Goal: Information Seeking & Learning: Find specific page/section

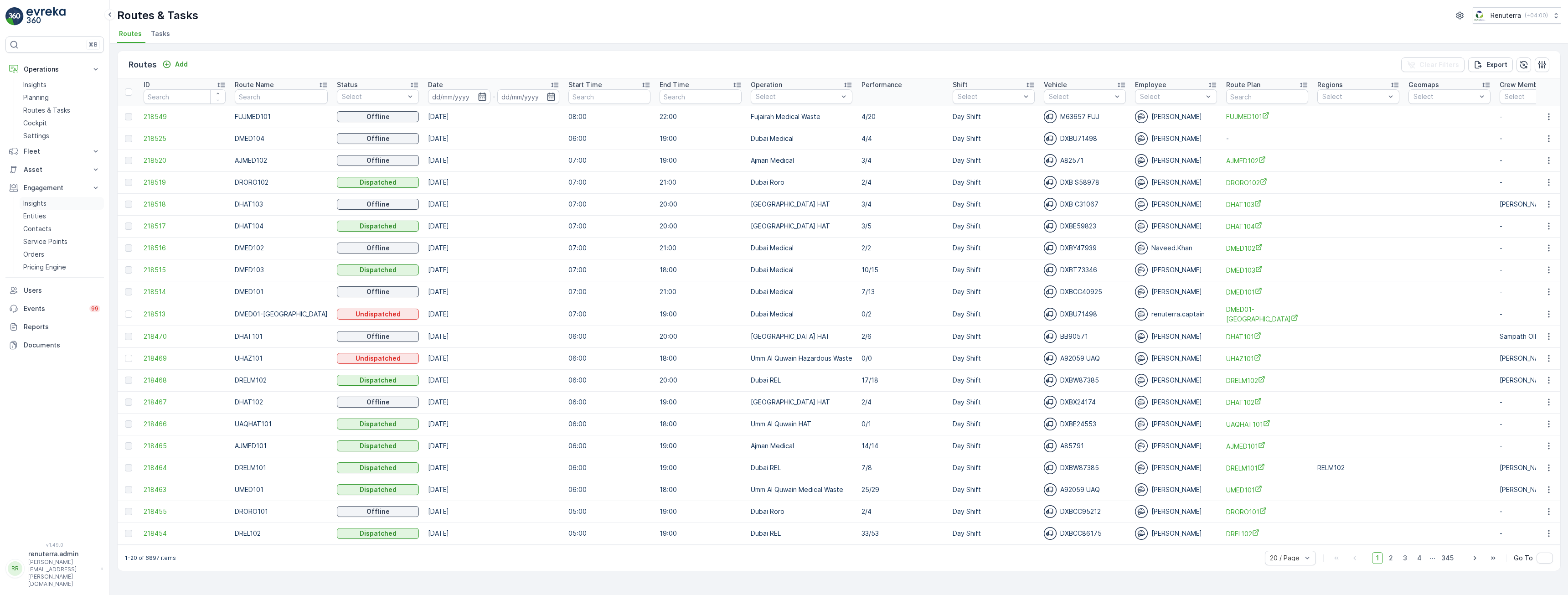
click at [43, 206] on p "Insights" at bounding box center [35, 203] width 23 height 9
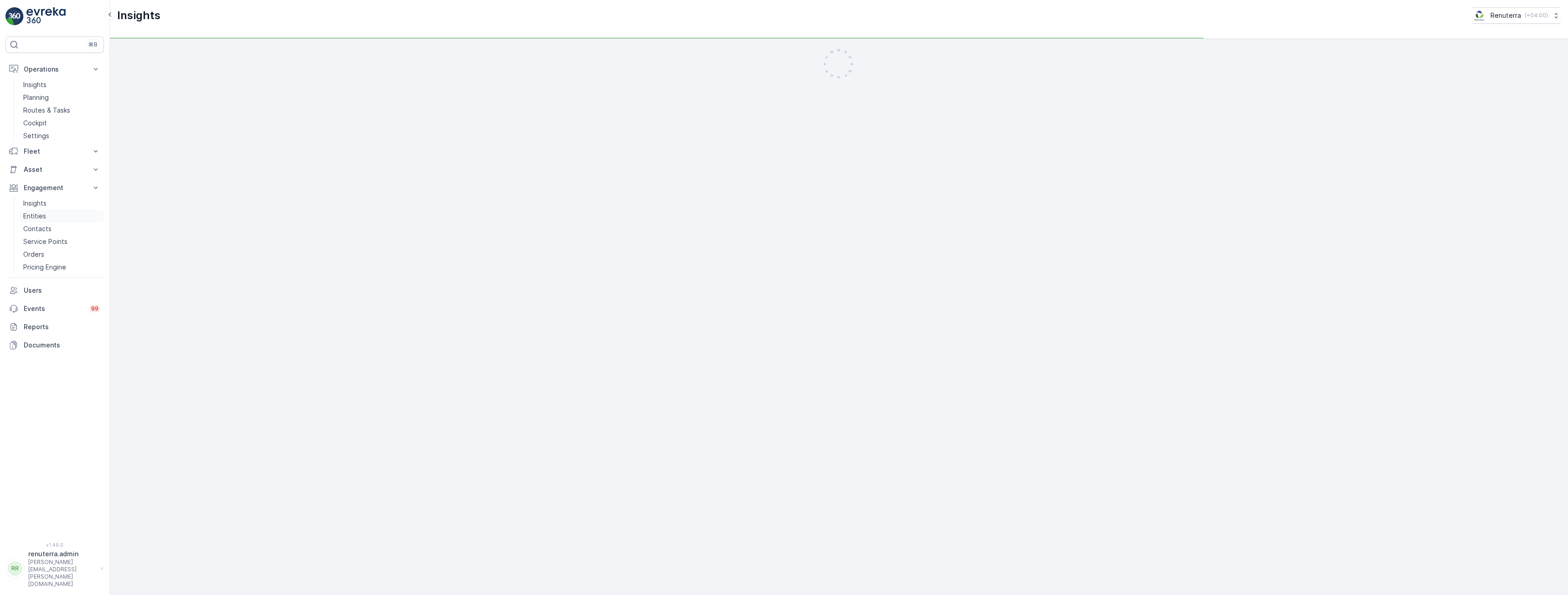
click at [41, 216] on p "Entities" at bounding box center [34, 216] width 23 height 9
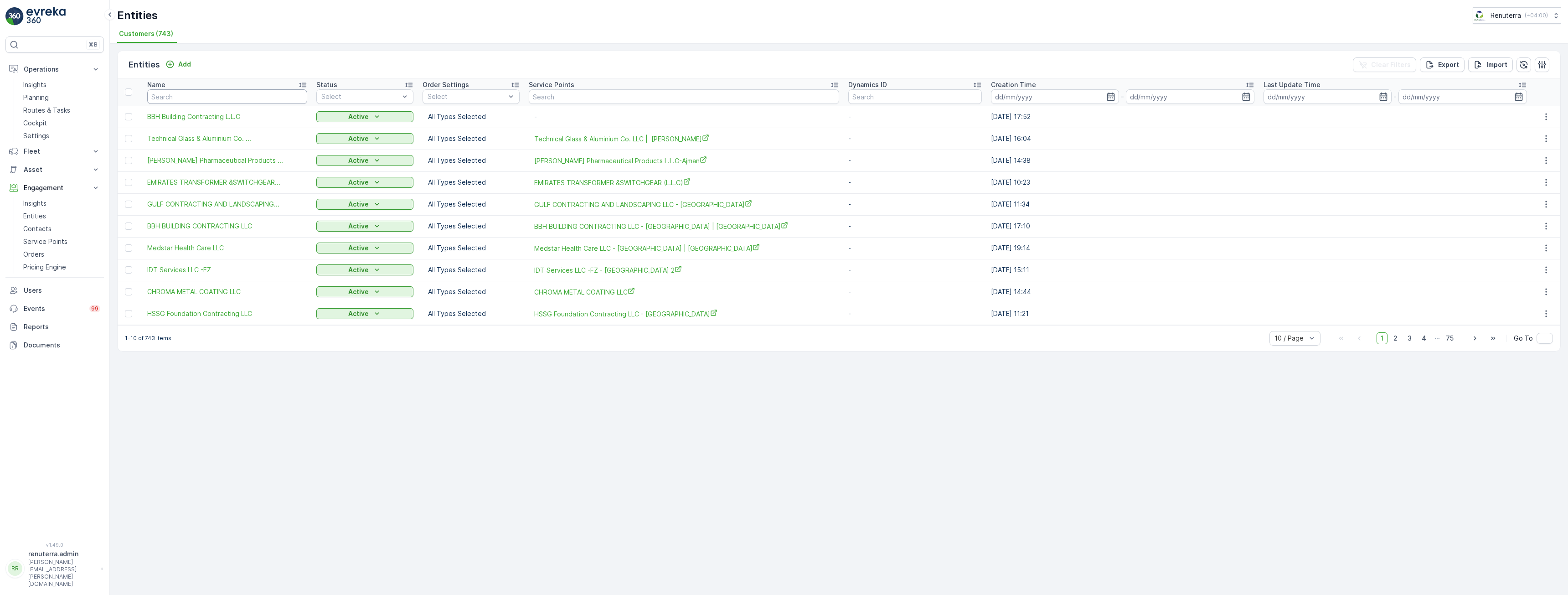
click at [240, 101] on input "text" at bounding box center [227, 97] width 160 height 15
type input "kt"
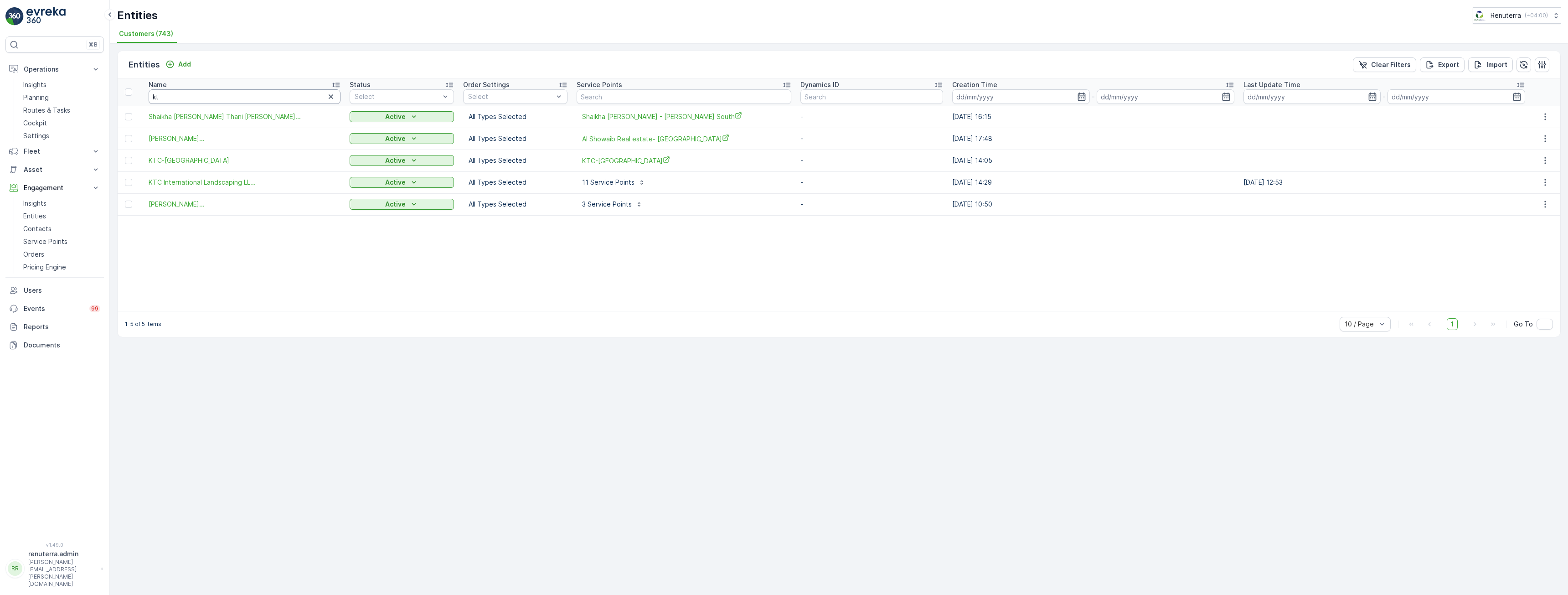
click at [181, 92] on input "kt" at bounding box center [244, 97] width 192 height 15
type input "kh"
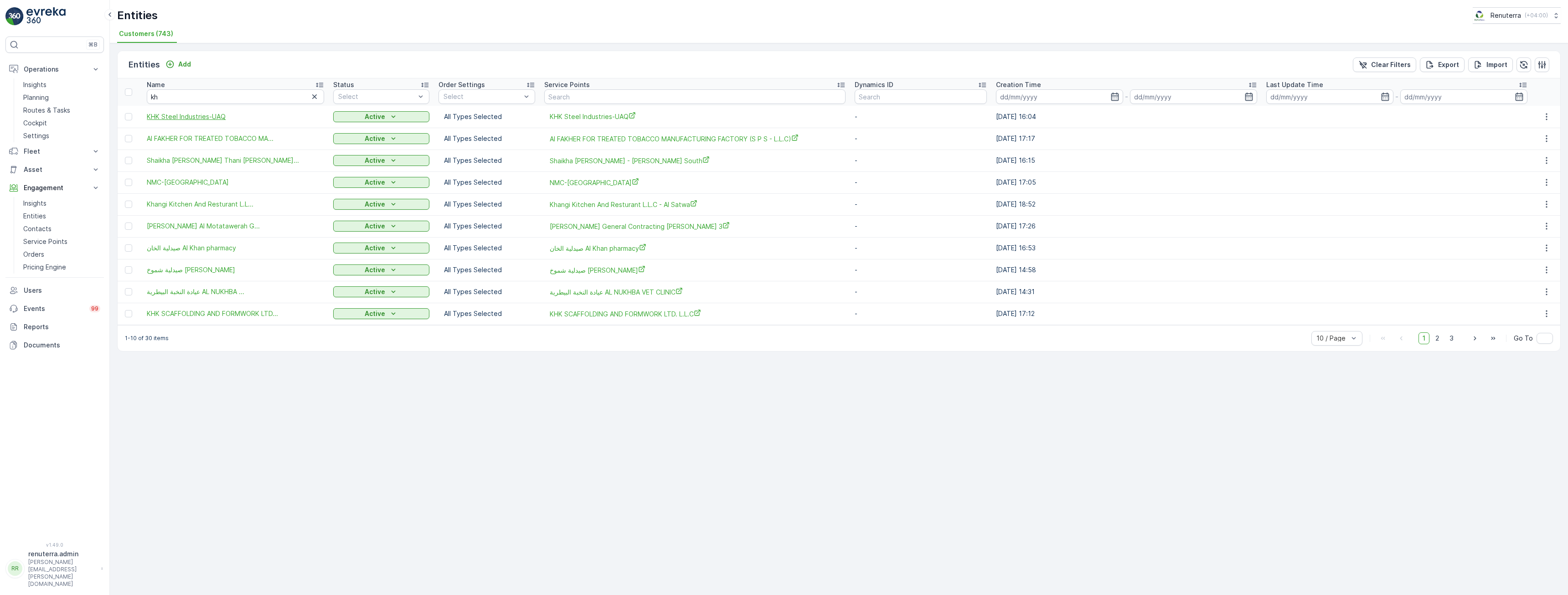
click at [183, 116] on span "KHK Steel Industries-UAQ" at bounding box center [235, 116] width 177 height 9
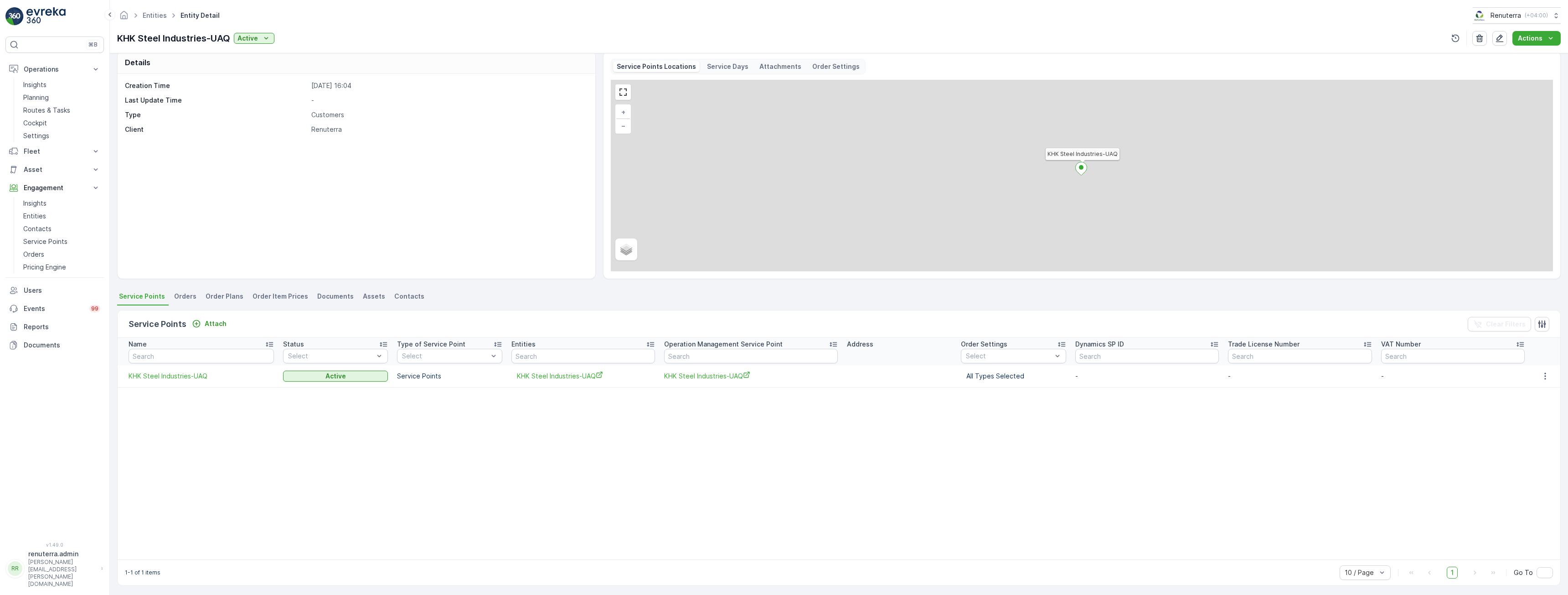
scroll to position [12, 0]
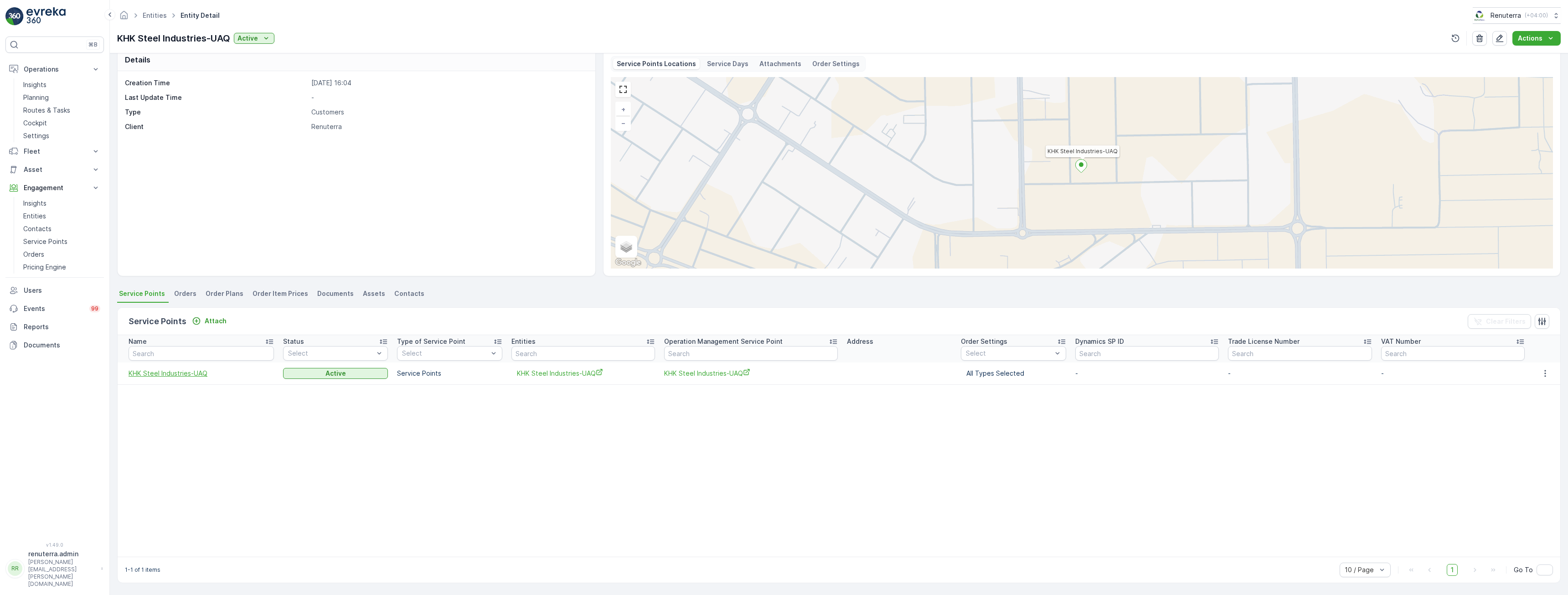
click at [187, 375] on span "KHK Steel Industries-UAQ" at bounding box center [201, 373] width 145 height 9
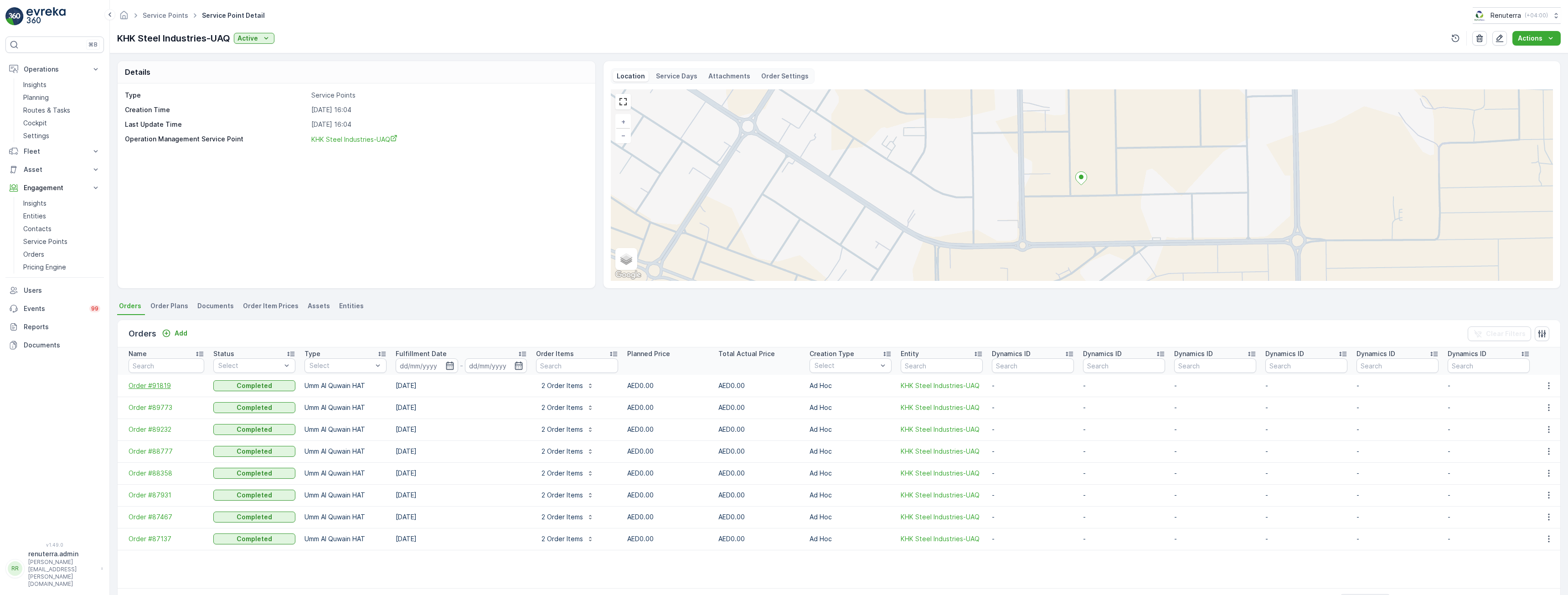
click at [145, 386] on span "Order #91819" at bounding box center [166, 386] width 75 height 9
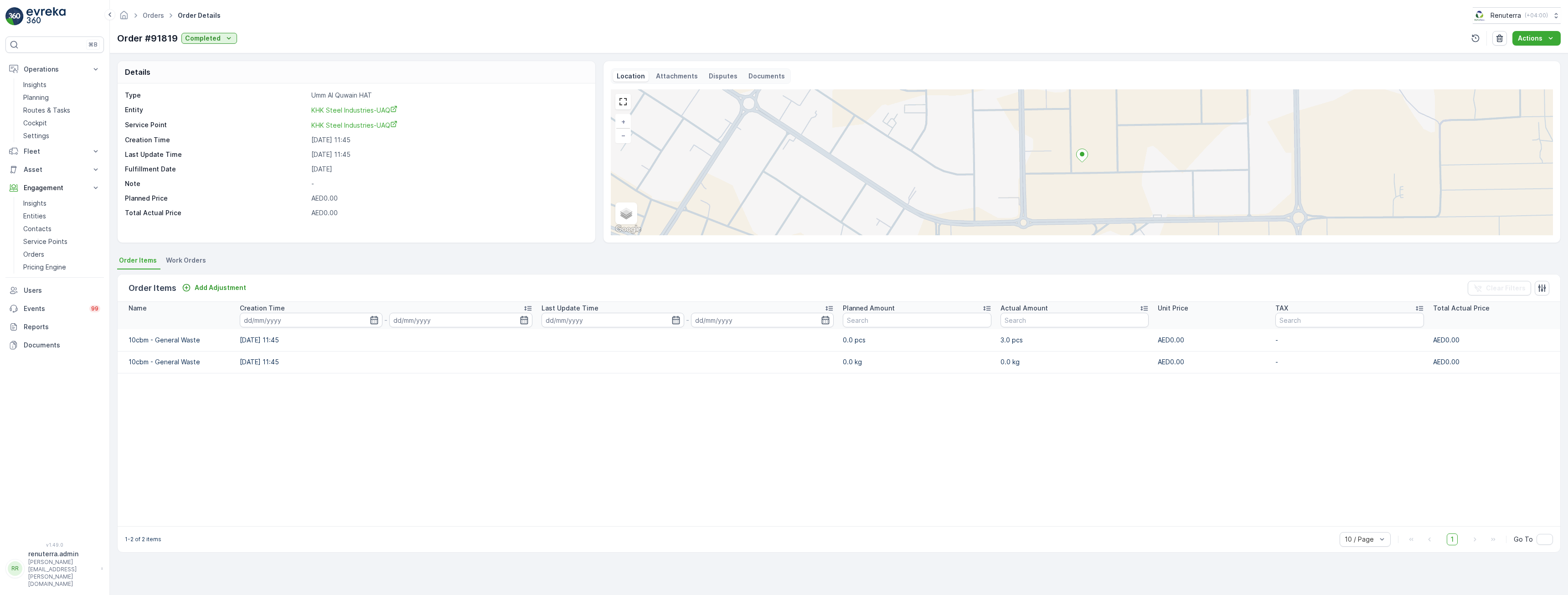
click at [192, 261] on span "Work Orders" at bounding box center [186, 260] width 40 height 9
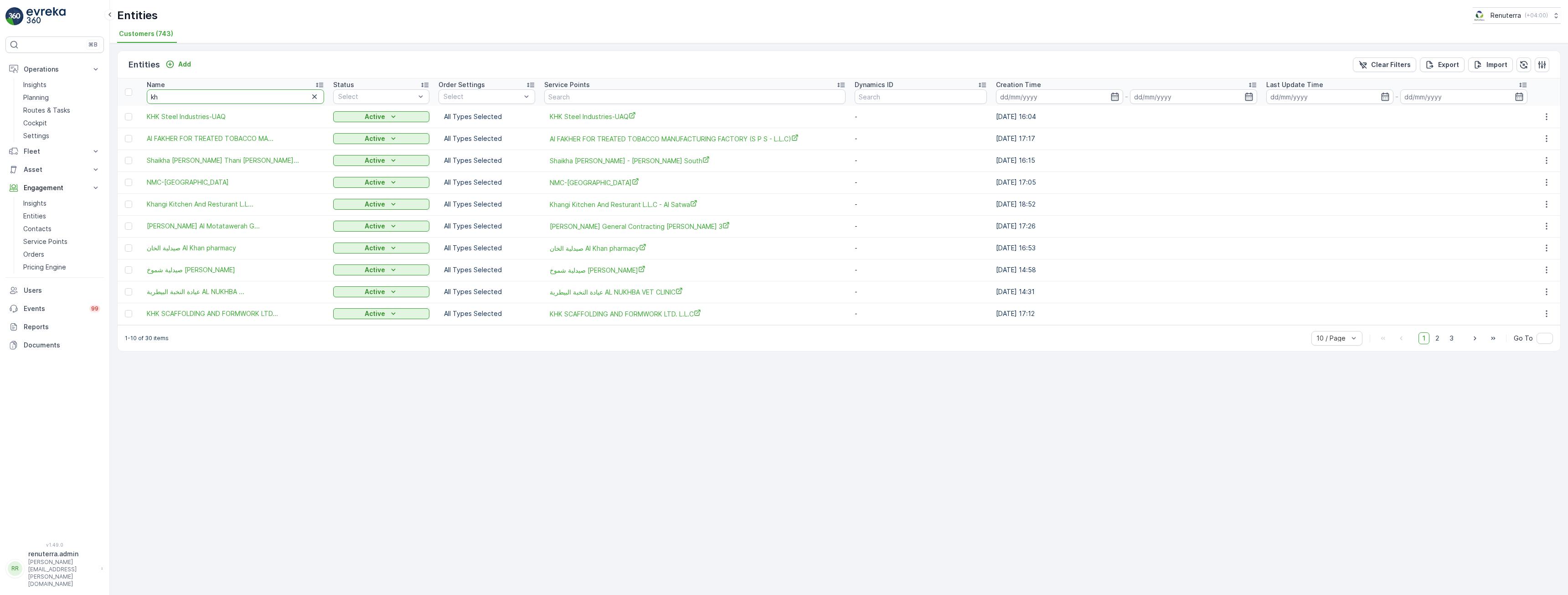
click at [253, 99] on input "kh" at bounding box center [235, 97] width 177 height 15
type input "khK"
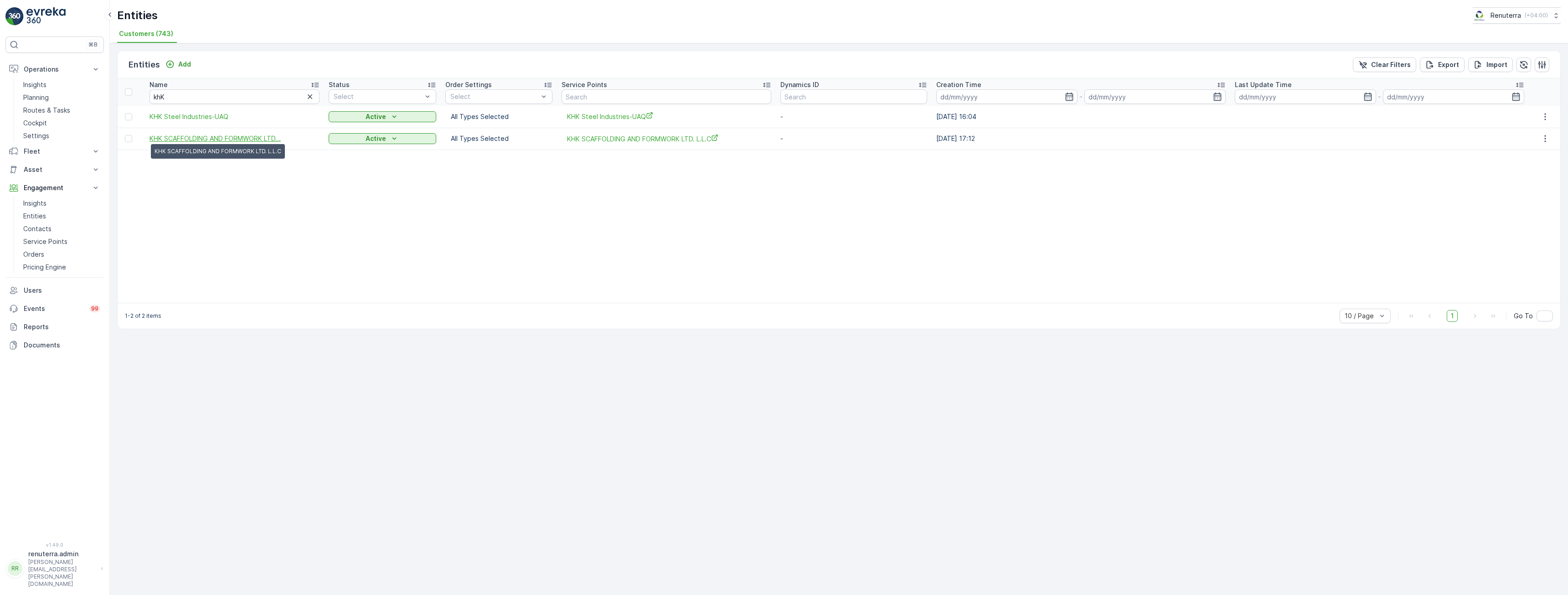
click at [215, 141] on span "KHK SCAFFOLDING AND FORMWORK LTD..." at bounding box center [215, 138] width 131 height 9
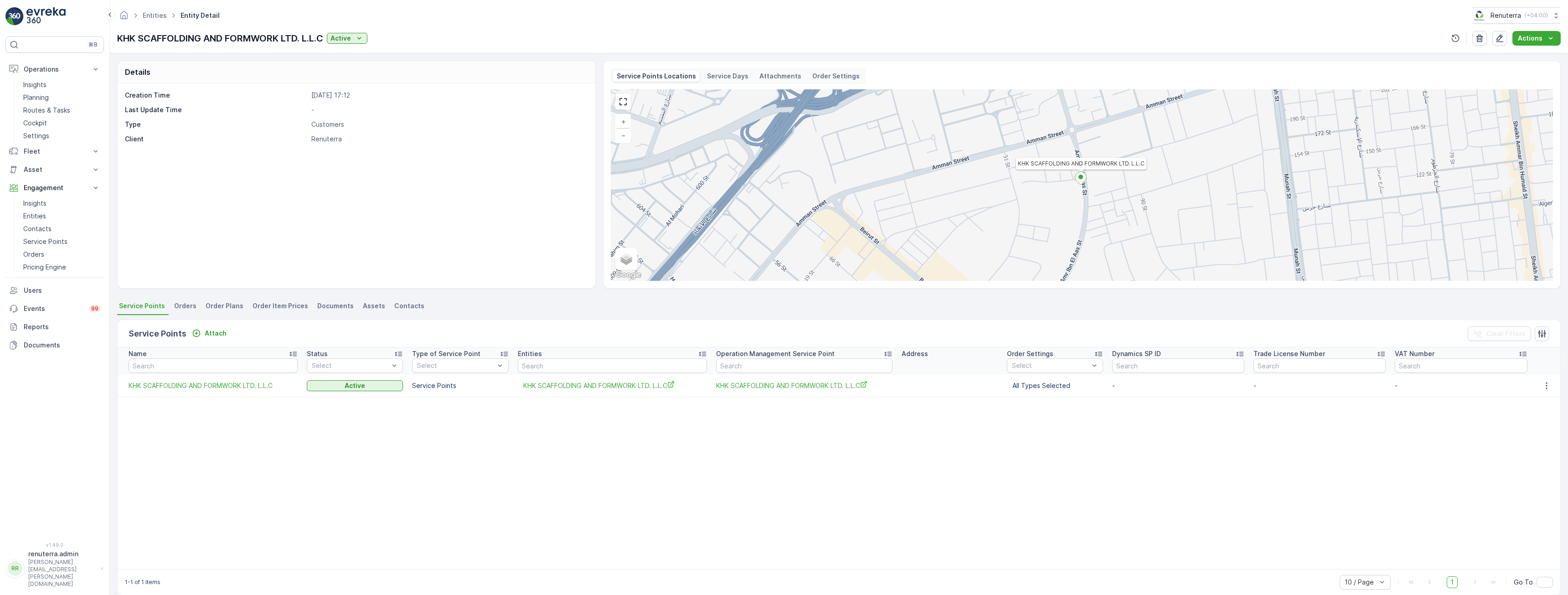
click at [179, 306] on span "Orders" at bounding box center [185, 306] width 23 height 9
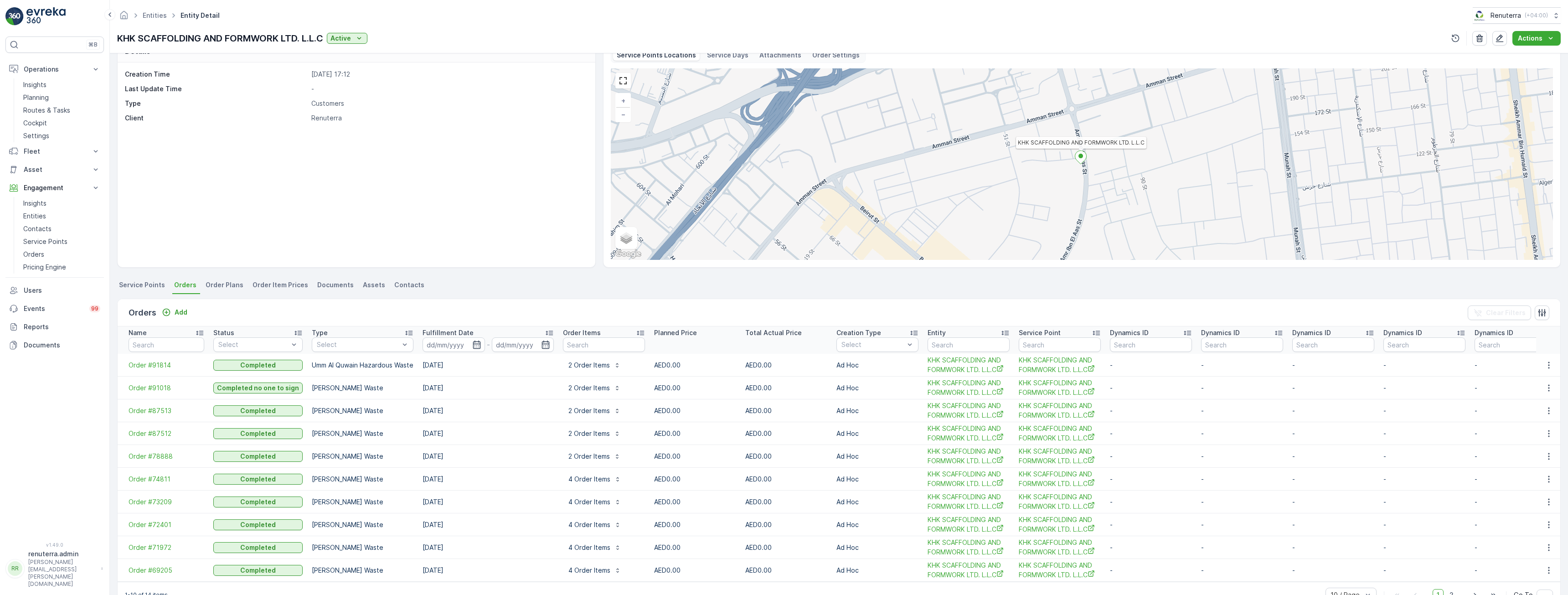
scroll to position [51, 0]
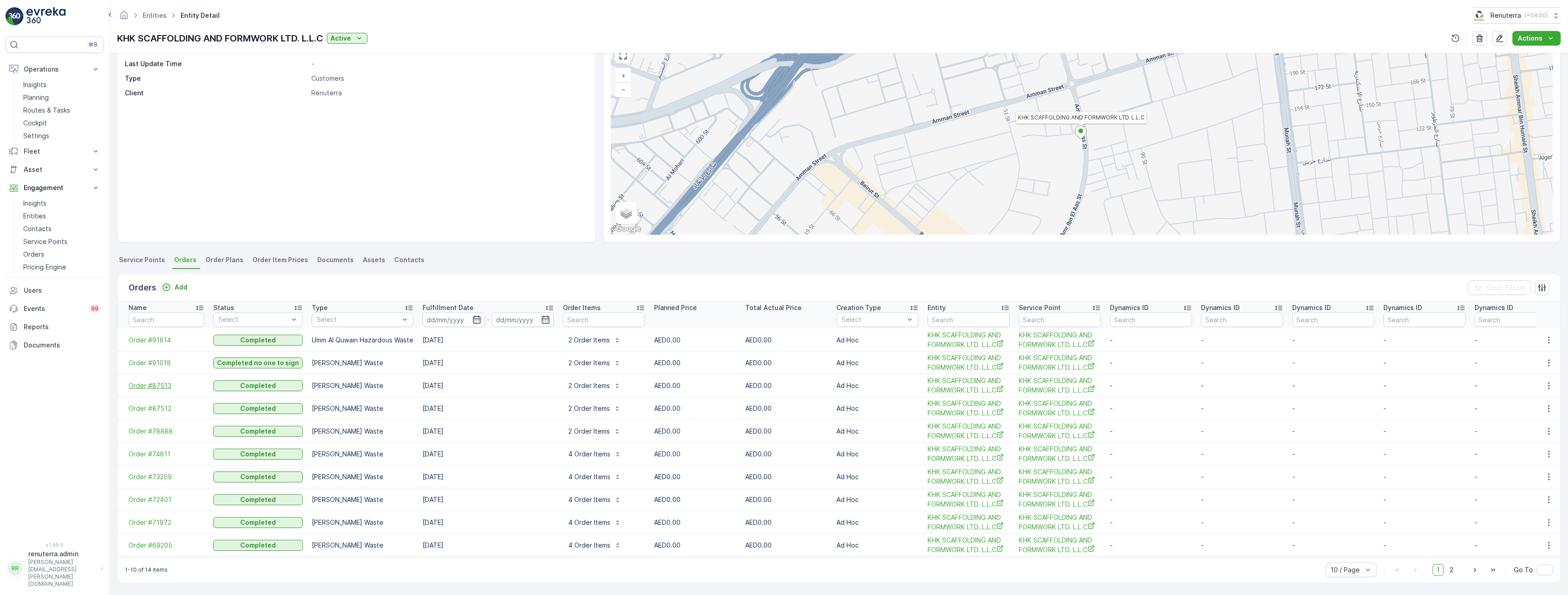
click at [161, 382] on span "Order #87513" at bounding box center [166, 386] width 75 height 9
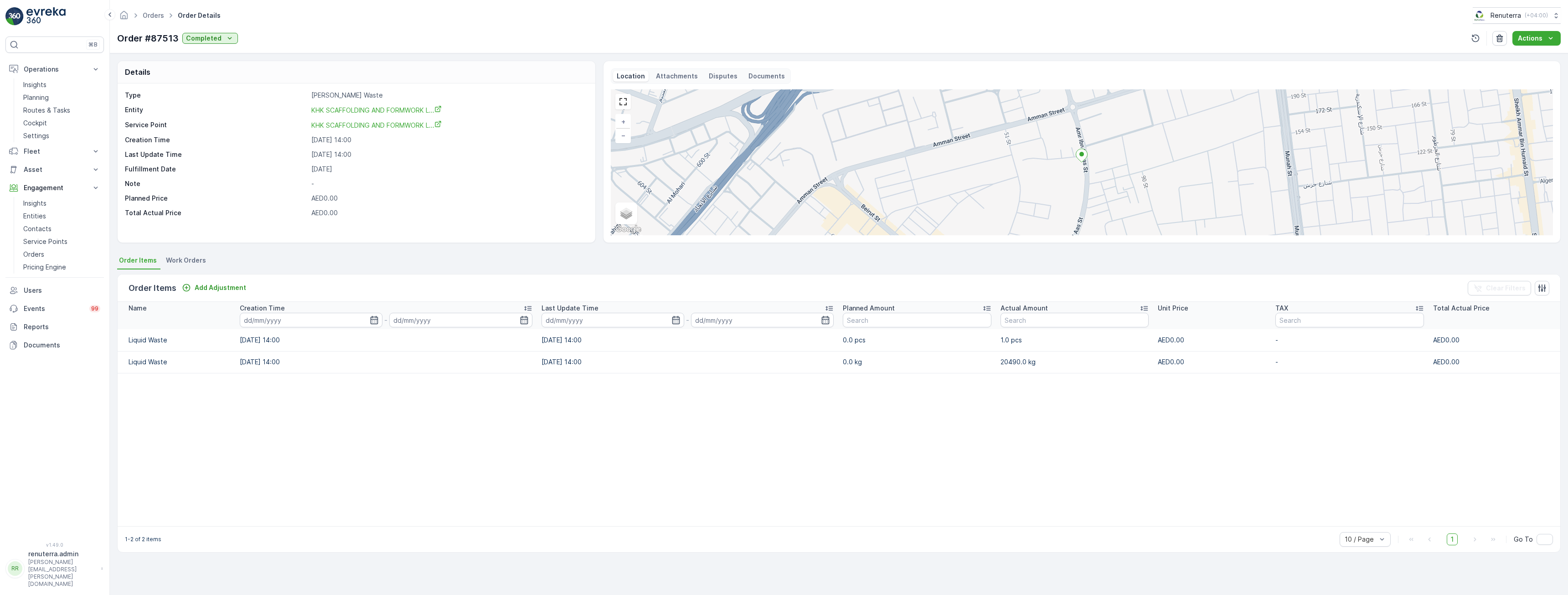
click at [174, 260] on span "Work Orders" at bounding box center [186, 260] width 40 height 9
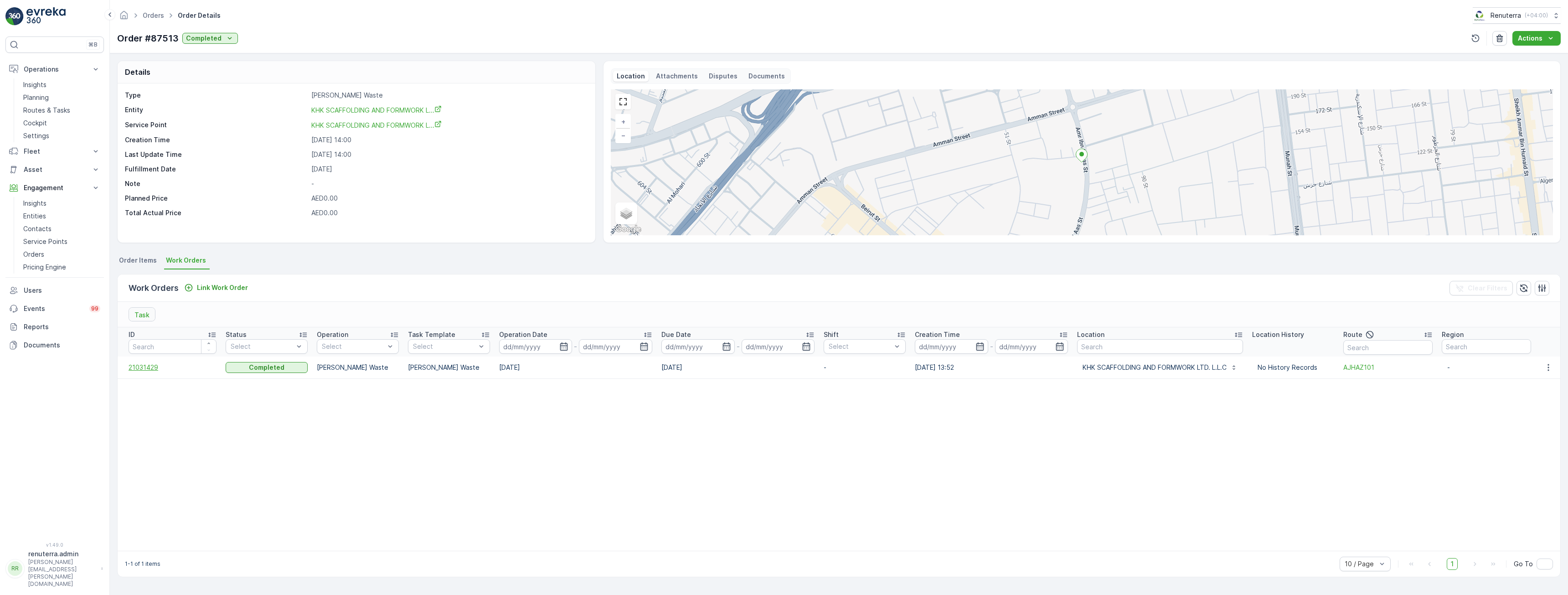
click at [144, 364] on span "21031429" at bounding box center [172, 367] width 88 height 9
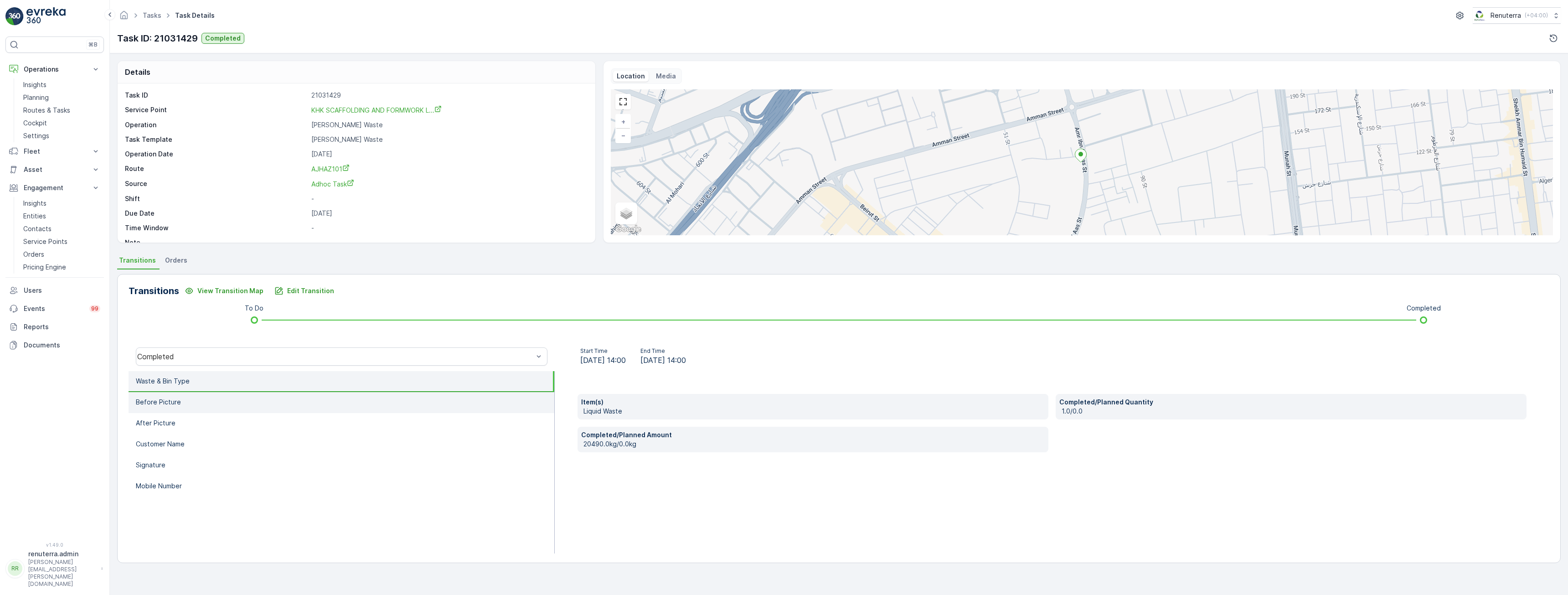
click at [167, 401] on p "Before Picture" at bounding box center [158, 402] width 45 height 9
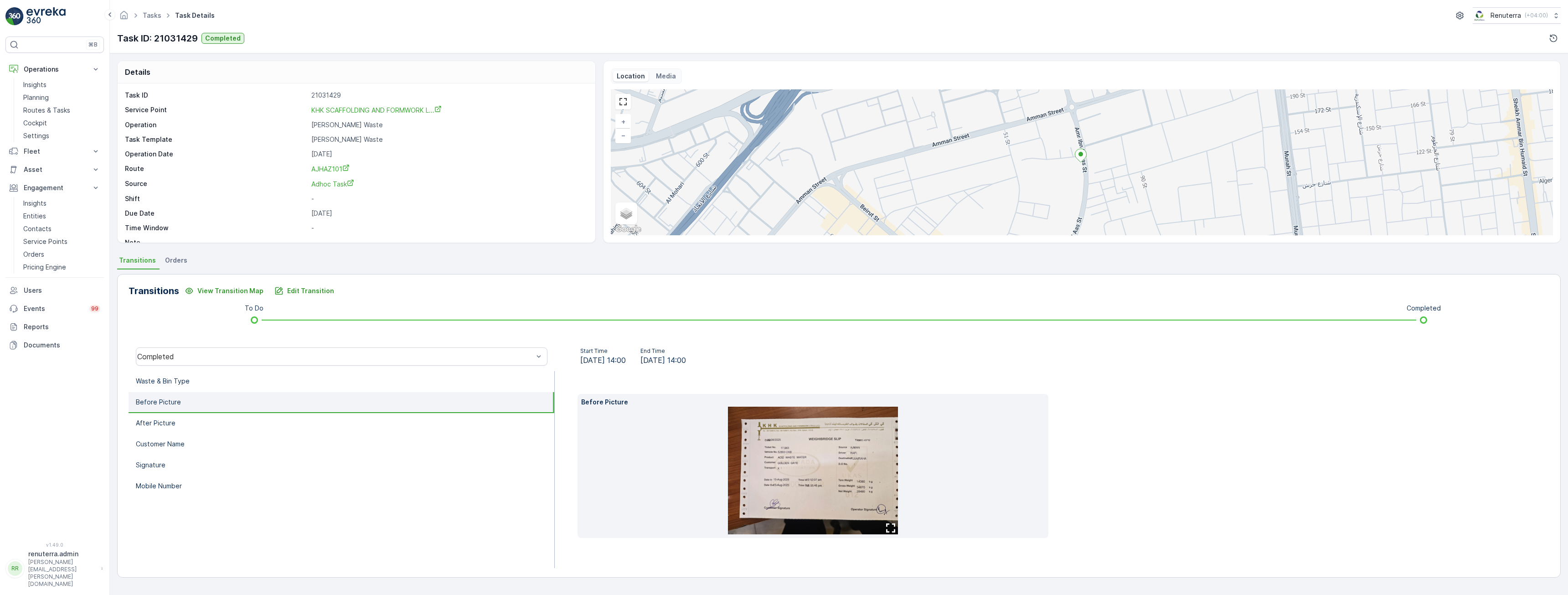
click at [807, 457] on img at bounding box center [813, 471] width 170 height 128
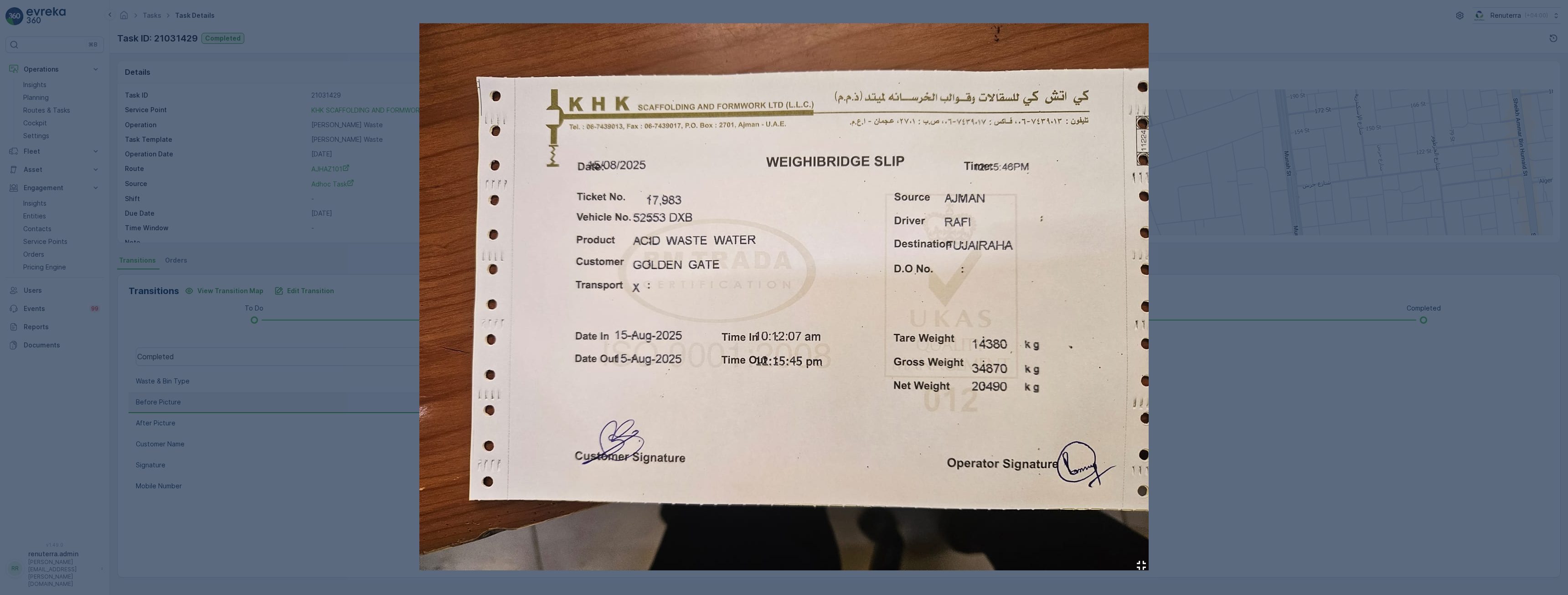
drag, startPoint x: 1337, startPoint y: 403, endPoint x: 1323, endPoint y: 402, distance: 14.0
click at [1335, 403] on div at bounding box center [784, 297] width 1568 height 595
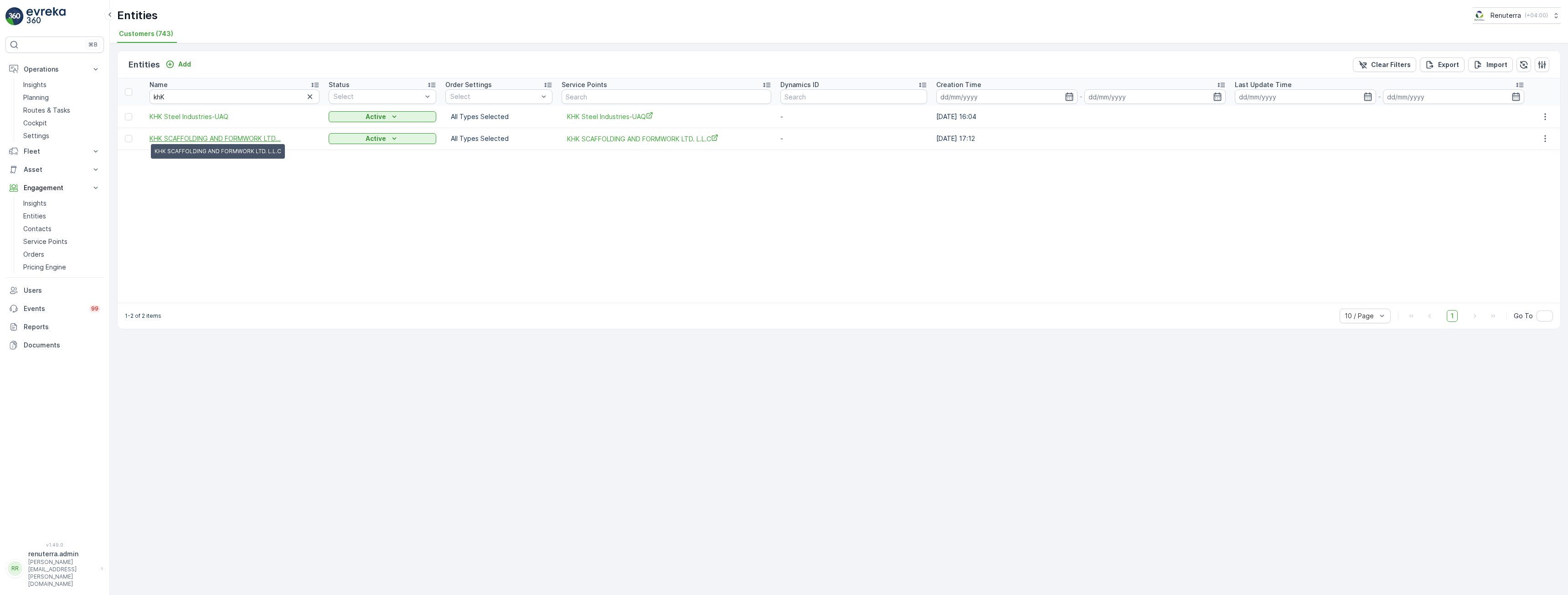
click at [219, 141] on span "KHK SCAFFOLDING AND FORMWORK LTD..." at bounding box center [215, 138] width 131 height 9
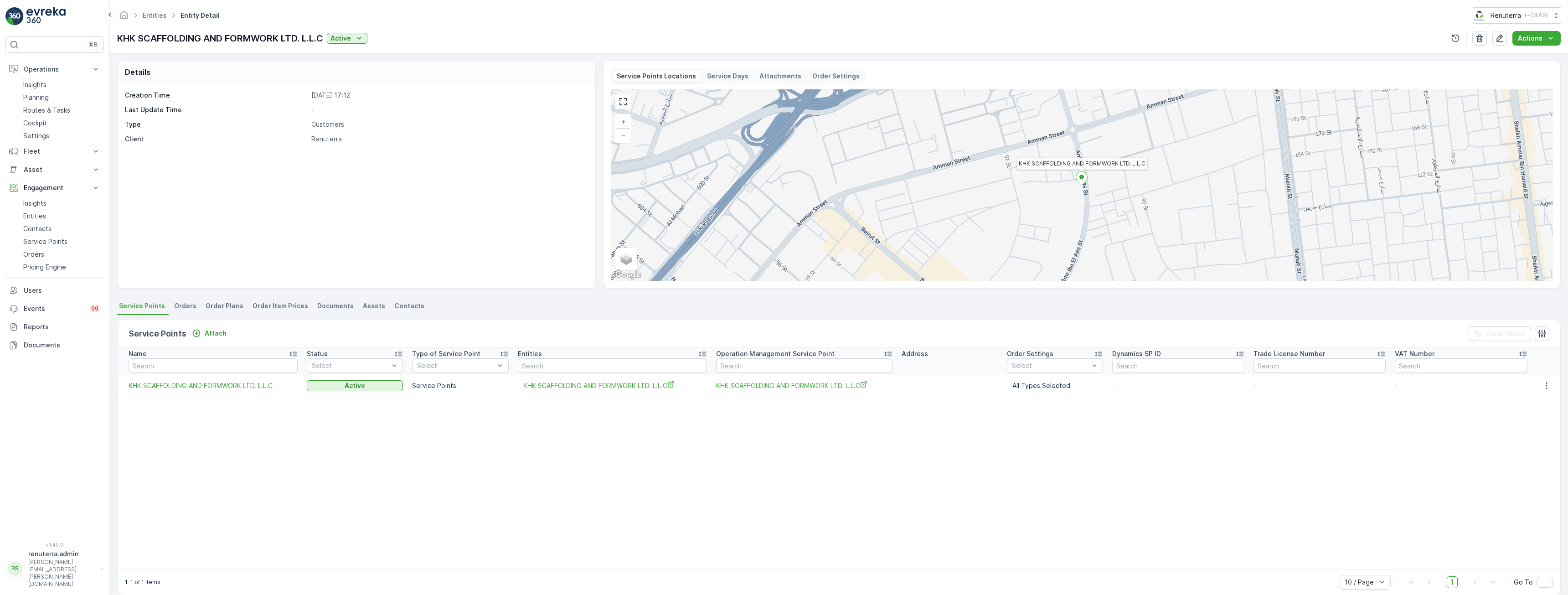
click at [189, 301] on span "Orders" at bounding box center [185, 306] width 23 height 9
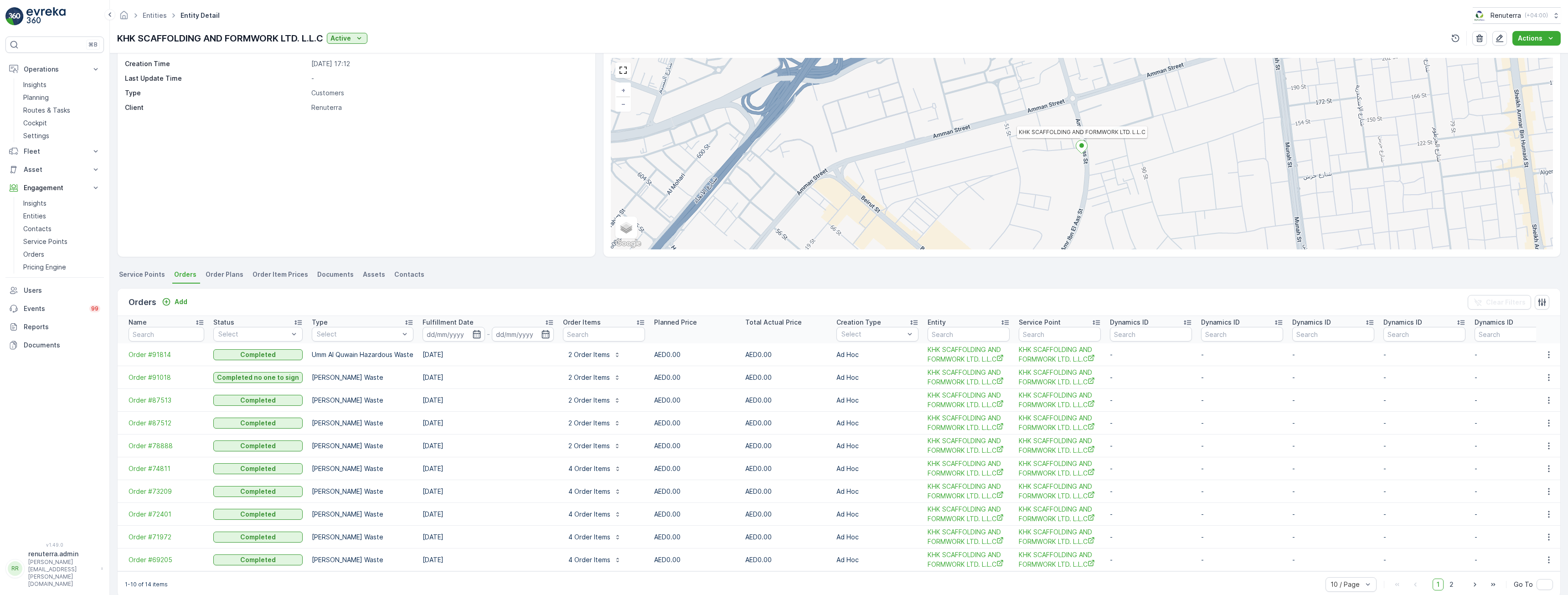
scroll to position [51, 0]
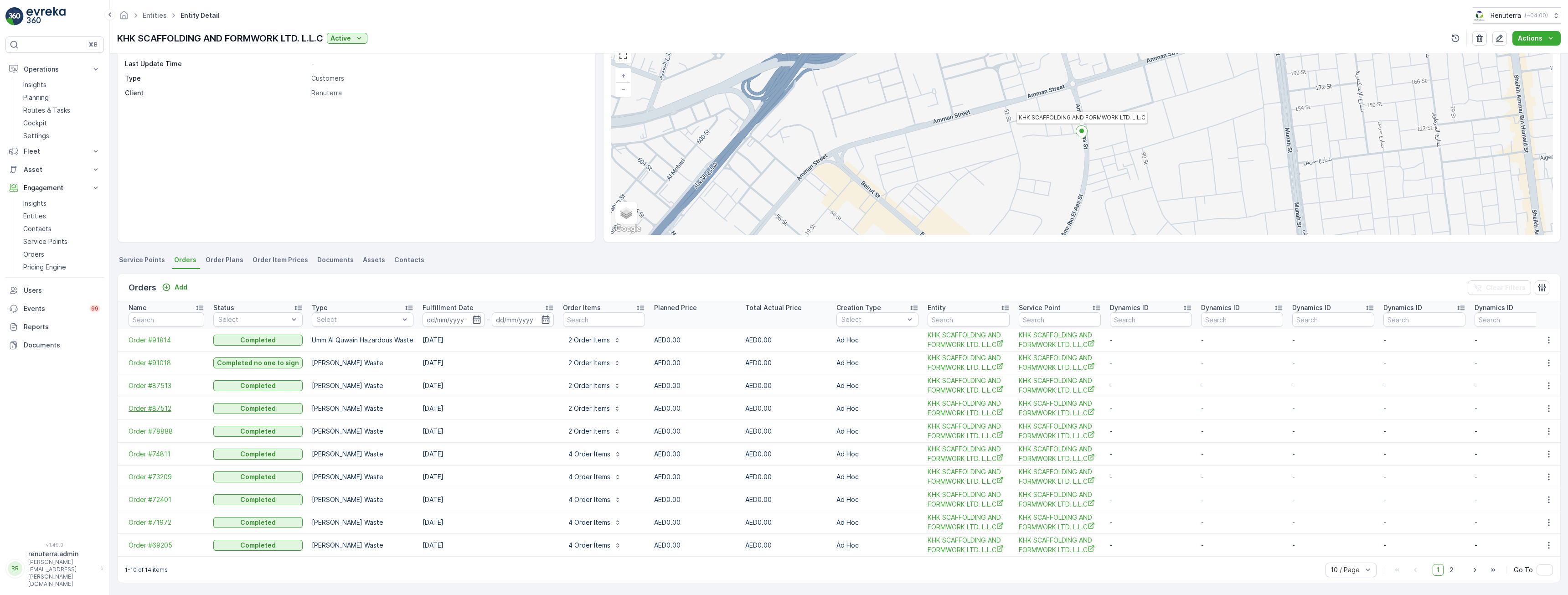
click at [141, 404] on span "Order #87512" at bounding box center [166, 408] width 75 height 9
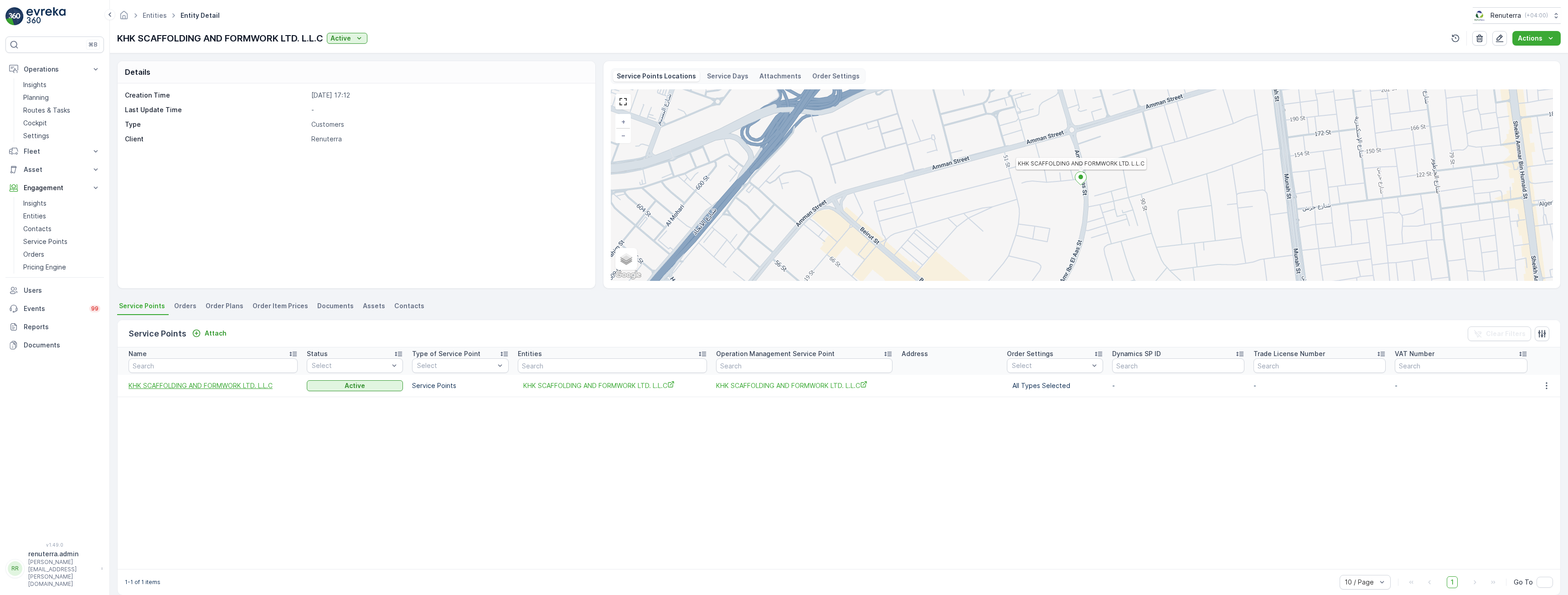
click at [245, 388] on span "KHK SCAFFOLDING AND FORMWORK LTD. L.L.C" at bounding box center [213, 386] width 169 height 9
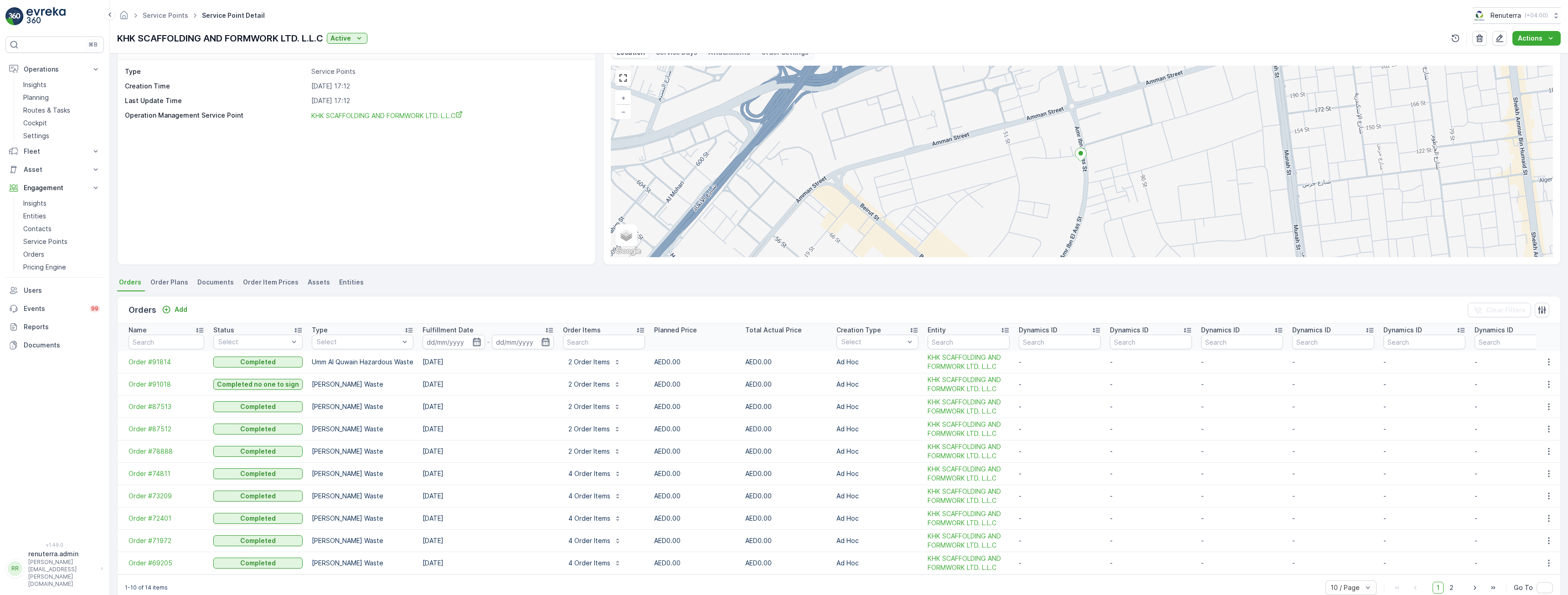
scroll to position [34, 0]
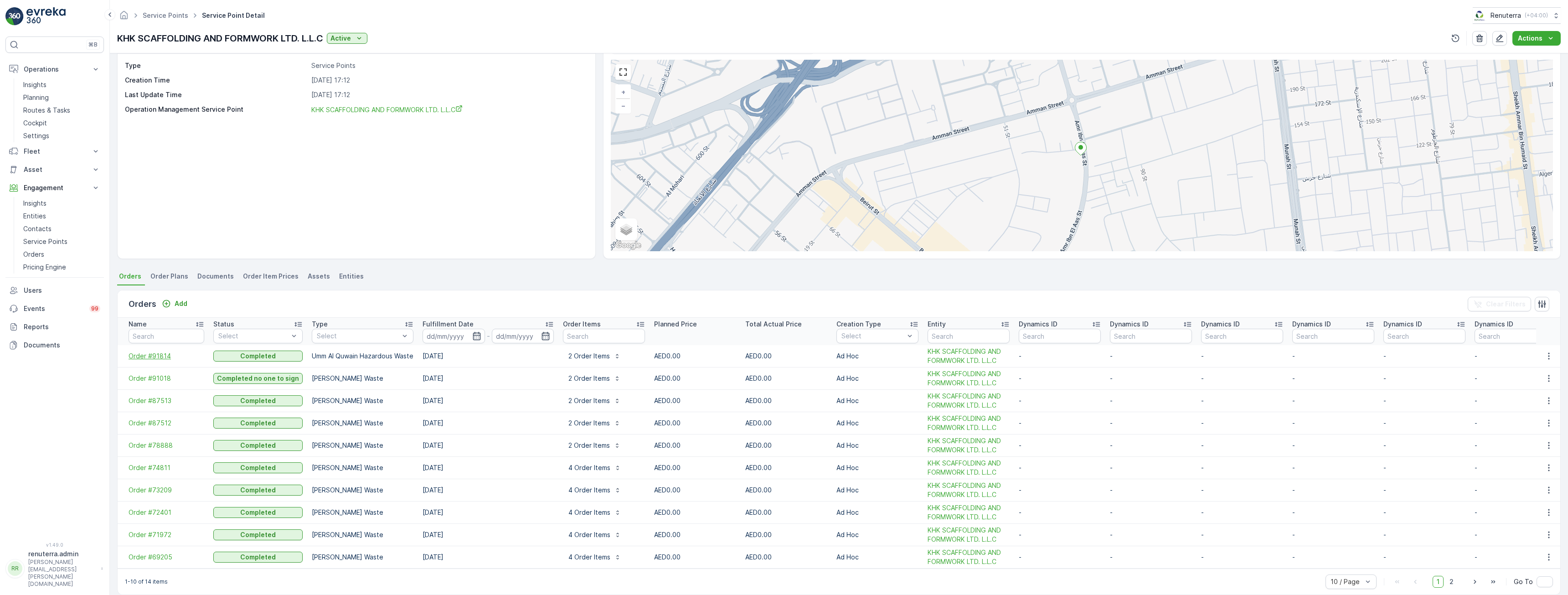
click at [150, 351] on span "Order #91814" at bounding box center [166, 356] width 75 height 9
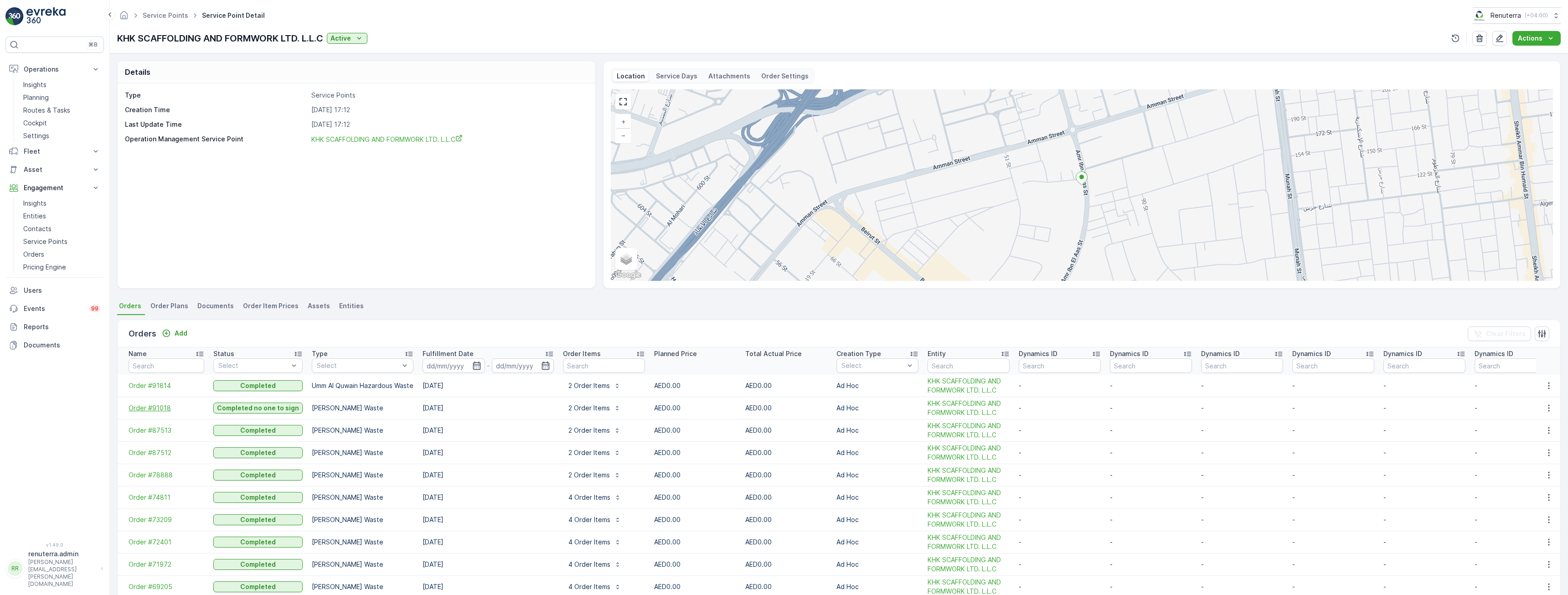
click at [168, 409] on span "Order #91018" at bounding box center [166, 408] width 75 height 9
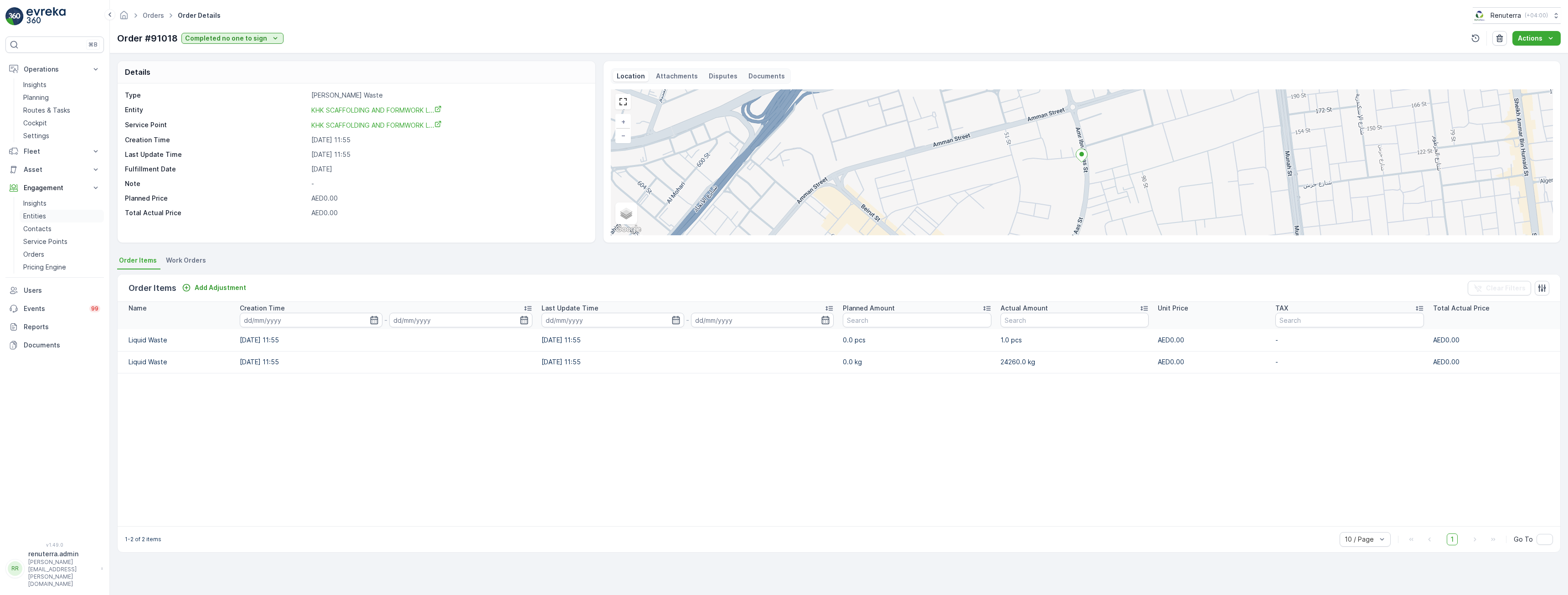
drag, startPoint x: 44, startPoint y: 211, endPoint x: 60, endPoint y: 215, distance: 16.5
click at [44, 211] on link "Entities" at bounding box center [61, 216] width 85 height 13
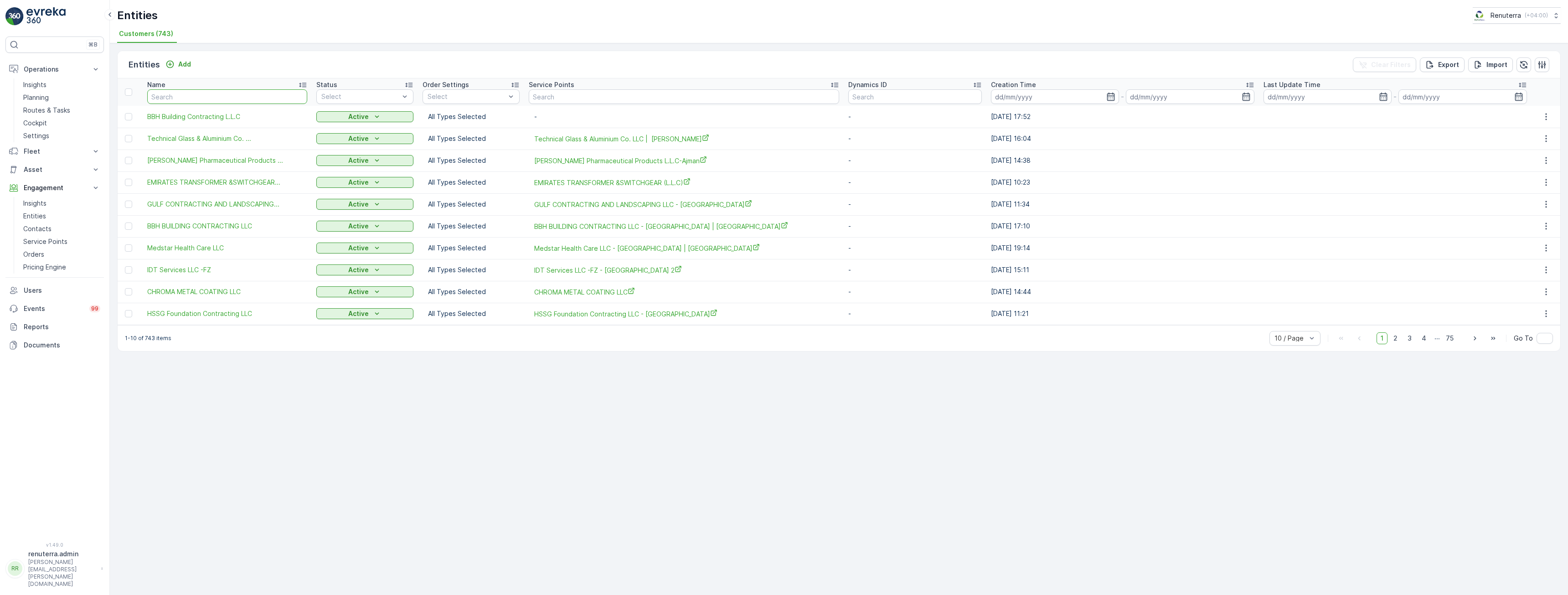
click at [206, 90] on input "text" at bounding box center [227, 97] width 160 height 15
type input "bride"
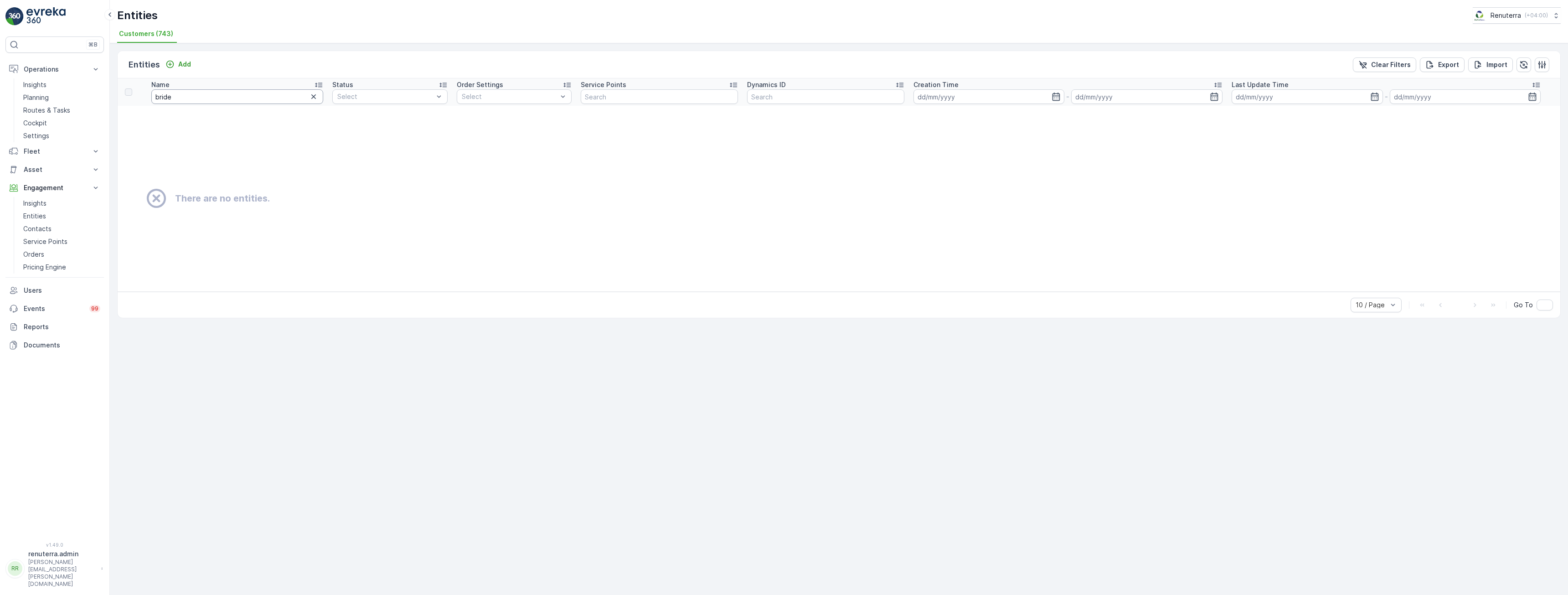
click at [209, 89] on div "Name" at bounding box center [237, 85] width 172 height 9
click at [222, 97] on input "bride" at bounding box center [237, 97] width 172 height 15
type input "b"
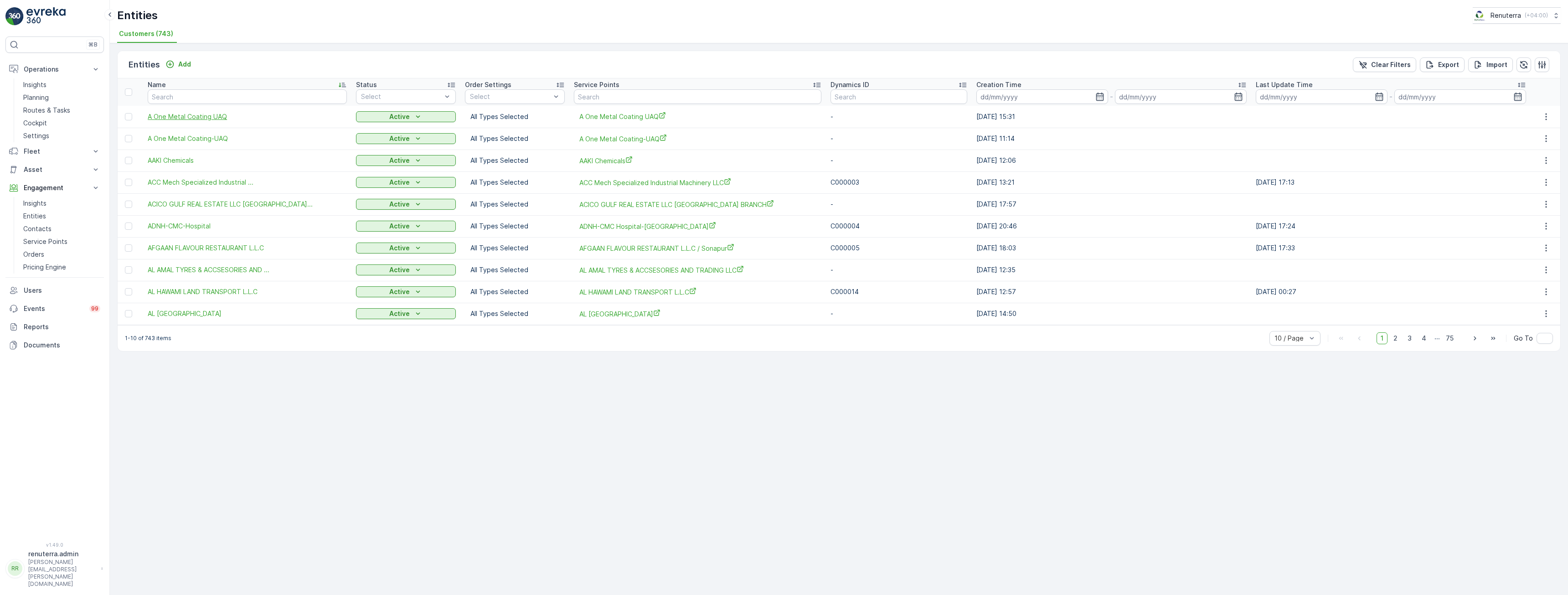
click at [181, 118] on span "A One Metal Coating UAQ" at bounding box center [247, 116] width 199 height 9
click at [173, 100] on input "text" at bounding box center [247, 97] width 199 height 15
type input "b"
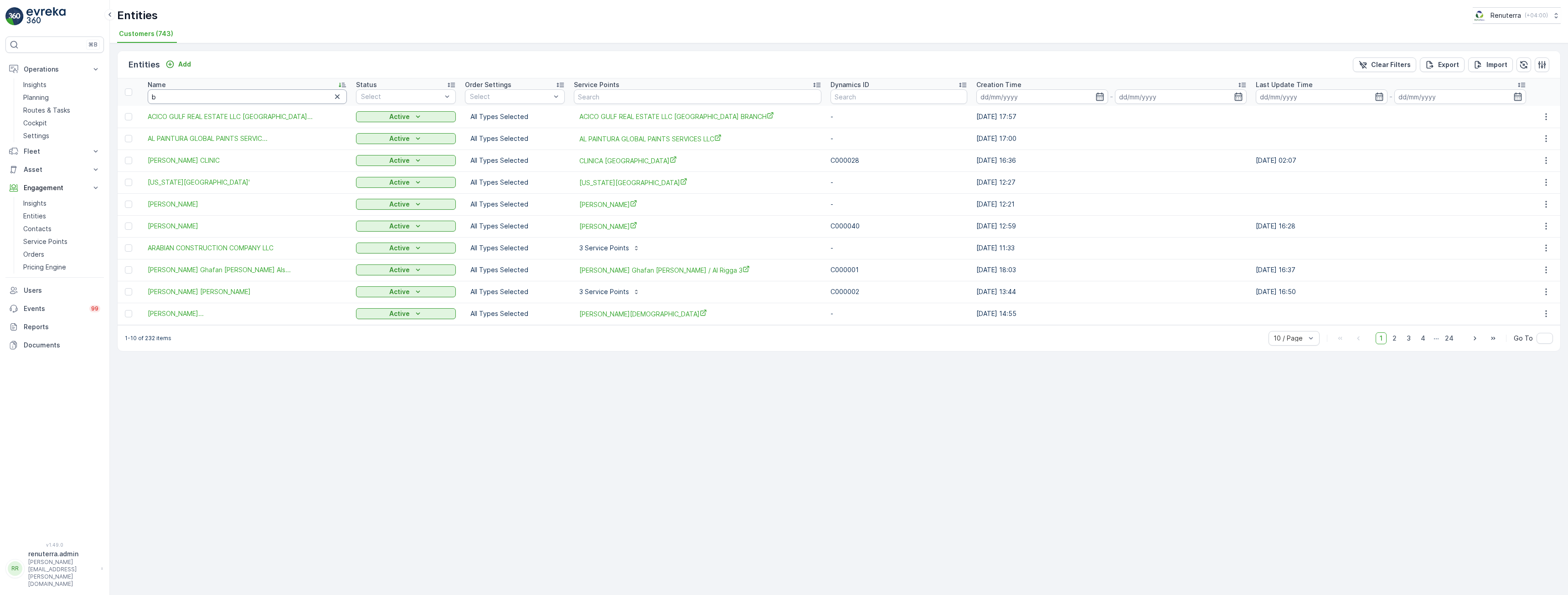
click at [169, 98] on input "b" at bounding box center [247, 97] width 199 height 15
type input "bri"
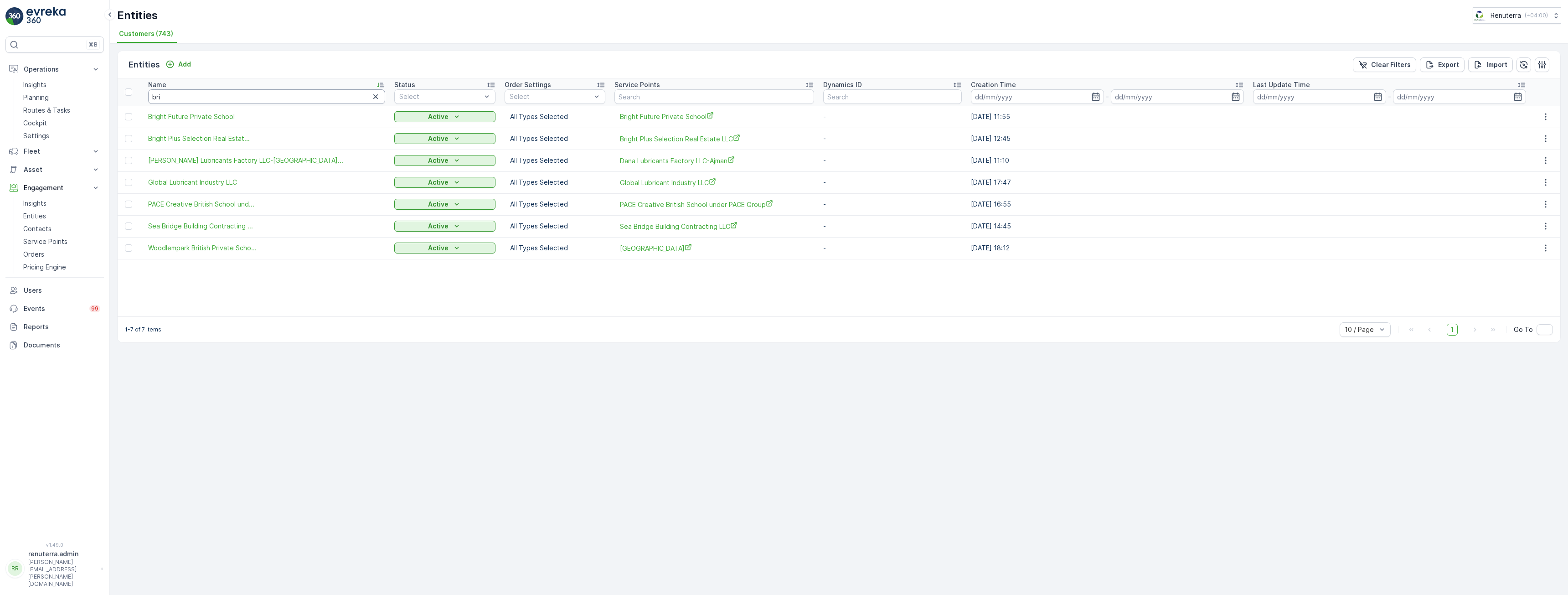
click at [169, 95] on input "bri" at bounding box center [267, 97] width 237 height 15
click at [178, 141] on span "Bright Plus Selection Real Estat..." at bounding box center [198, 138] width 102 height 9
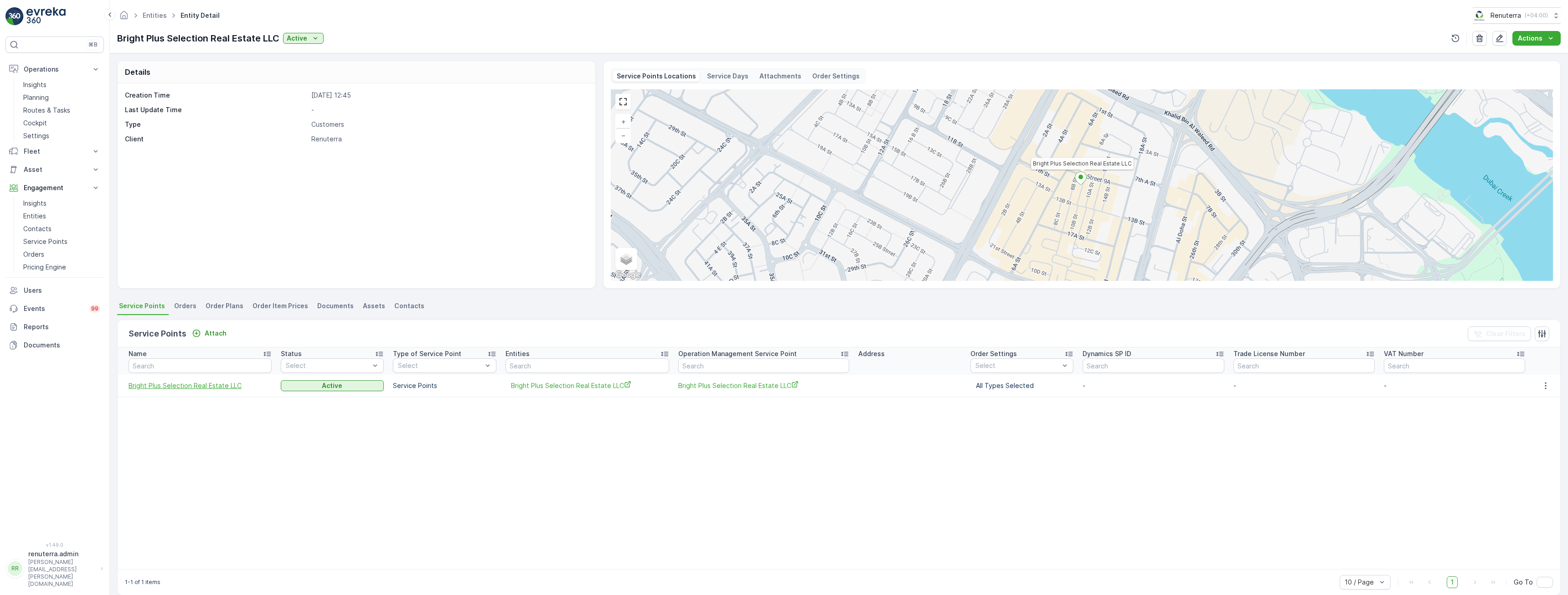
click at [173, 388] on span "Bright Plus Selection Real Estate LLC" at bounding box center [200, 386] width 143 height 9
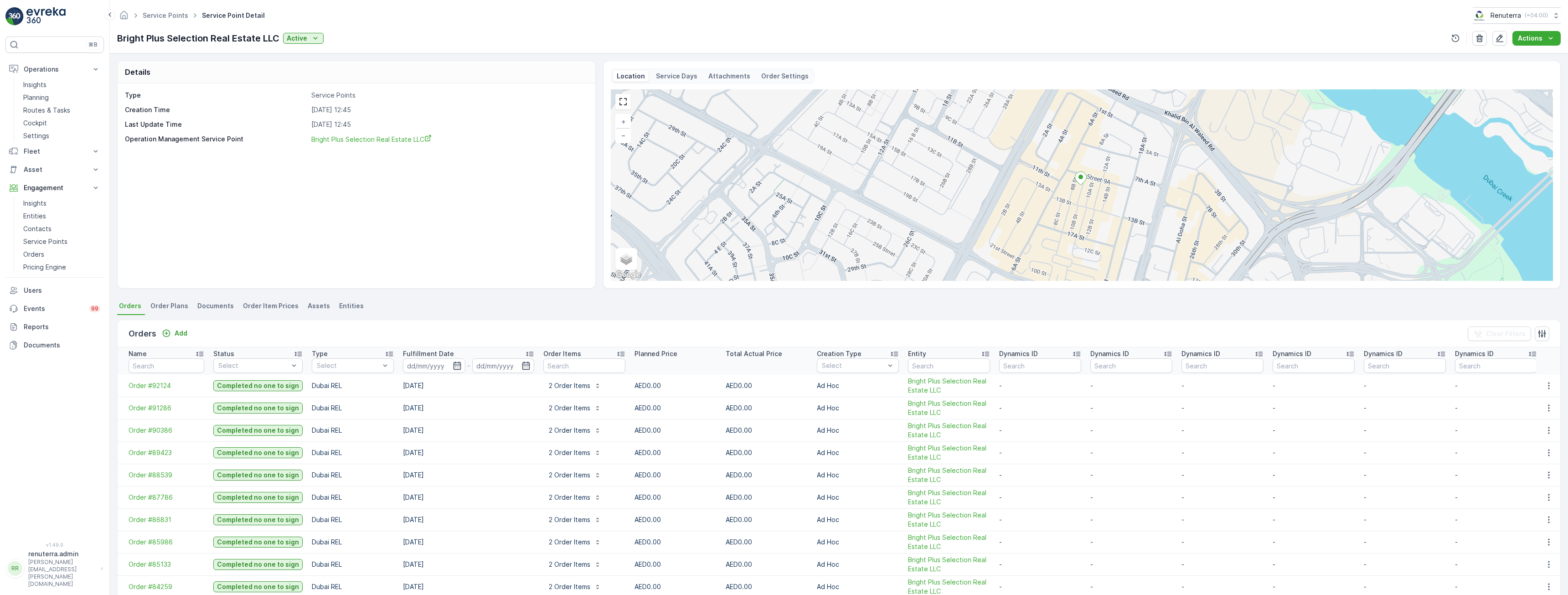
scroll to position [34, 0]
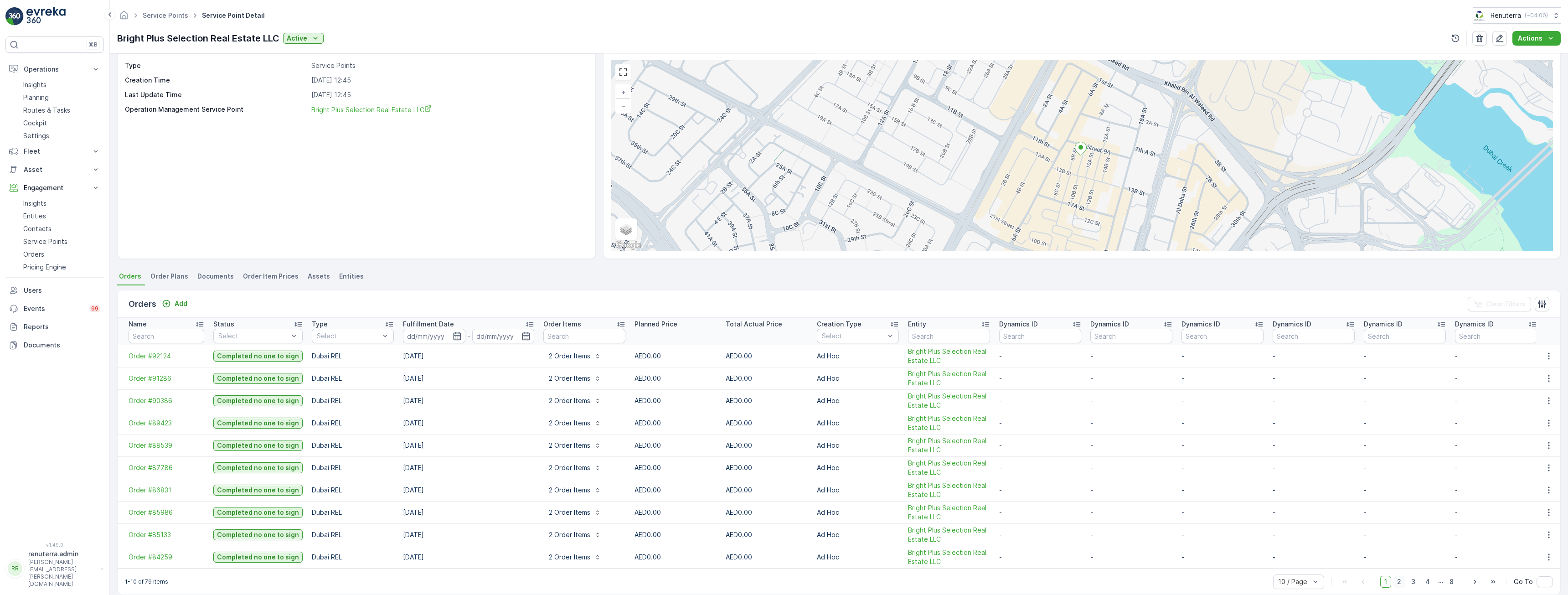
click at [1399, 580] on span "2" at bounding box center [1399, 582] width 12 height 12
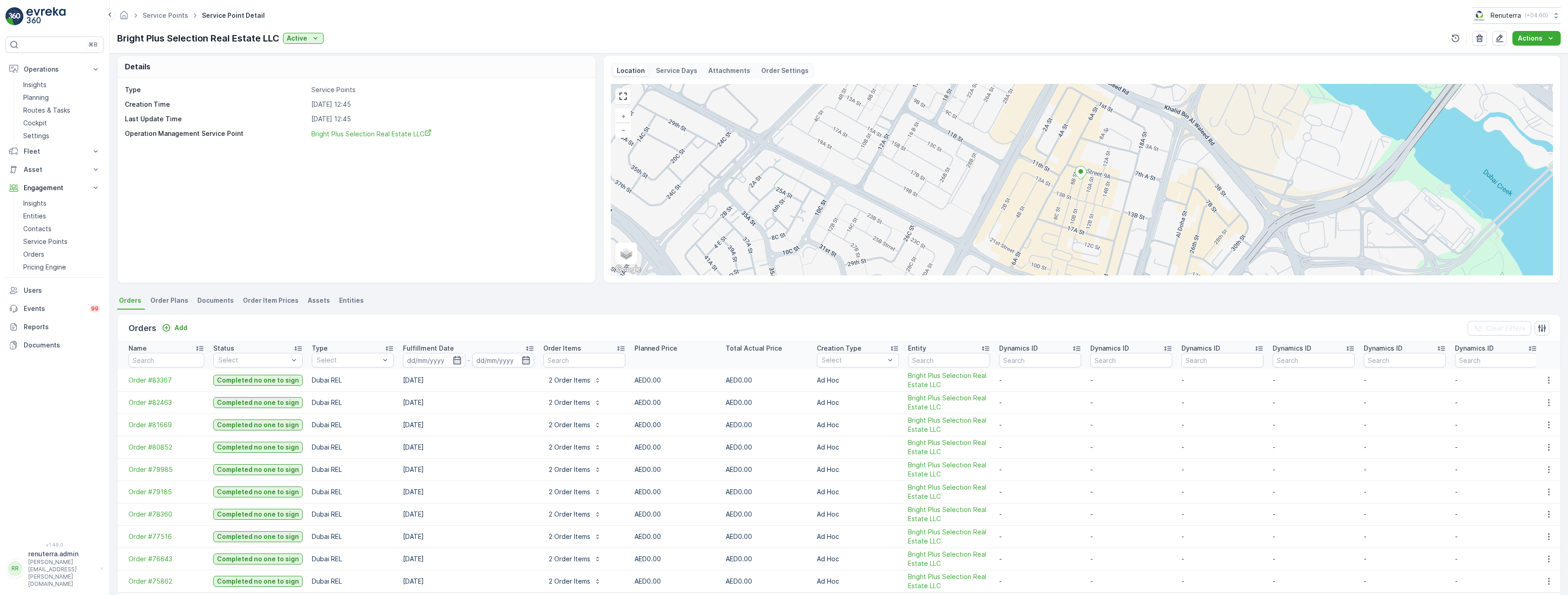
scroll to position [34, 0]
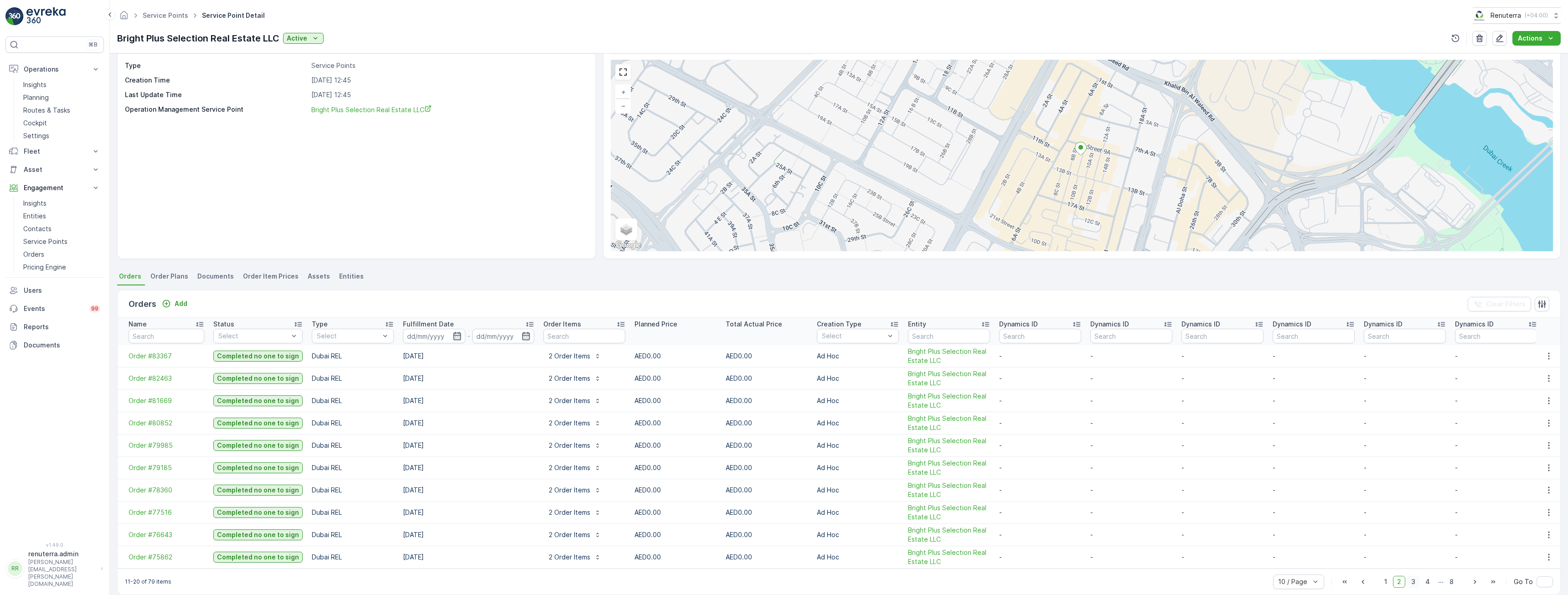
click at [1413, 580] on span "3" at bounding box center [1413, 582] width 12 height 12
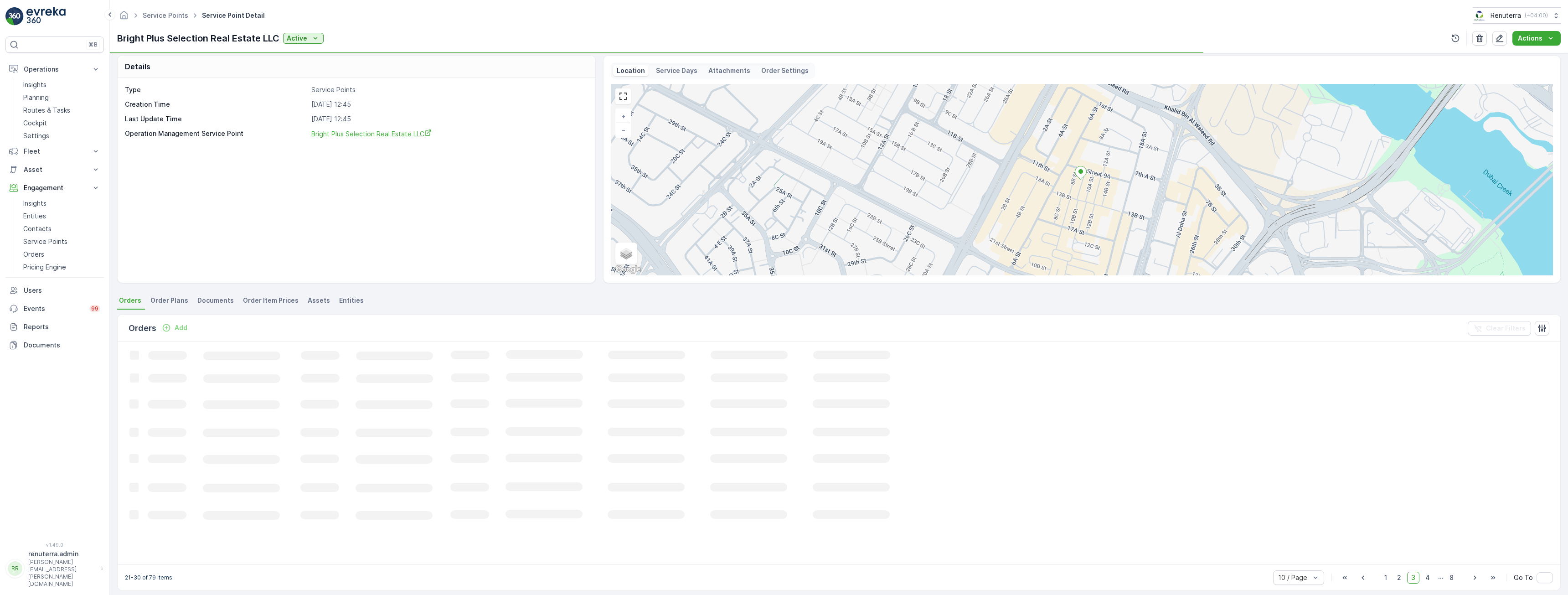
scroll to position [34, 0]
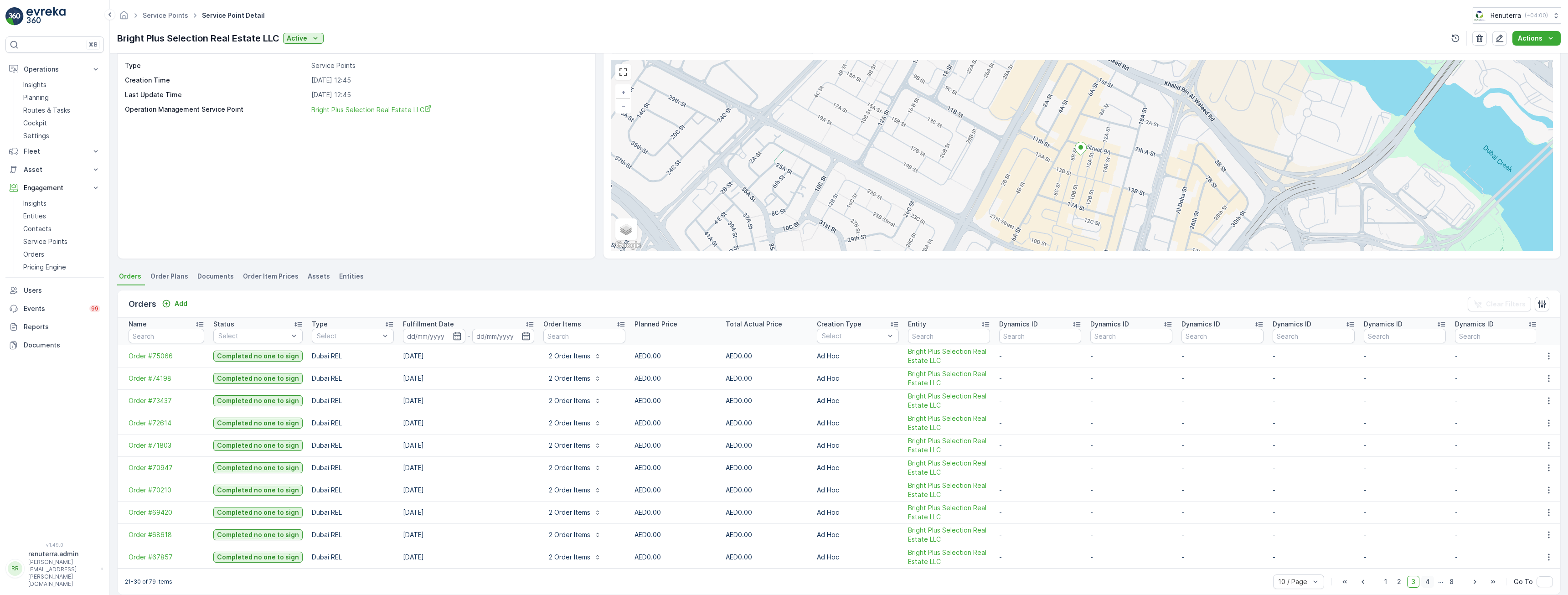
click at [1426, 585] on span "4" at bounding box center [1427, 582] width 13 height 12
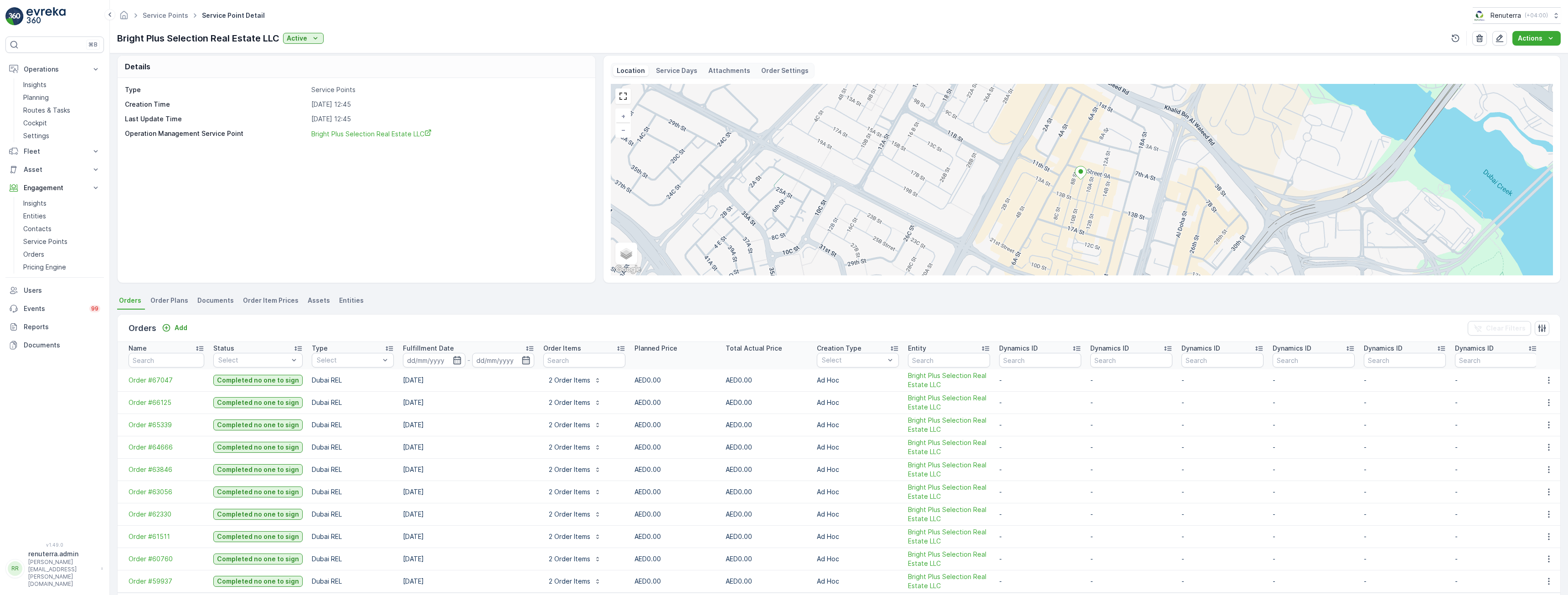
scroll to position [34, 0]
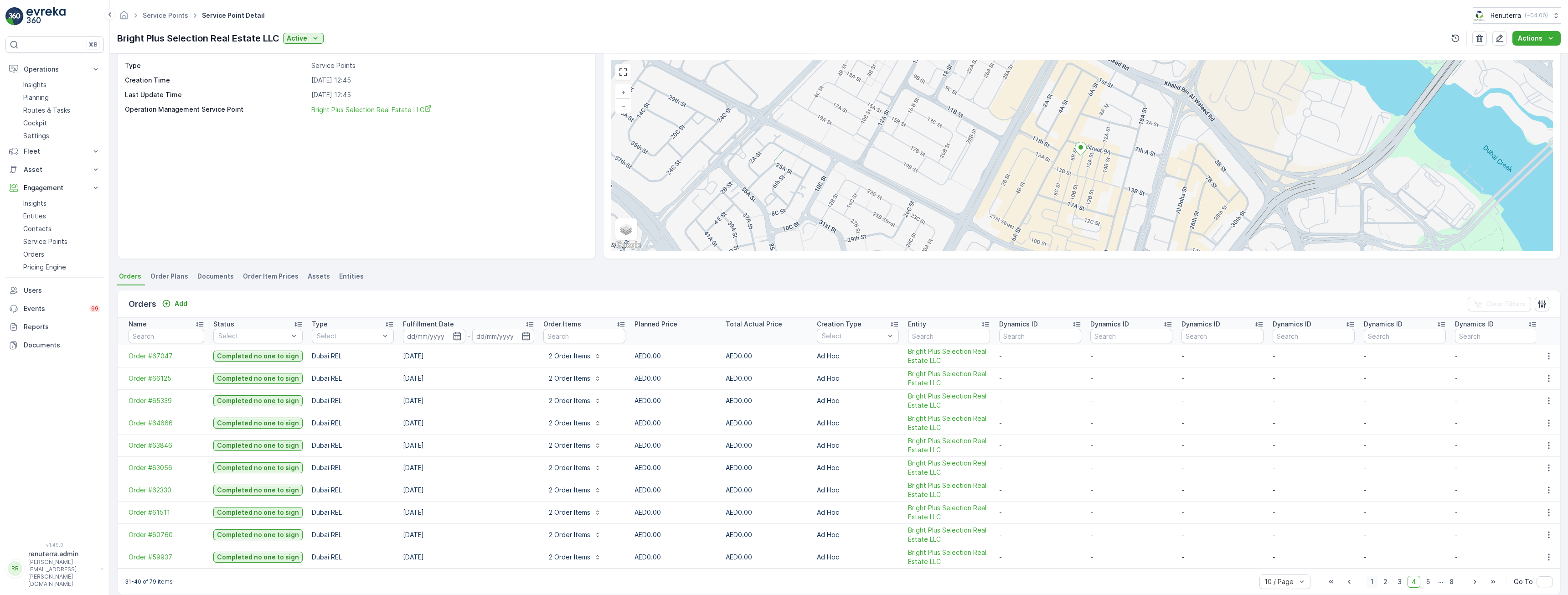
click at [1373, 585] on span "1" at bounding box center [1372, 582] width 11 height 12
click at [172, 273] on span "Order Plans" at bounding box center [169, 276] width 38 height 9
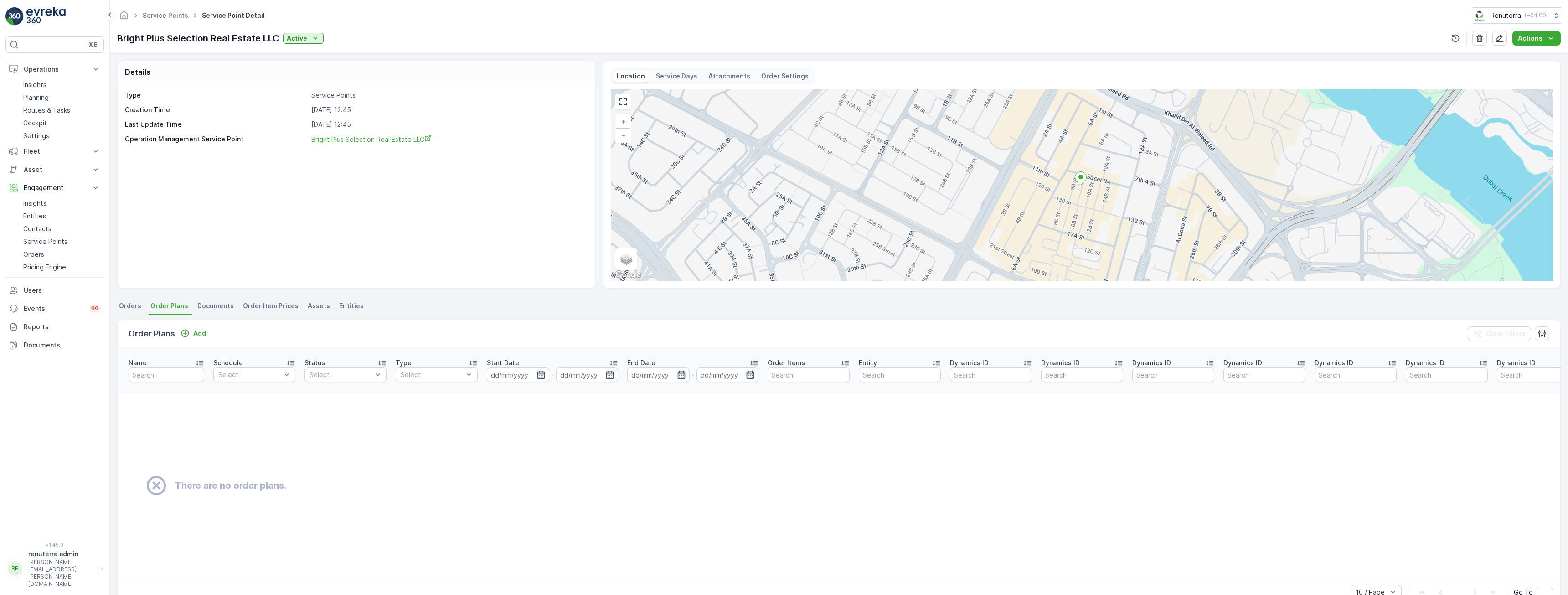
click at [131, 301] on li "Orders" at bounding box center [131, 307] width 28 height 15
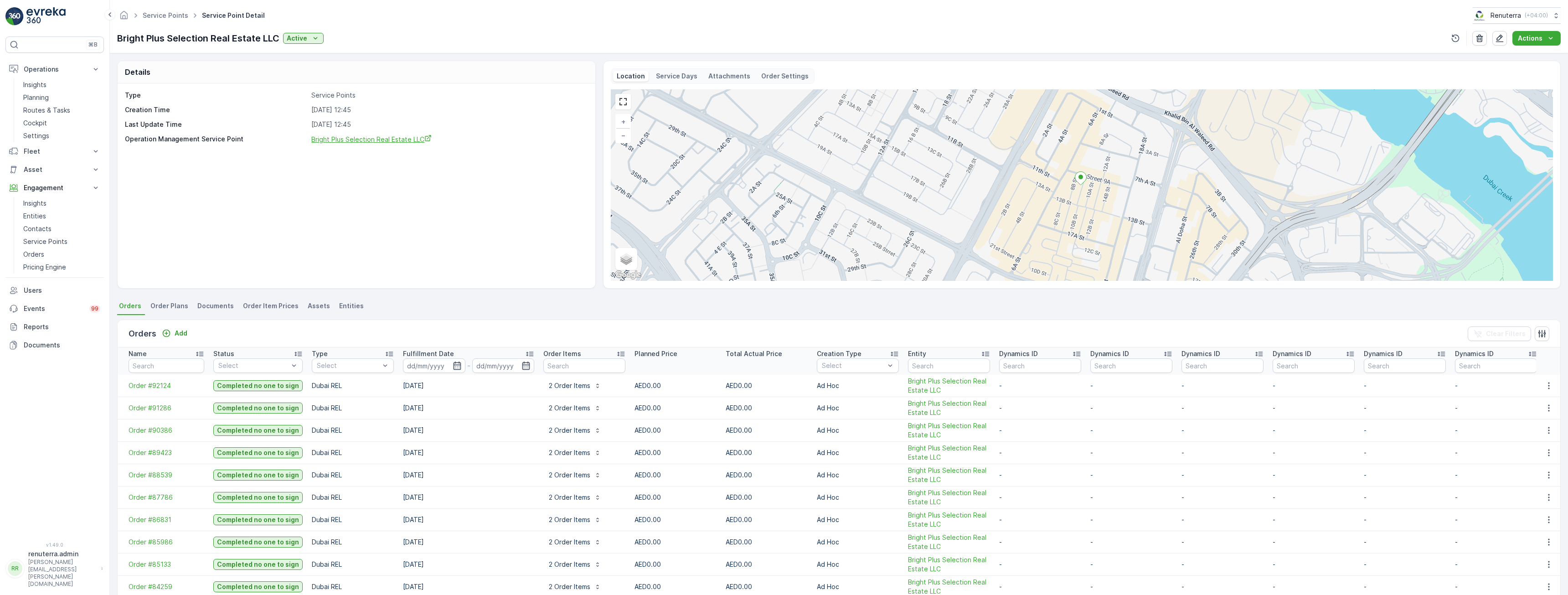
click at [354, 139] on span "Bright Plus Selection Real Estate LLC" at bounding box center [371, 139] width 121 height 8
click at [35, 214] on p "Entities" at bounding box center [34, 216] width 23 height 9
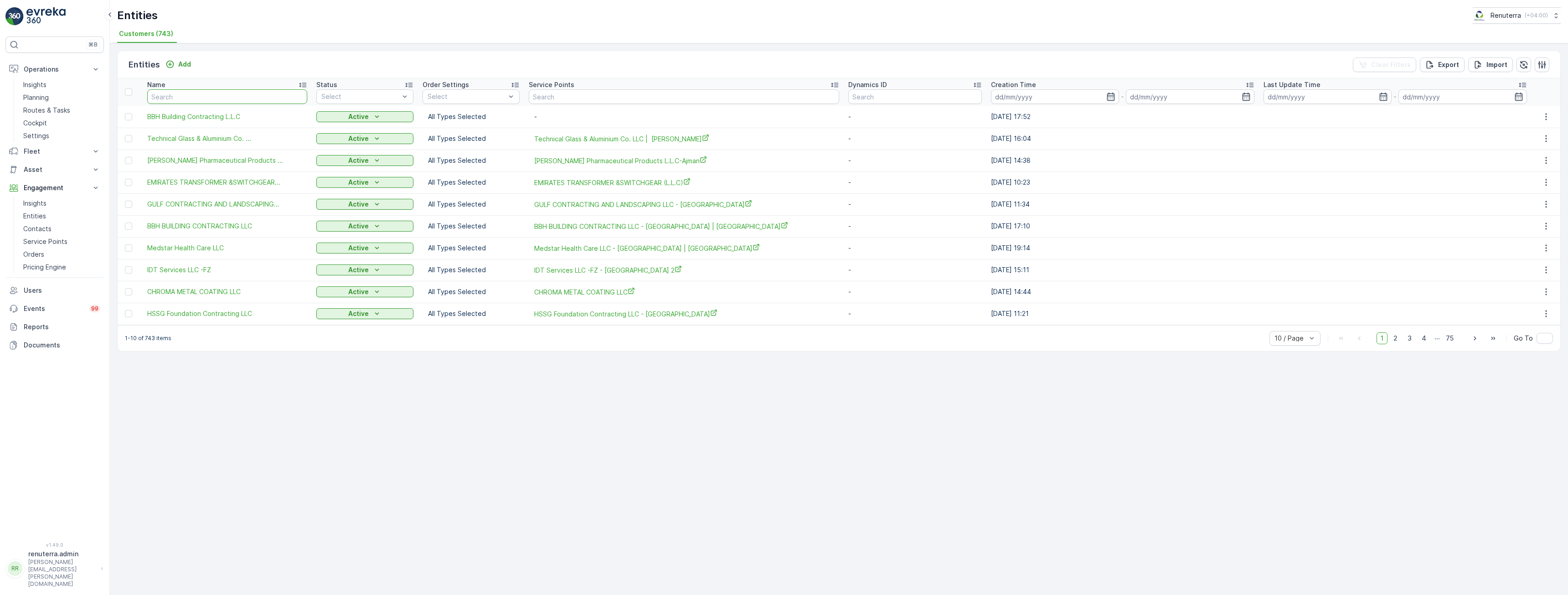
click at [229, 96] on input "text" at bounding box center [227, 97] width 160 height 15
type input "ma"
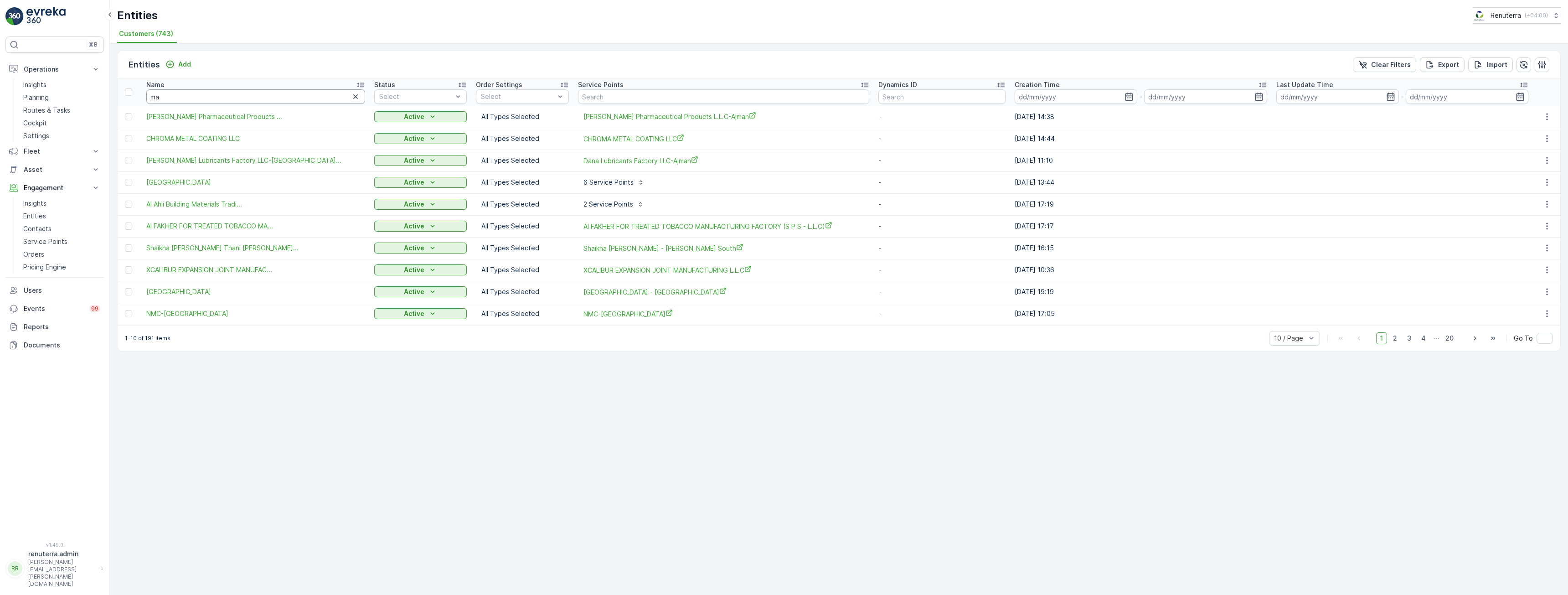
click at [237, 99] on input "ma" at bounding box center [256, 97] width 219 height 15
type input "mar"
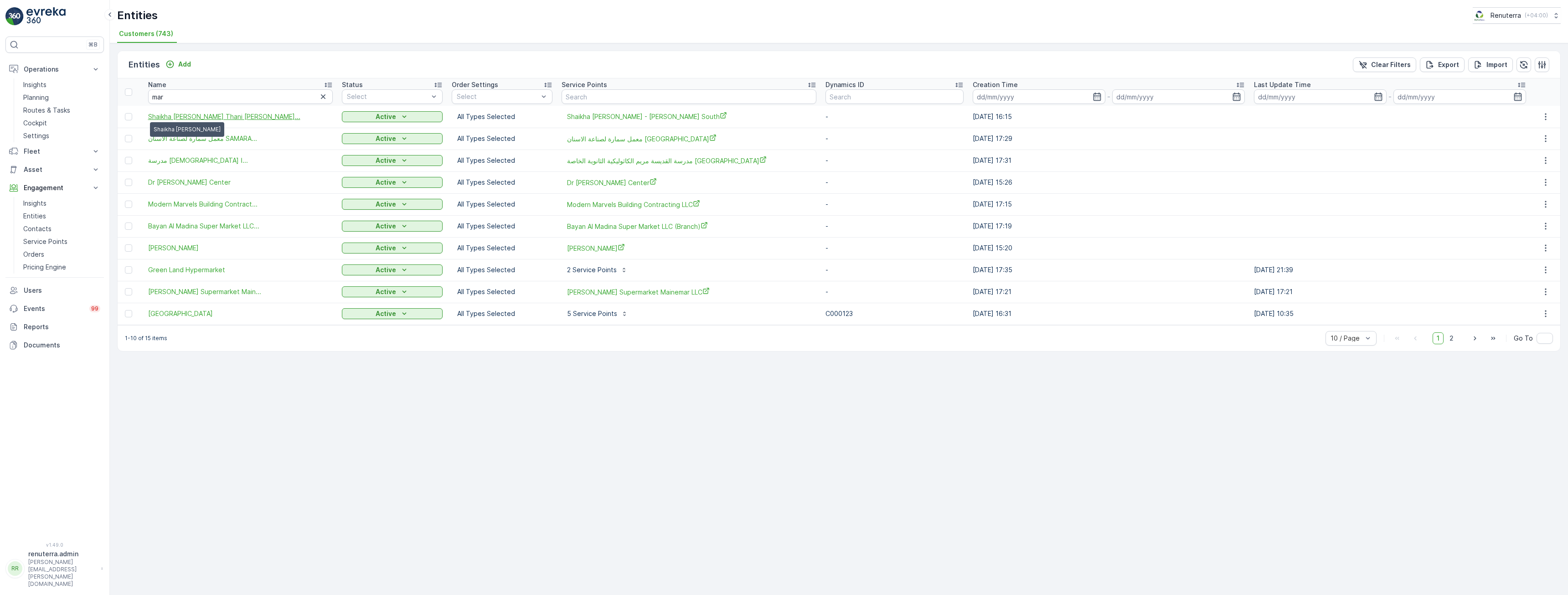
click at [224, 116] on span "Shaikha Maryam Thani Juma Al Mak..." at bounding box center [224, 116] width 152 height 9
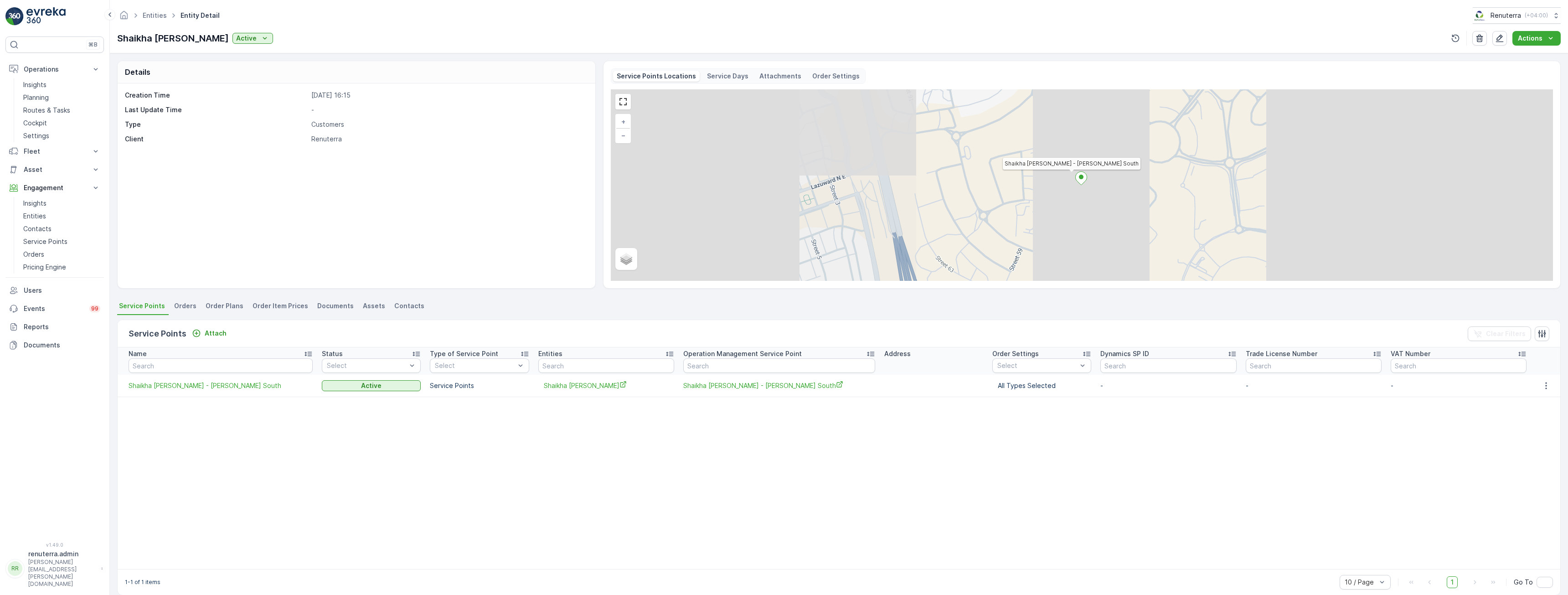
click at [175, 302] on span "Orders" at bounding box center [185, 306] width 23 height 9
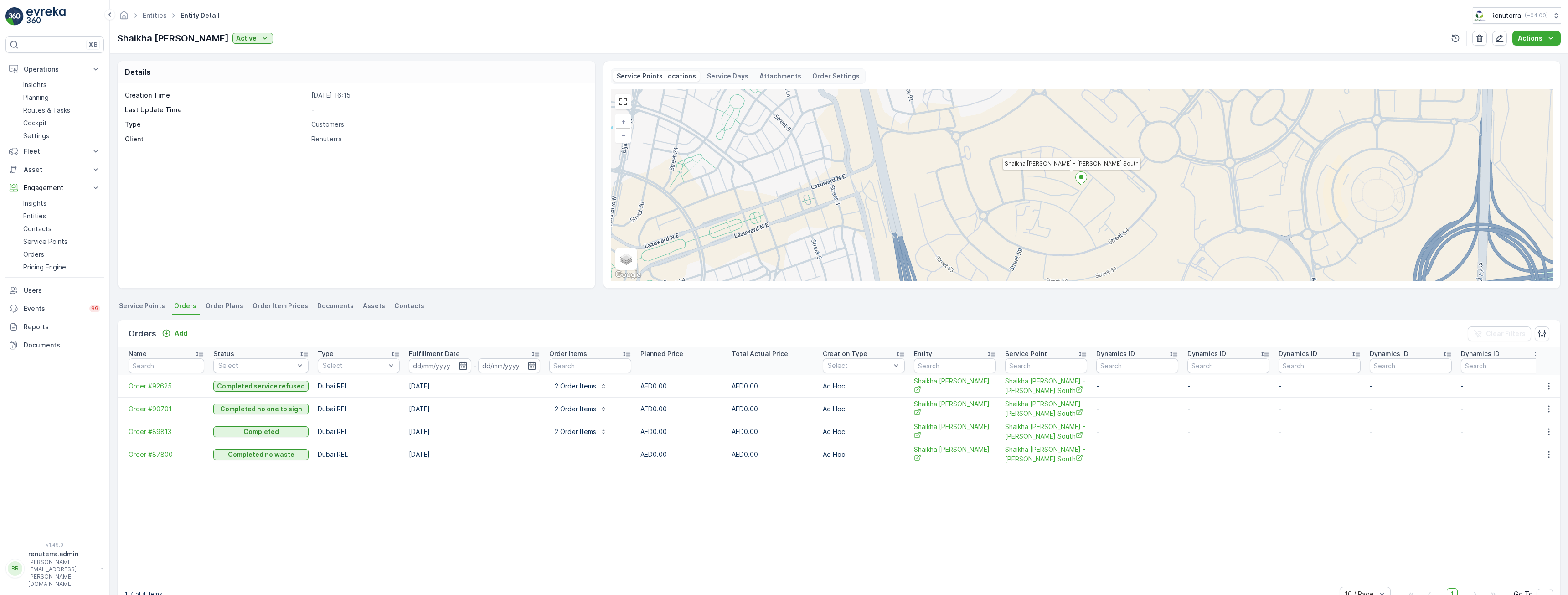
click at [151, 391] on span "Order #92625" at bounding box center [166, 386] width 75 height 9
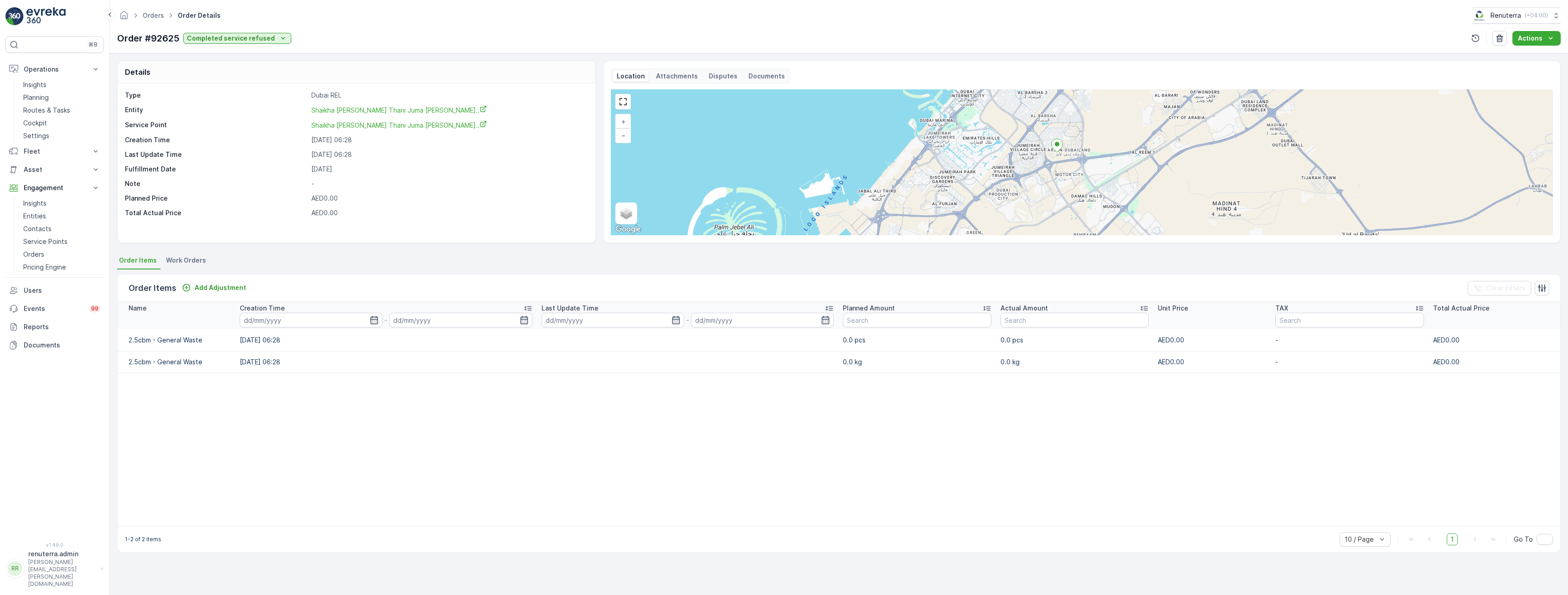
click at [190, 262] on span "Work Orders" at bounding box center [186, 260] width 40 height 9
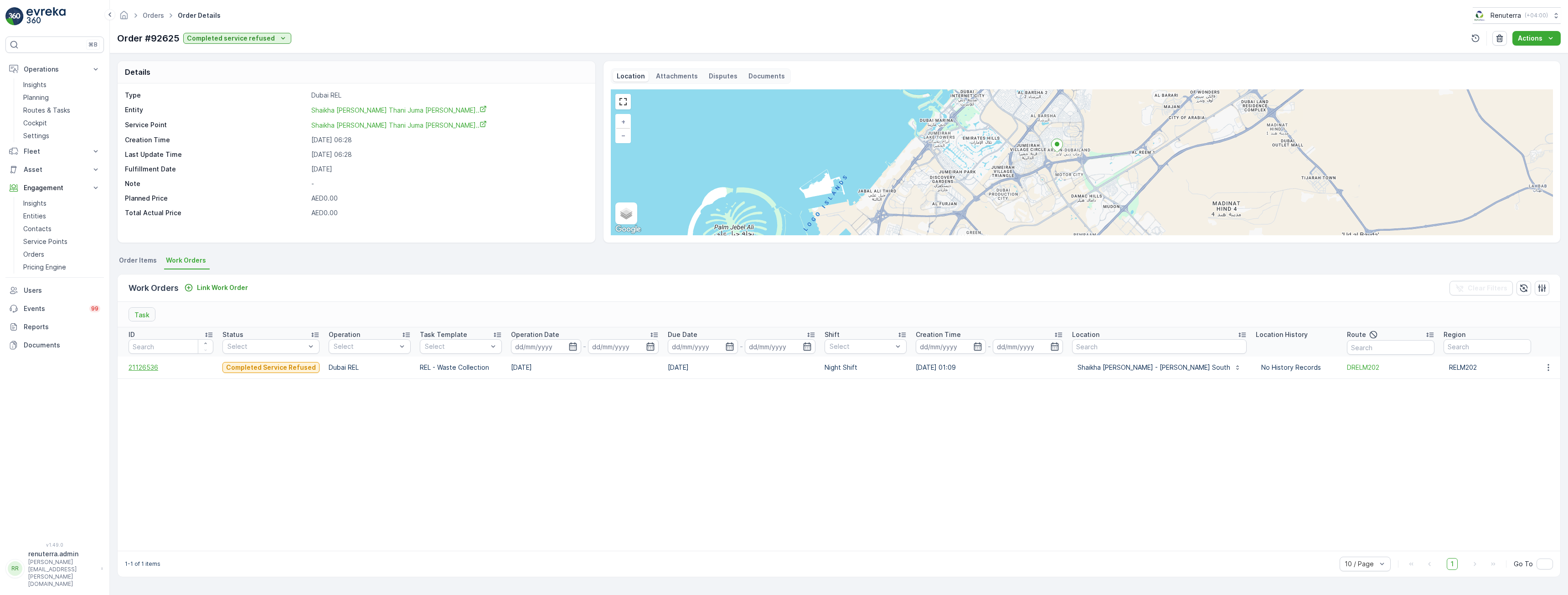
click at [150, 364] on span "21126536" at bounding box center [170, 367] width 85 height 9
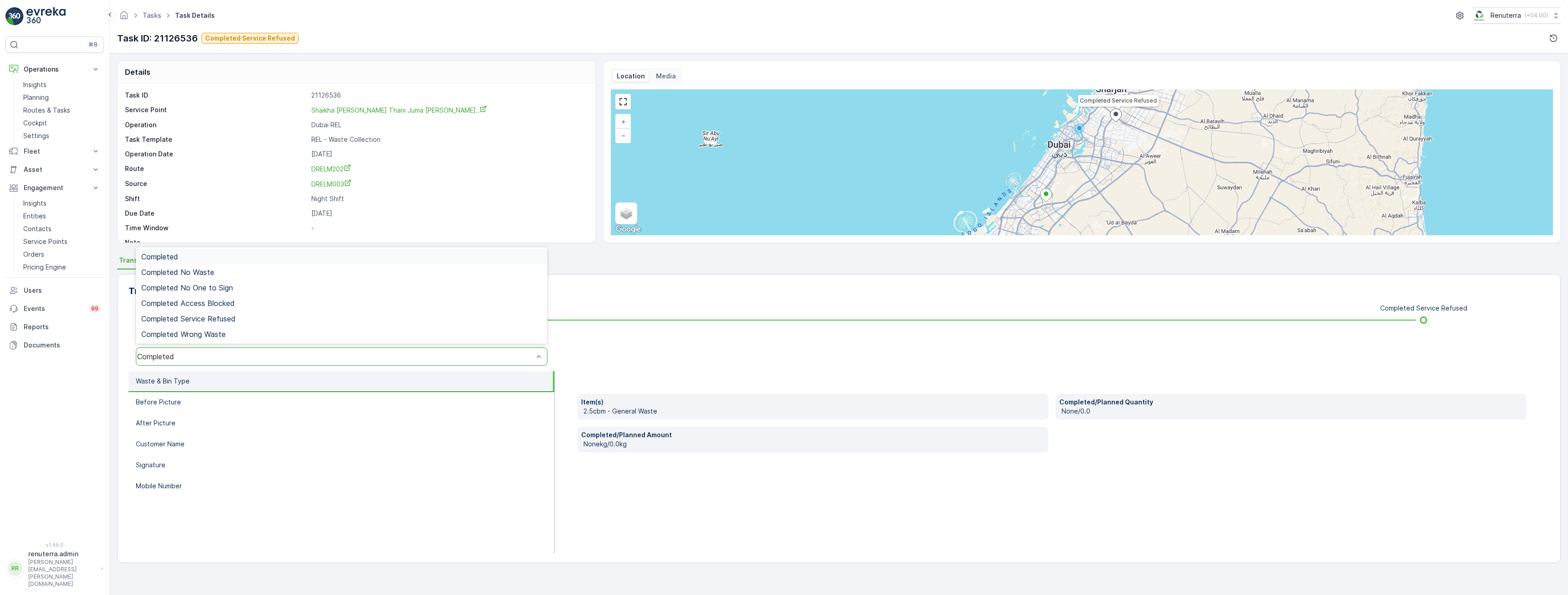
click at [318, 354] on div "Completed" at bounding box center [335, 356] width 396 height 8
click at [217, 317] on span "Completed Service Refused" at bounding box center [188, 319] width 94 height 8
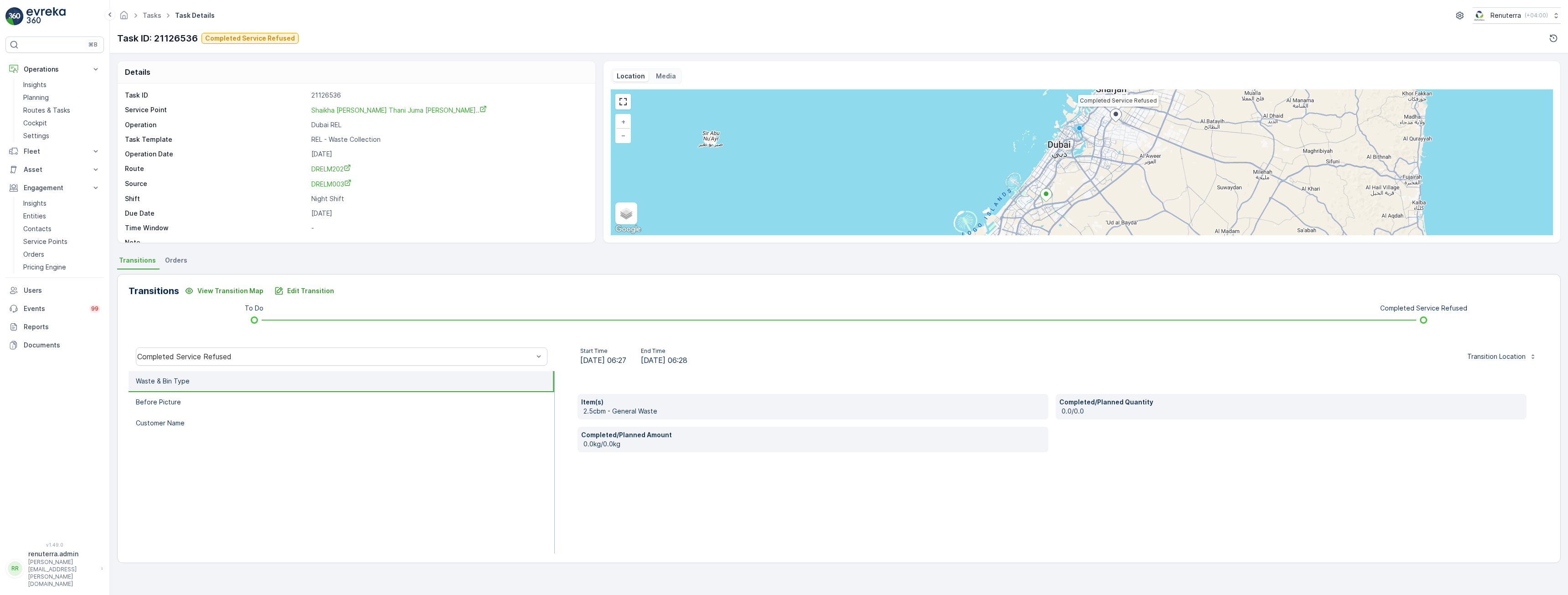
click at [310, 503] on ul "Waste & Bin Type Before Picture Customer Name" at bounding box center [341, 463] width 426 height 183
click at [200, 406] on li "Before Picture" at bounding box center [341, 403] width 425 height 21
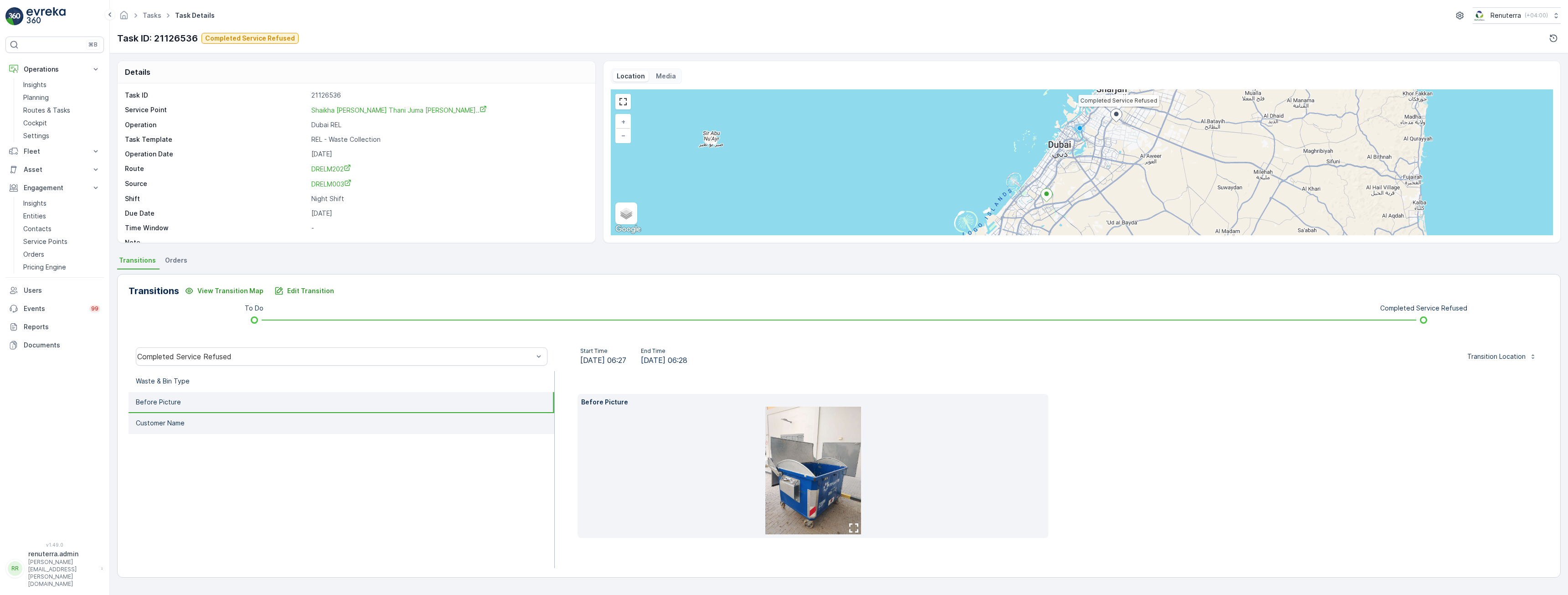
click at [179, 429] on li "Customer Name" at bounding box center [341, 423] width 425 height 21
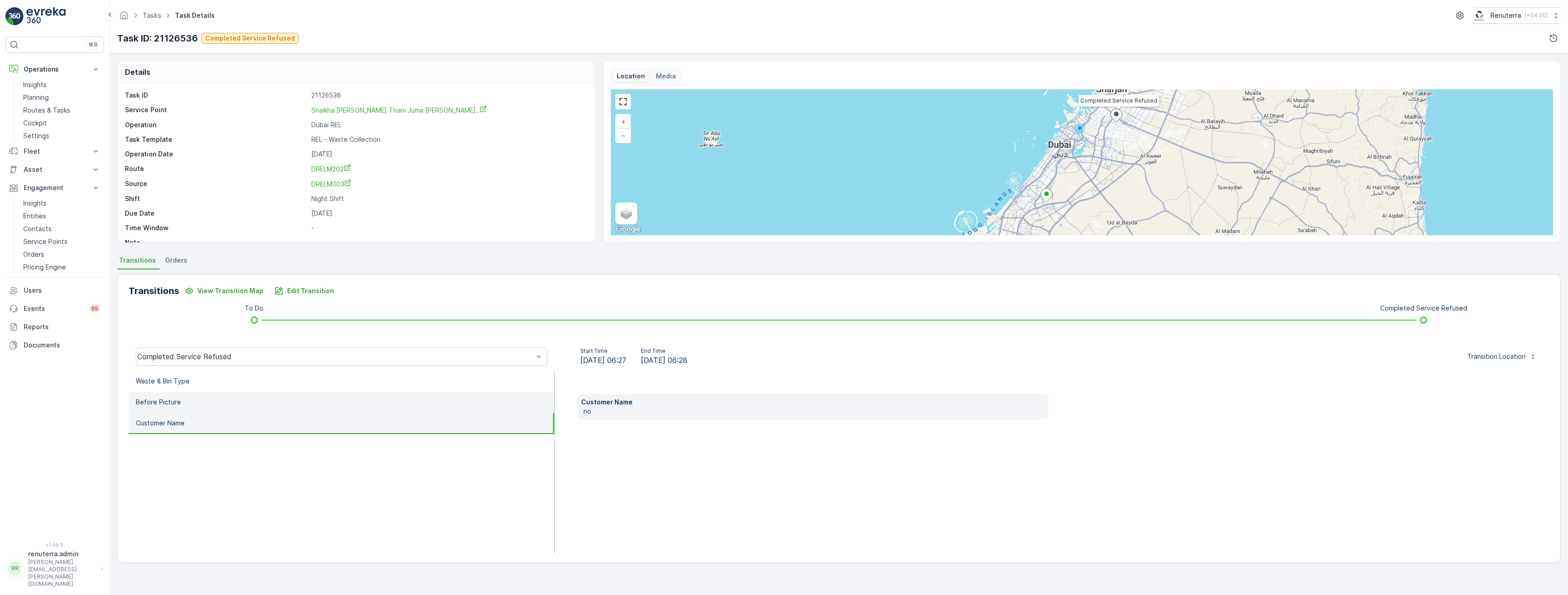
click at [179, 406] on li "Before Picture" at bounding box center [341, 403] width 425 height 21
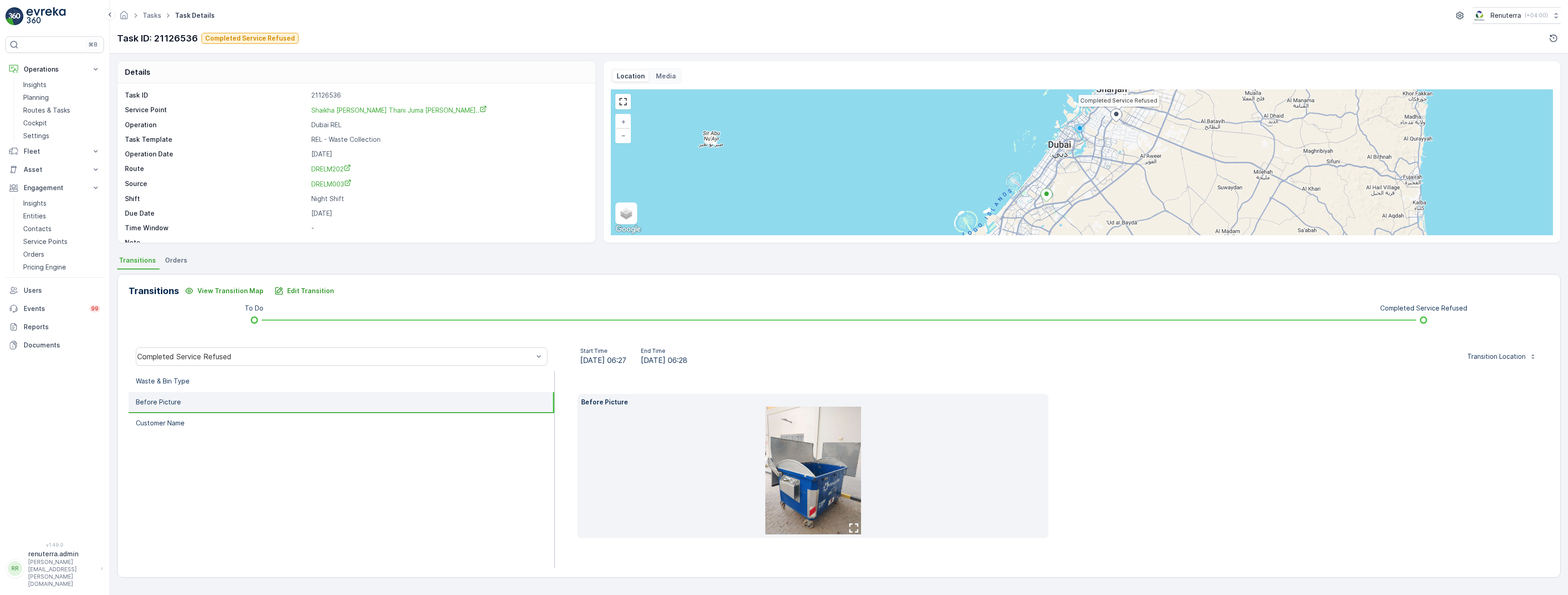
click at [818, 457] on img at bounding box center [813, 471] width 96 height 128
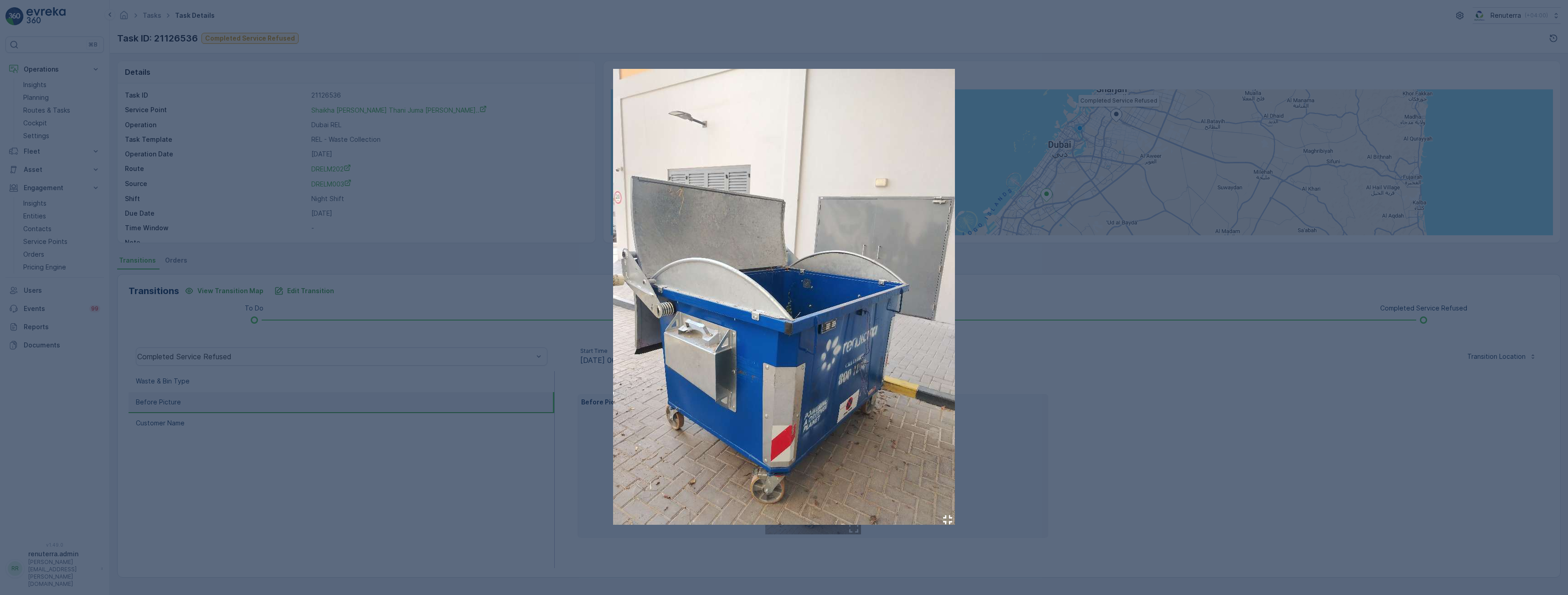
click at [1180, 466] on div at bounding box center [784, 297] width 1568 height 595
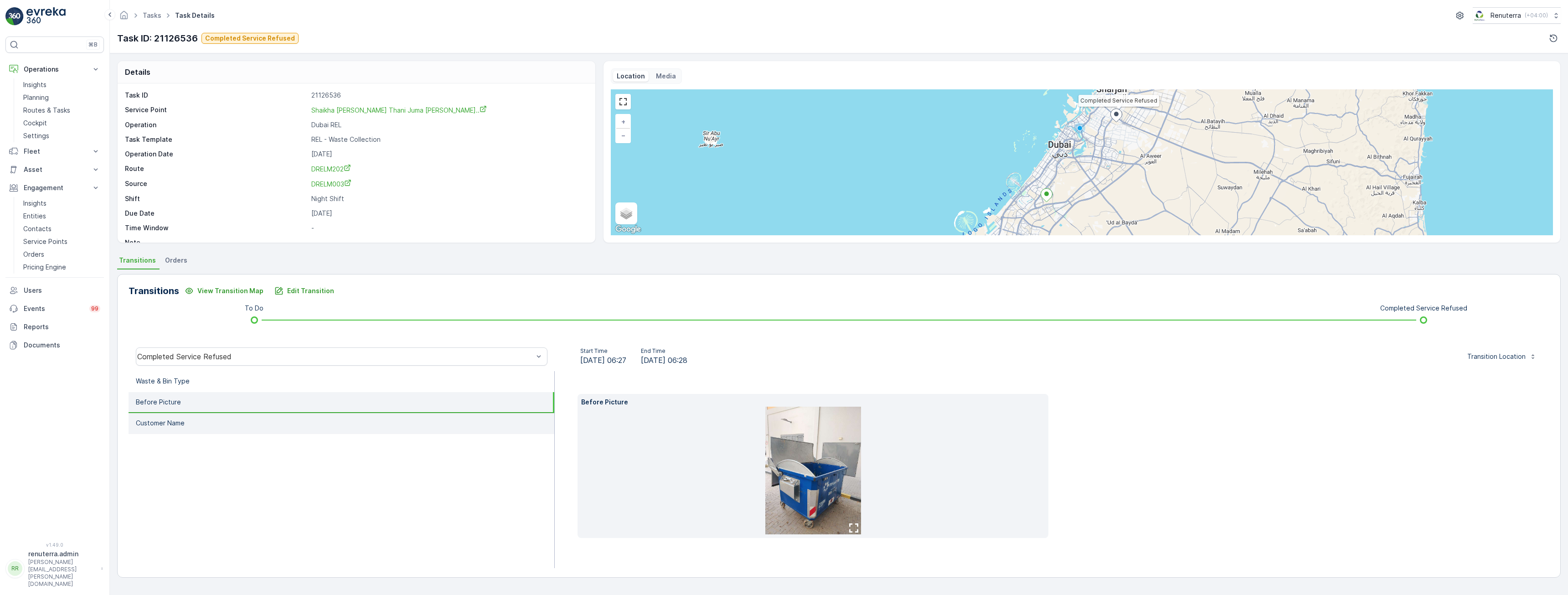
click at [163, 420] on p "Customer Name" at bounding box center [160, 423] width 49 height 9
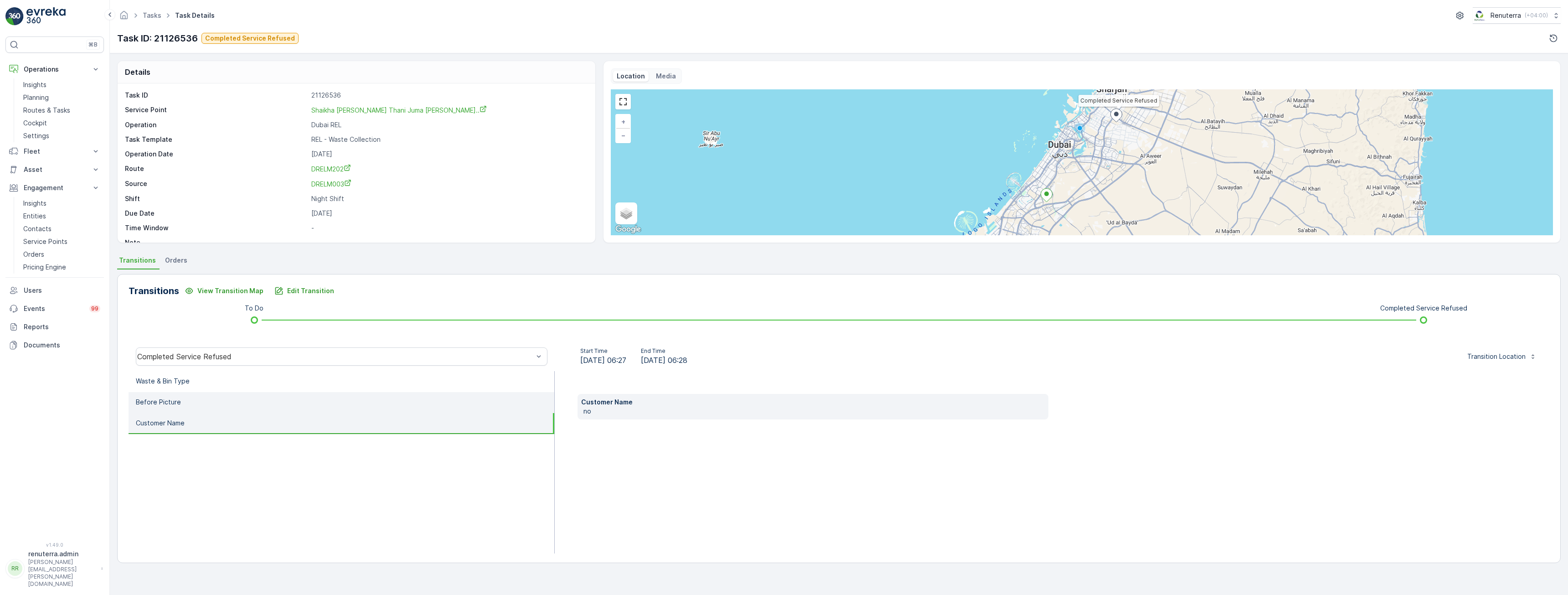
click at [161, 404] on p "Before Picture" at bounding box center [158, 402] width 45 height 9
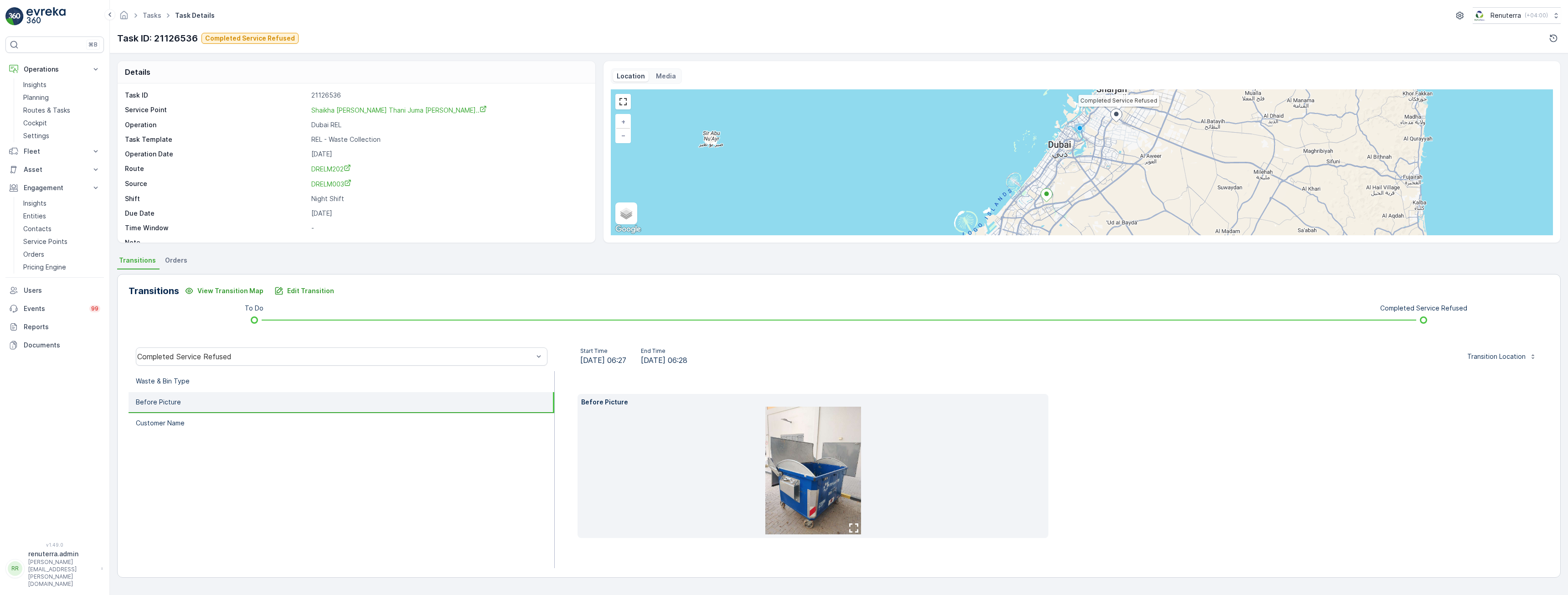
click at [1023, 340] on div "Transitions View Transition Map Edit Transition To Do Completed Service Refused…" at bounding box center [839, 426] width 1444 height 304
click at [27, 203] on p "Insights" at bounding box center [35, 203] width 23 height 9
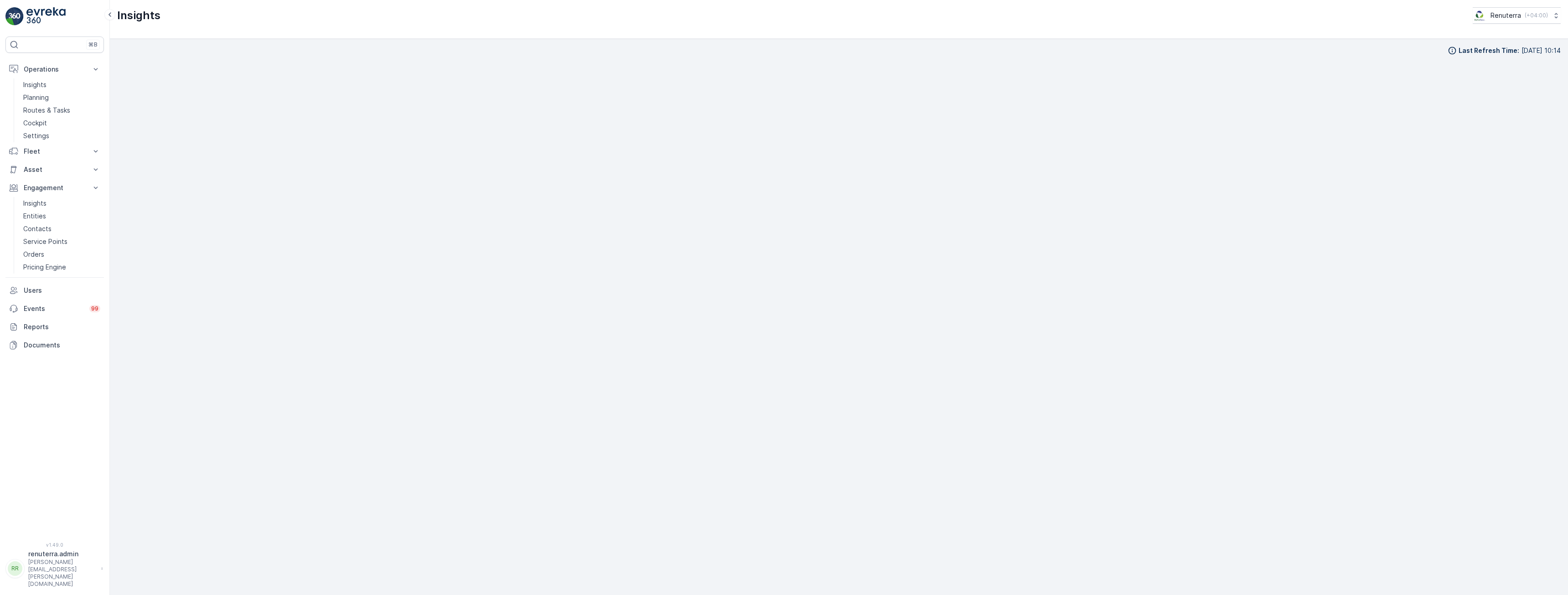
scroll to position [18, 0]
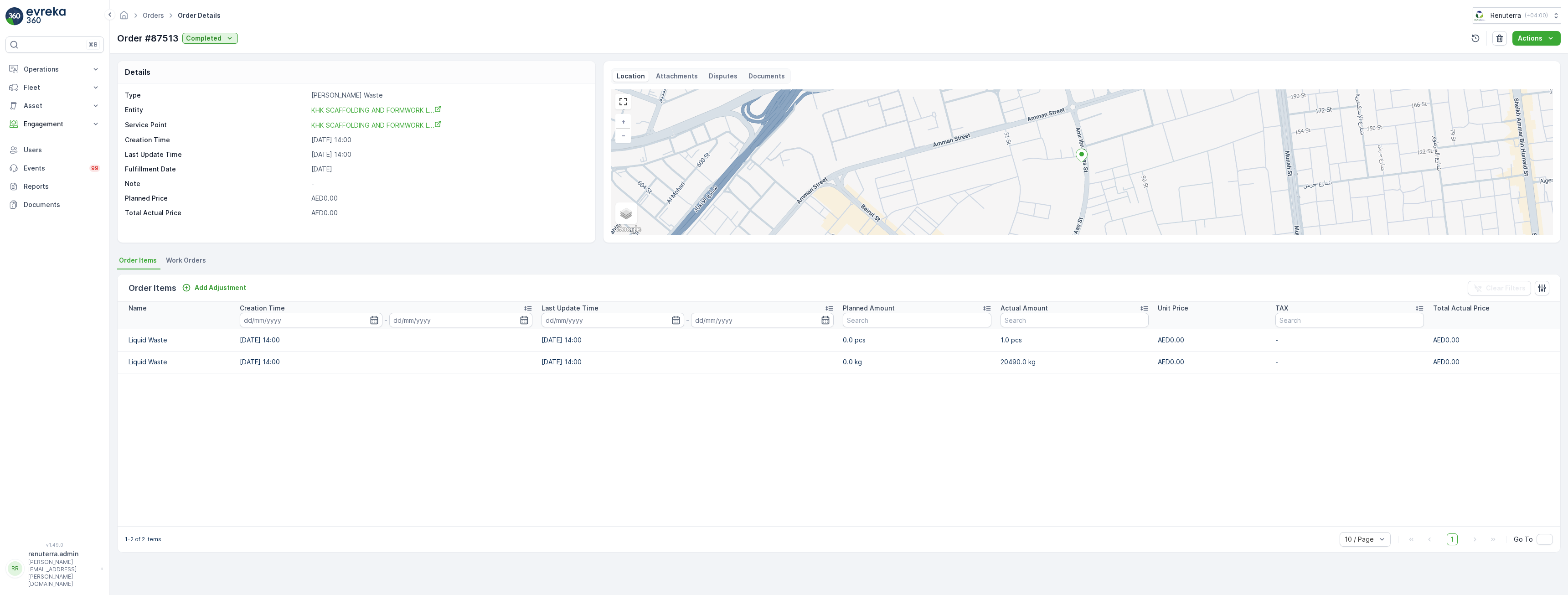
click at [197, 262] on span "Work Orders" at bounding box center [186, 260] width 40 height 9
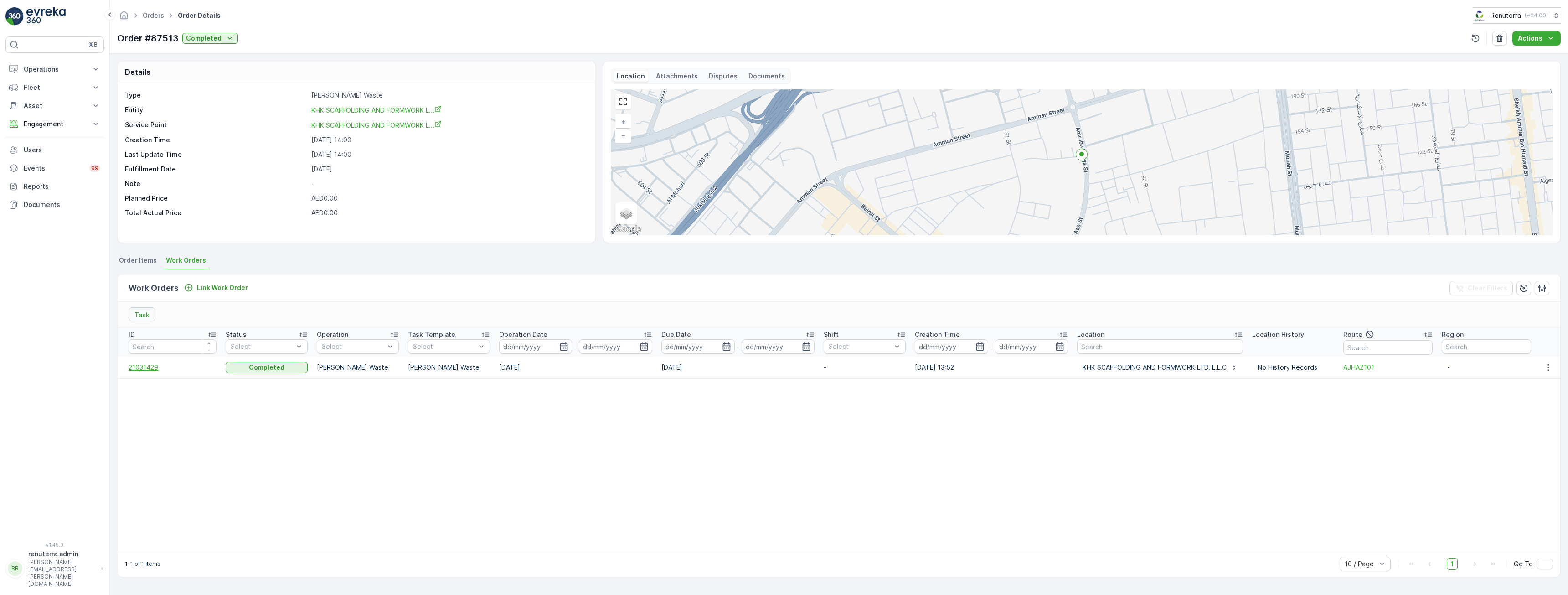
click at [146, 367] on span "21031429" at bounding box center [172, 367] width 88 height 9
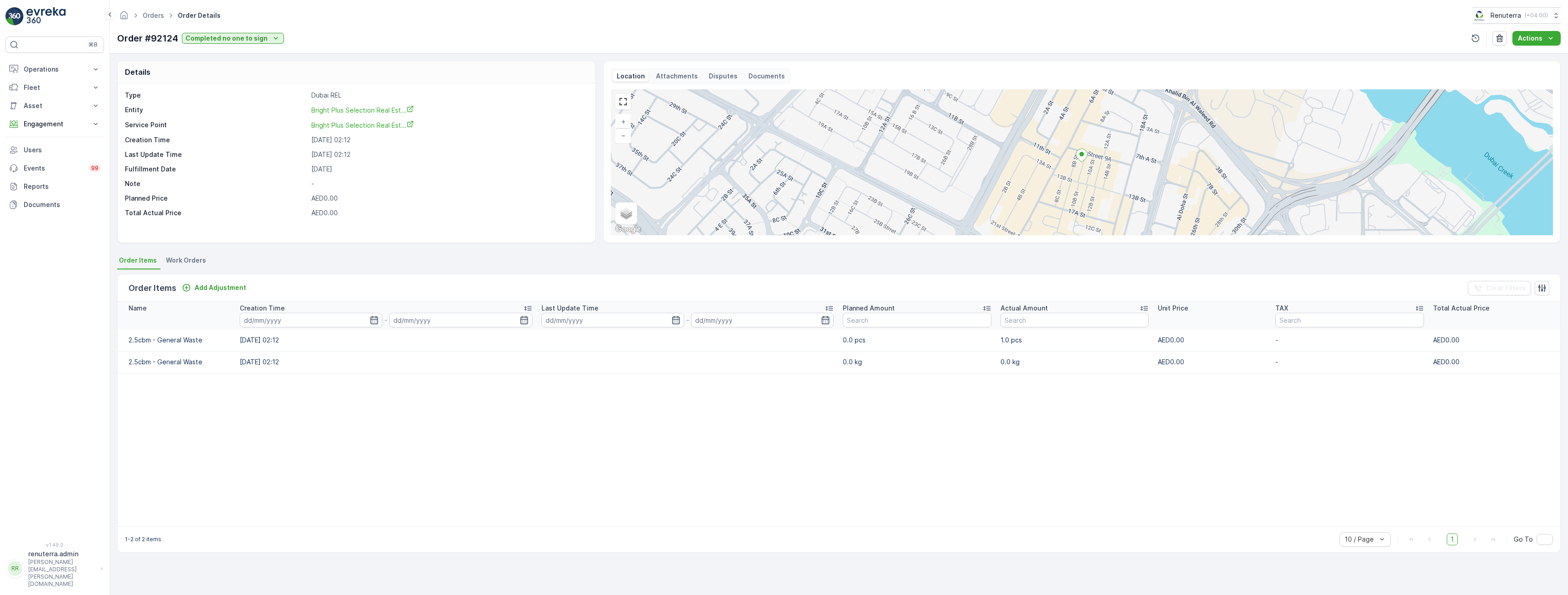
click at [174, 259] on span "Work Orders" at bounding box center [186, 260] width 40 height 9
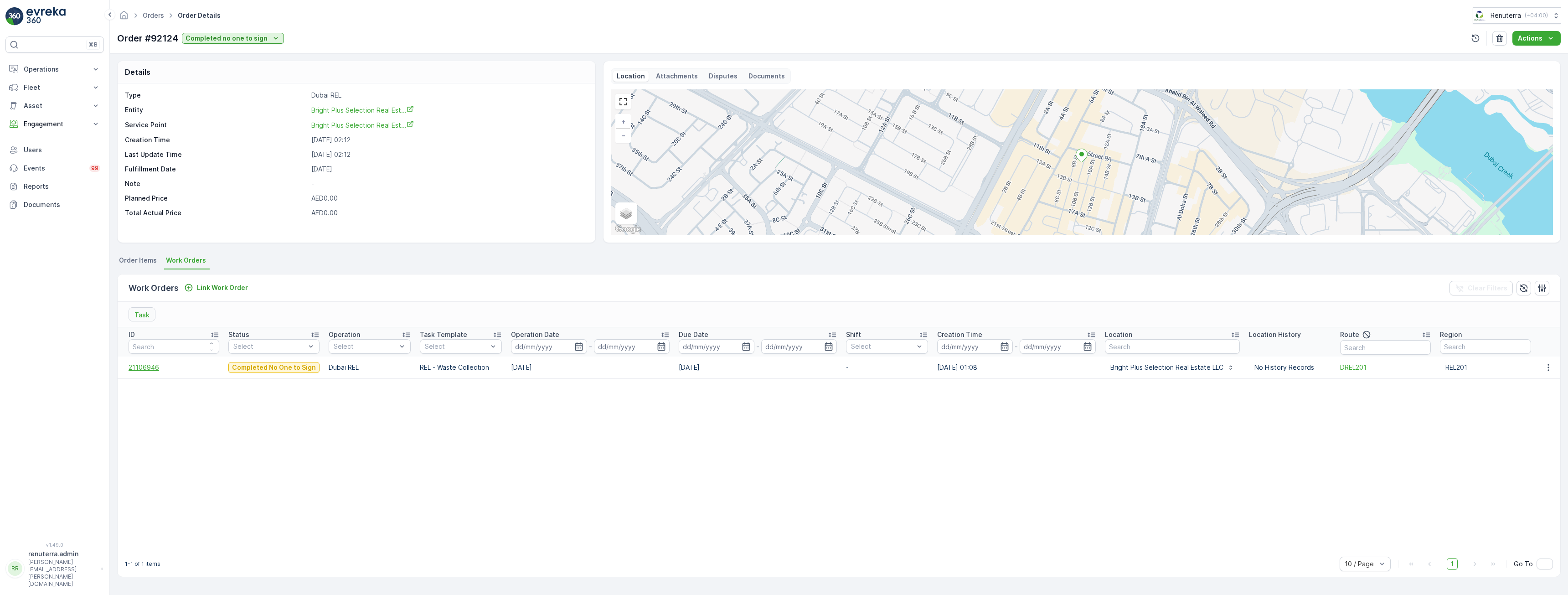
click at [149, 368] on span "21106946" at bounding box center [173, 367] width 91 height 9
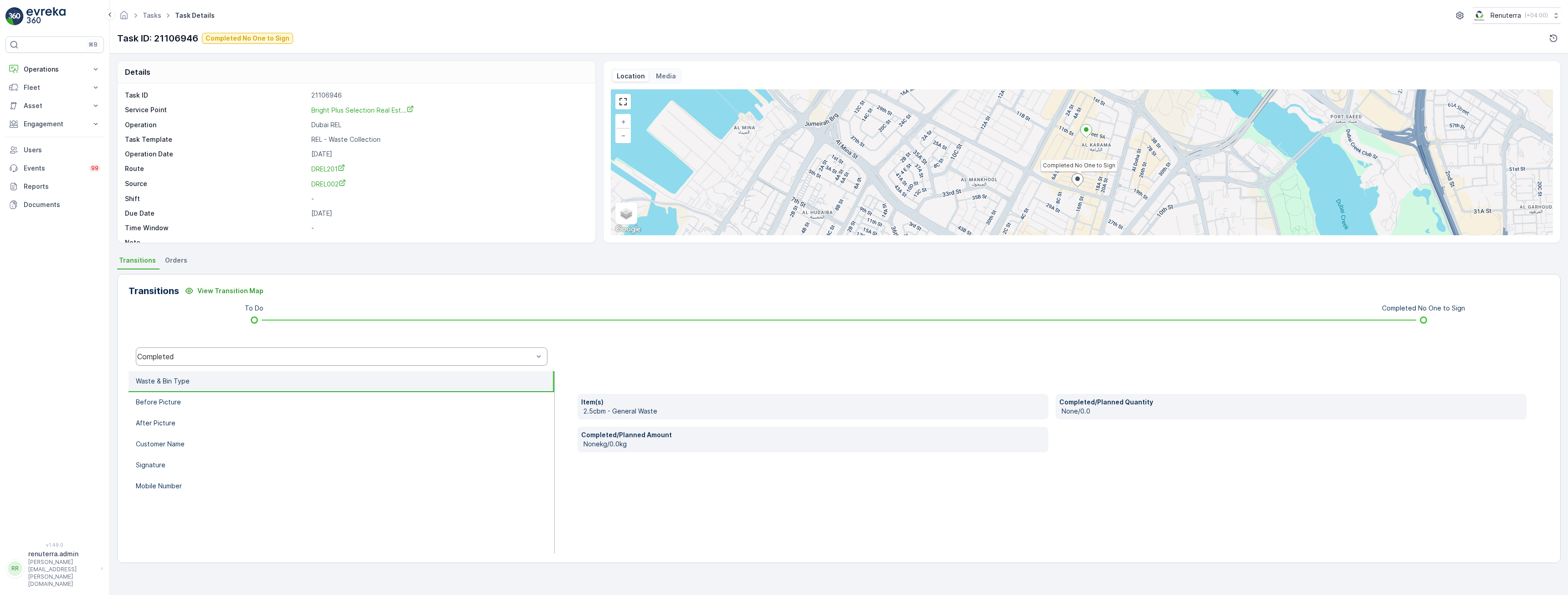
click at [180, 357] on div "Completed" at bounding box center [335, 356] width 396 height 8
click at [187, 288] on span "Completed No One to Sign" at bounding box center [187, 287] width 92 height 8
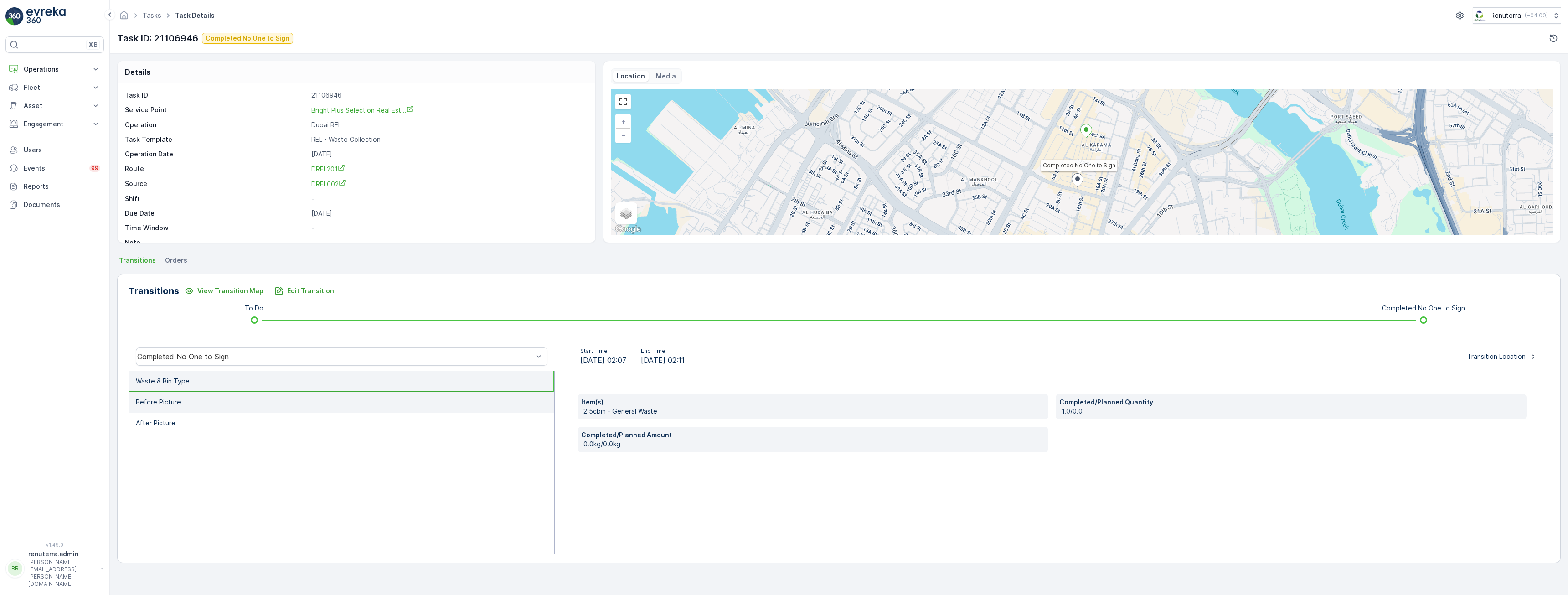
click at [201, 397] on li "Before Picture" at bounding box center [341, 403] width 425 height 21
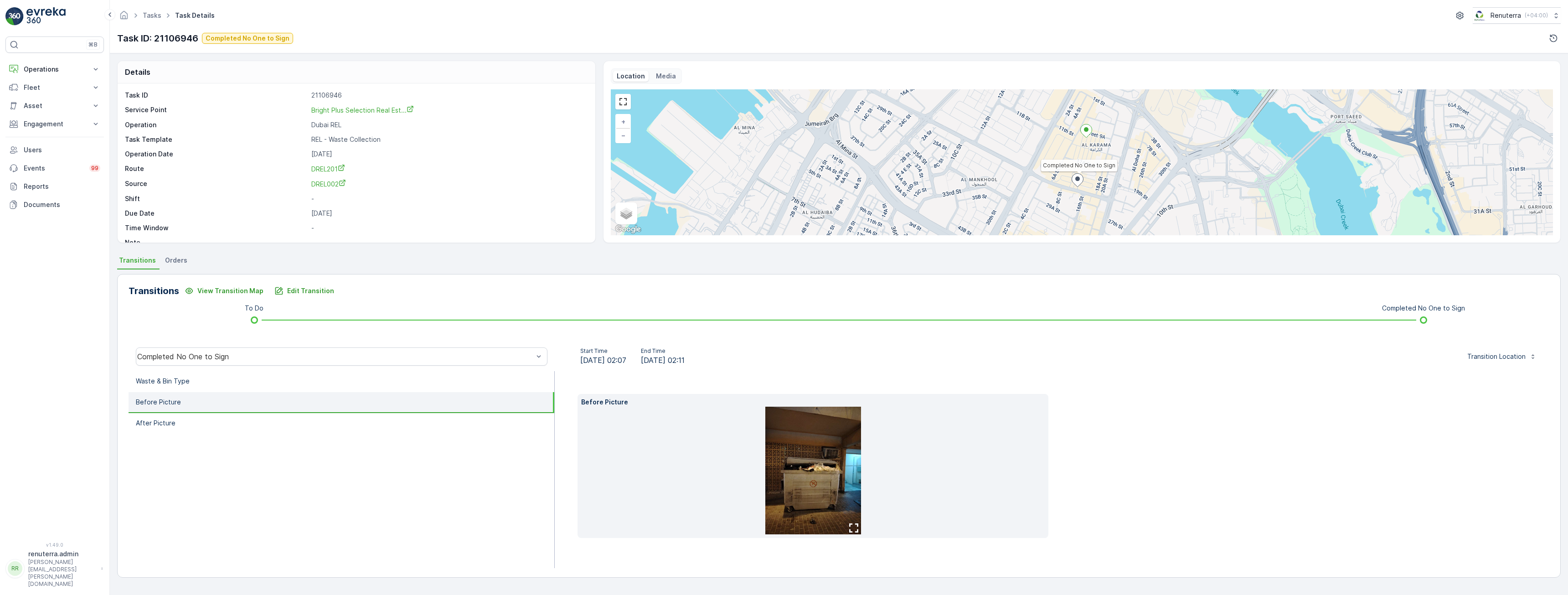
click at [807, 409] on img at bounding box center [813, 471] width 96 height 128
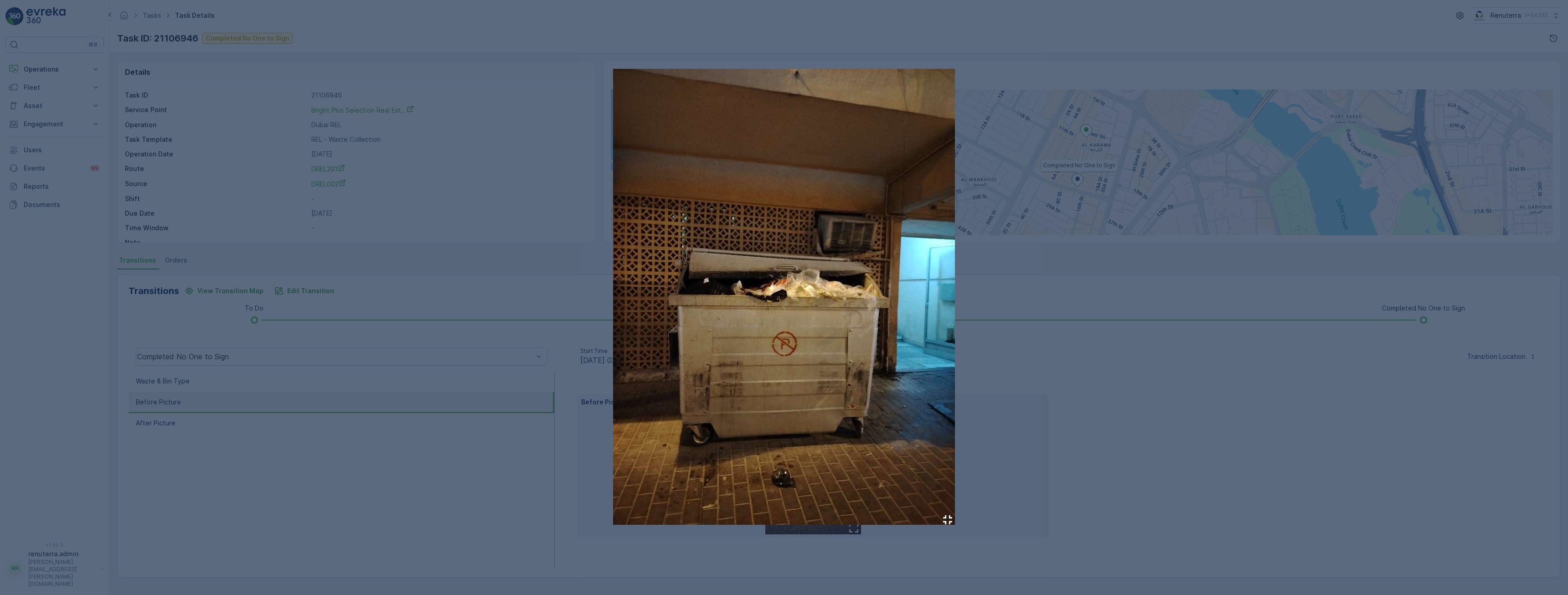
click at [379, 464] on div at bounding box center [784, 297] width 1568 height 595
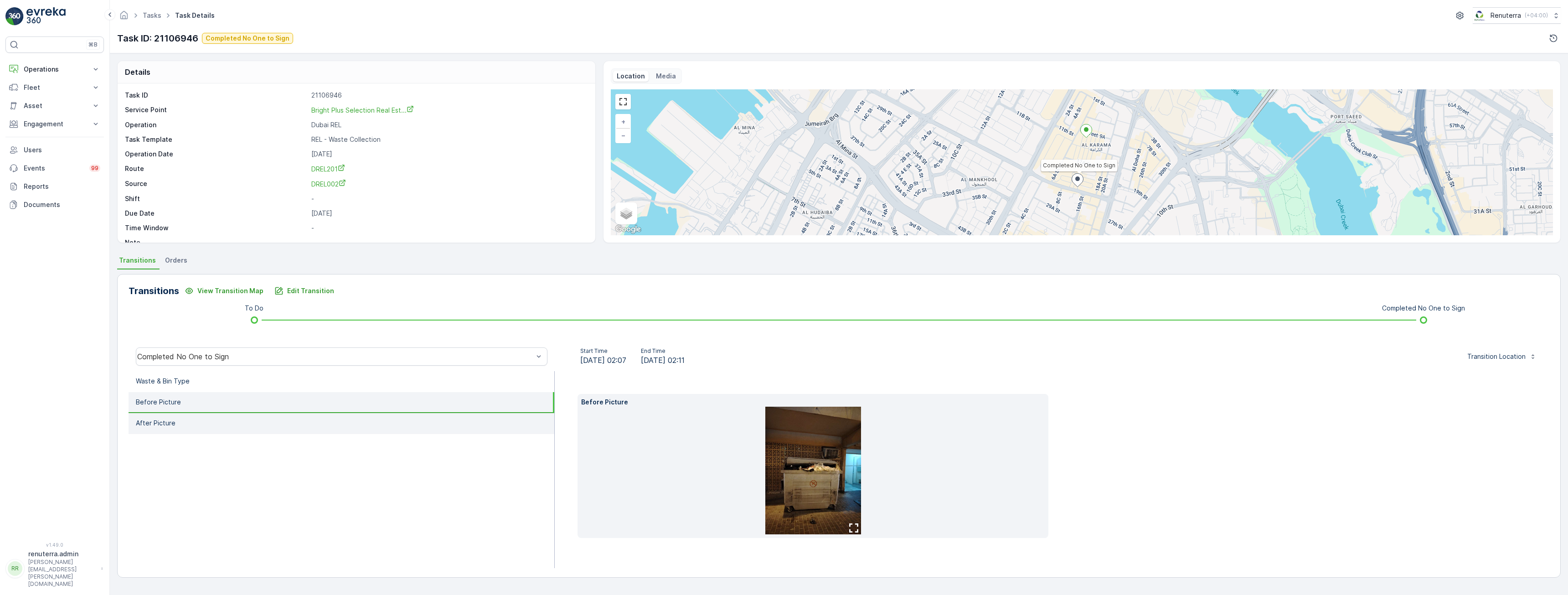
click at [159, 429] on li "After Picture" at bounding box center [341, 423] width 425 height 21
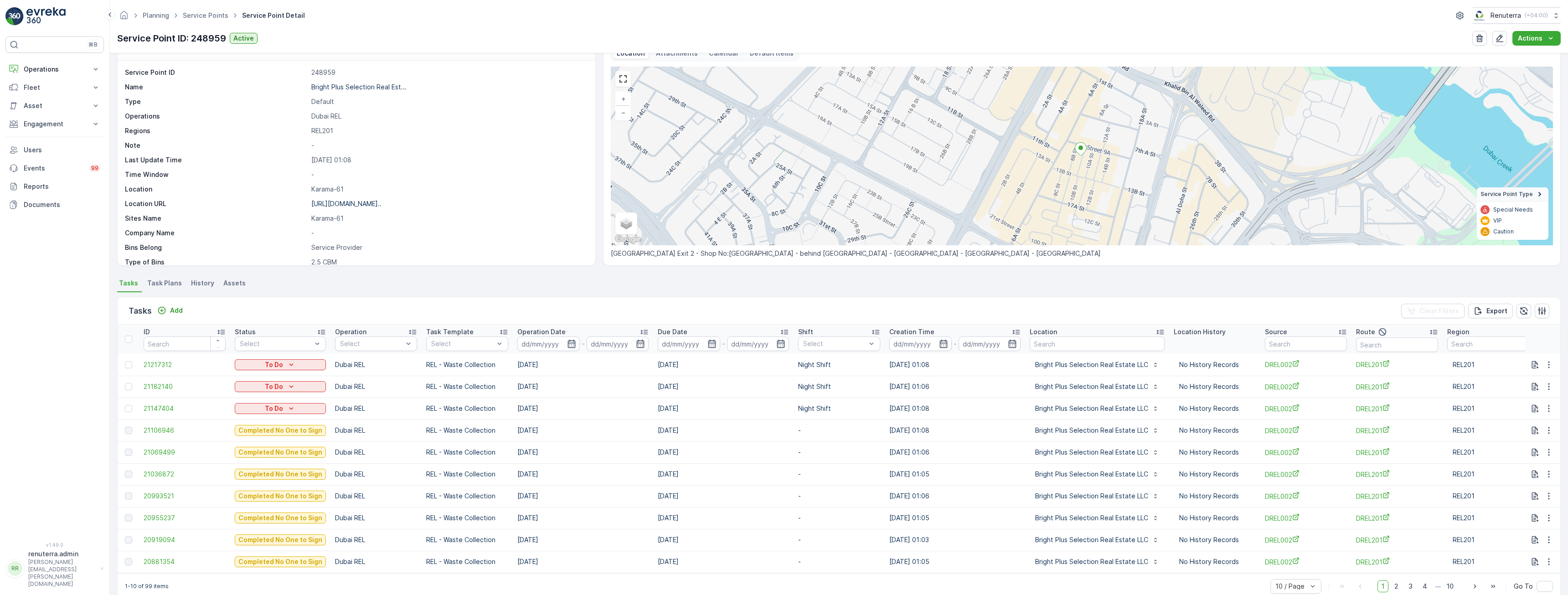
scroll to position [44, 0]
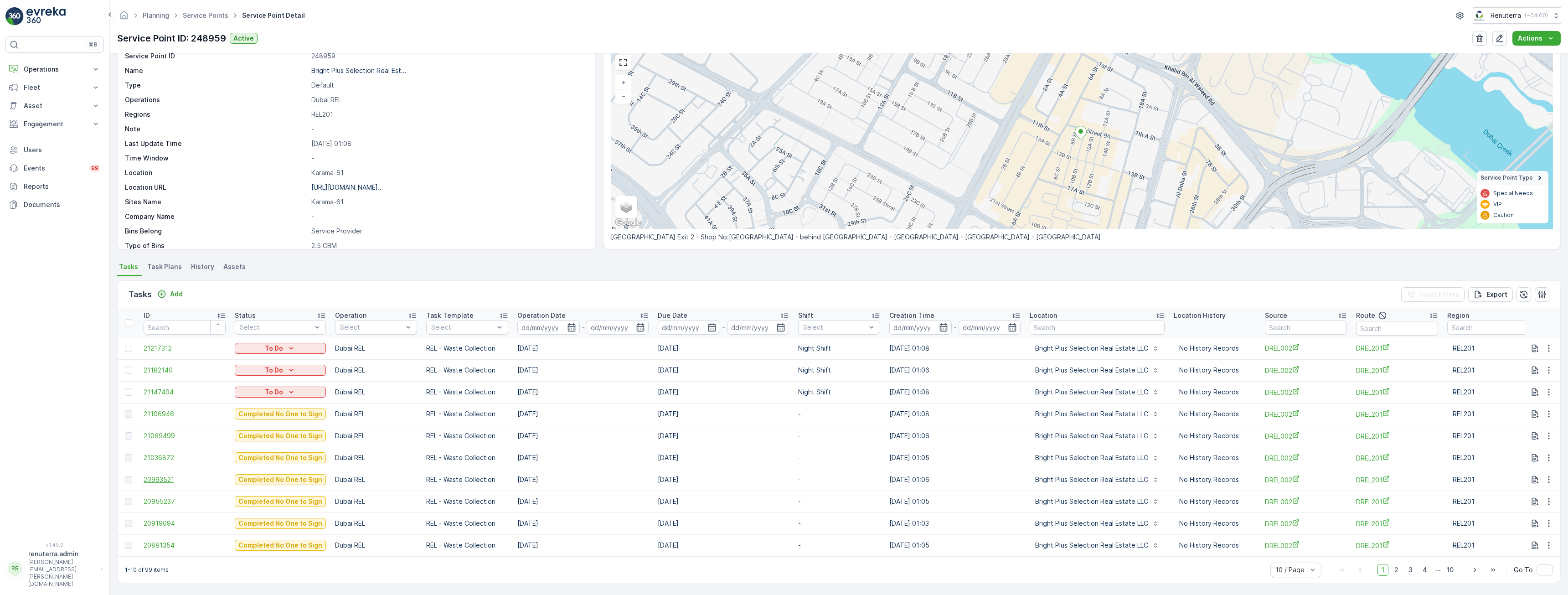
click at [167, 475] on span "20993521" at bounding box center [184, 479] width 82 height 9
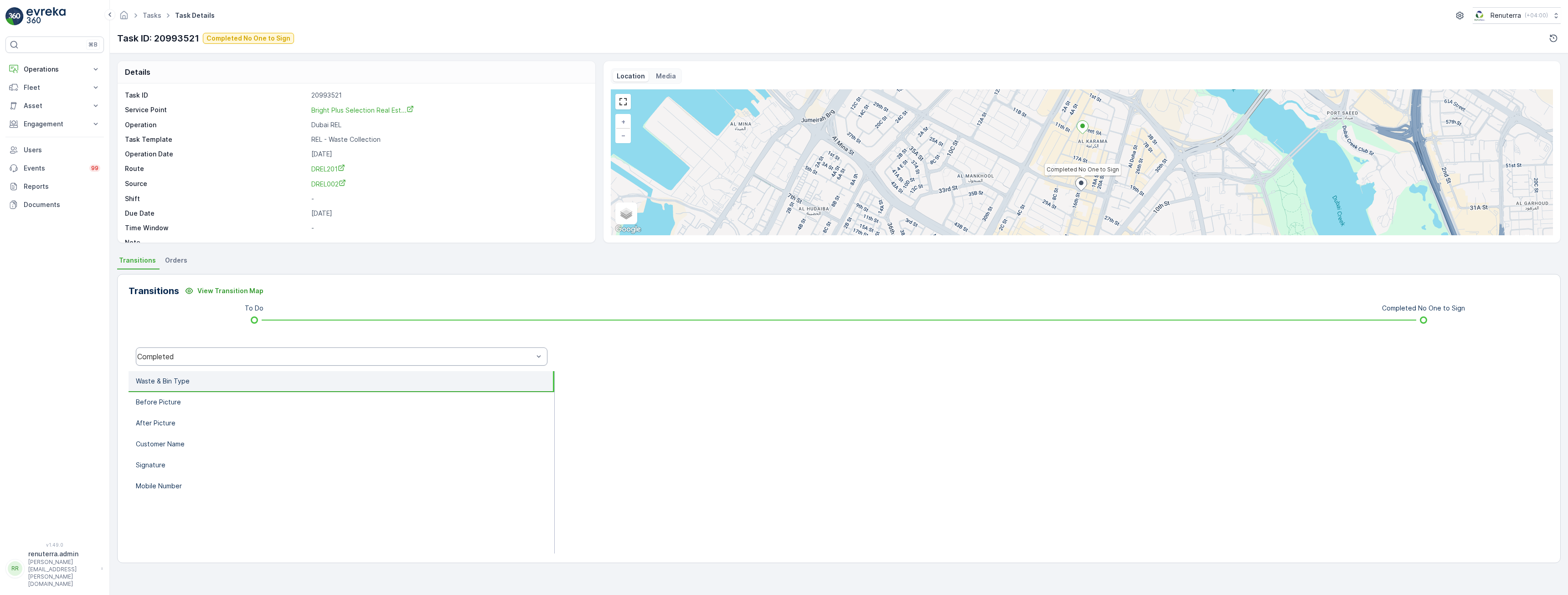
click at [310, 356] on div "Completed" at bounding box center [335, 356] width 396 height 8
click at [210, 287] on span "Completed No One to Sign" at bounding box center [187, 287] width 92 height 8
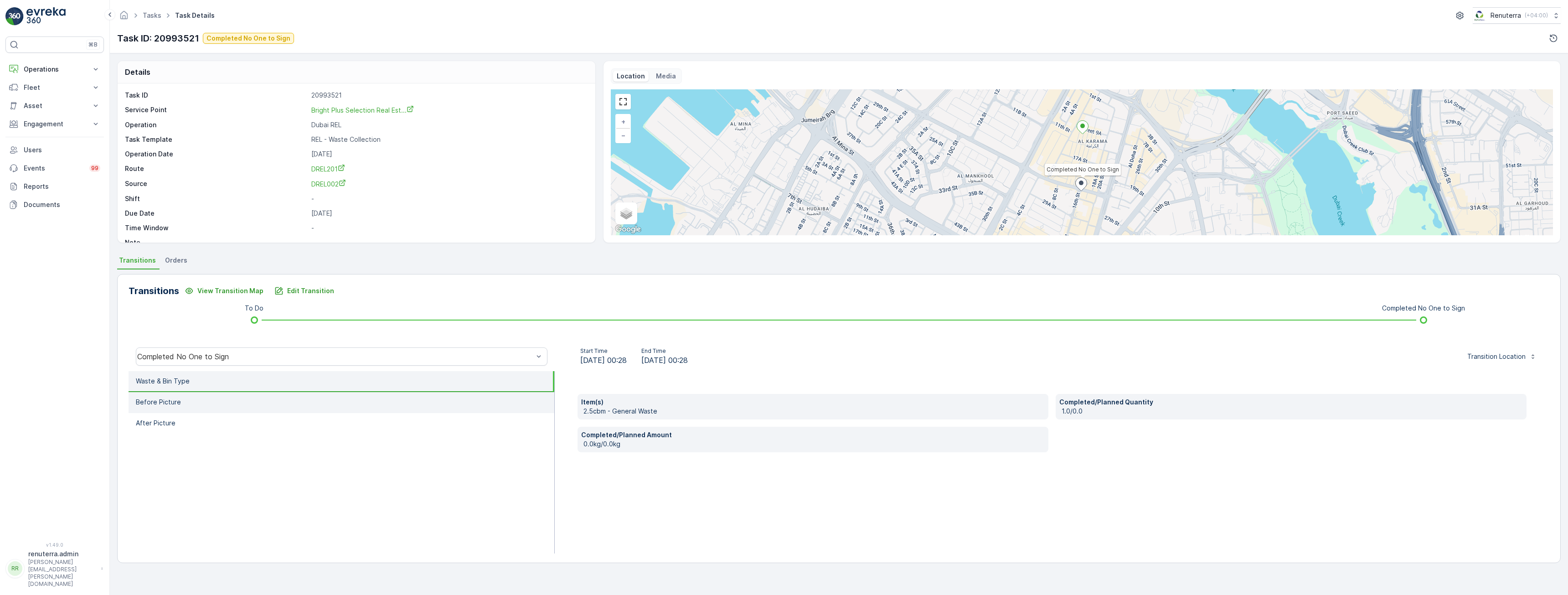
click at [212, 407] on li "Before Picture" at bounding box center [341, 403] width 425 height 21
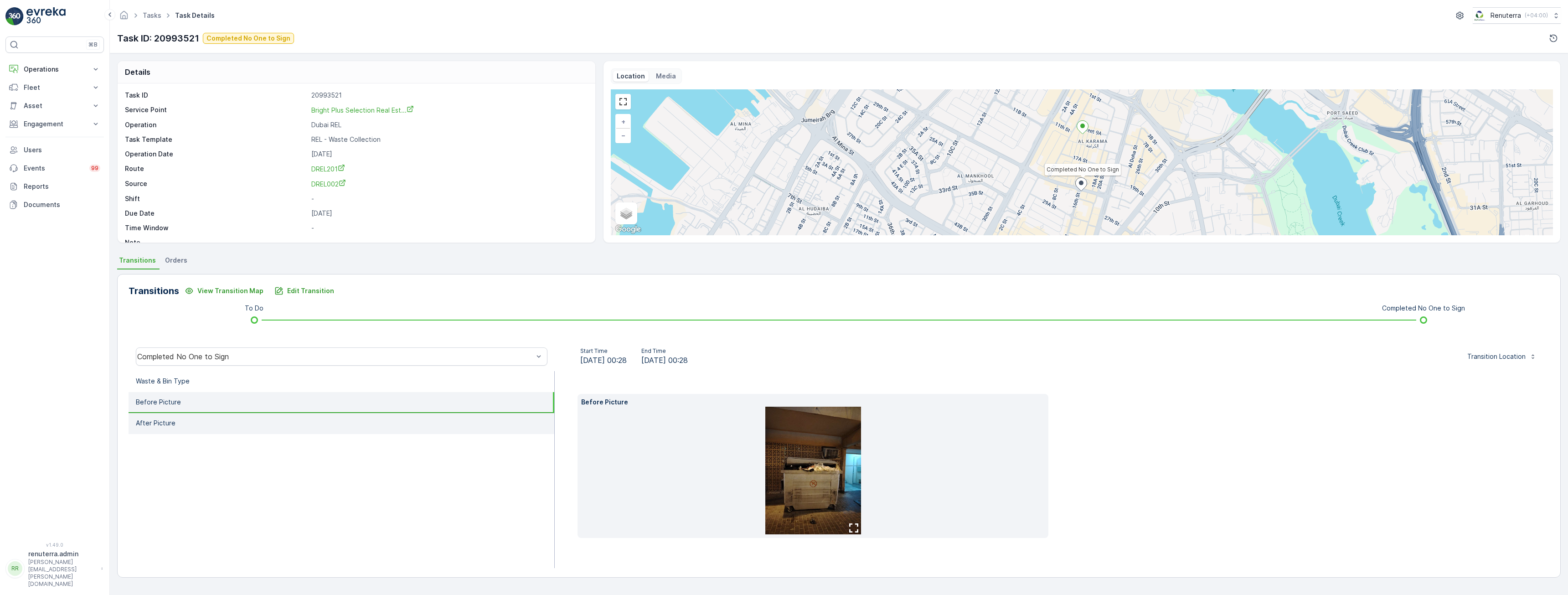
click at [190, 420] on li "After Picture" at bounding box center [341, 423] width 425 height 21
